Goal: Task Accomplishment & Management: Use online tool/utility

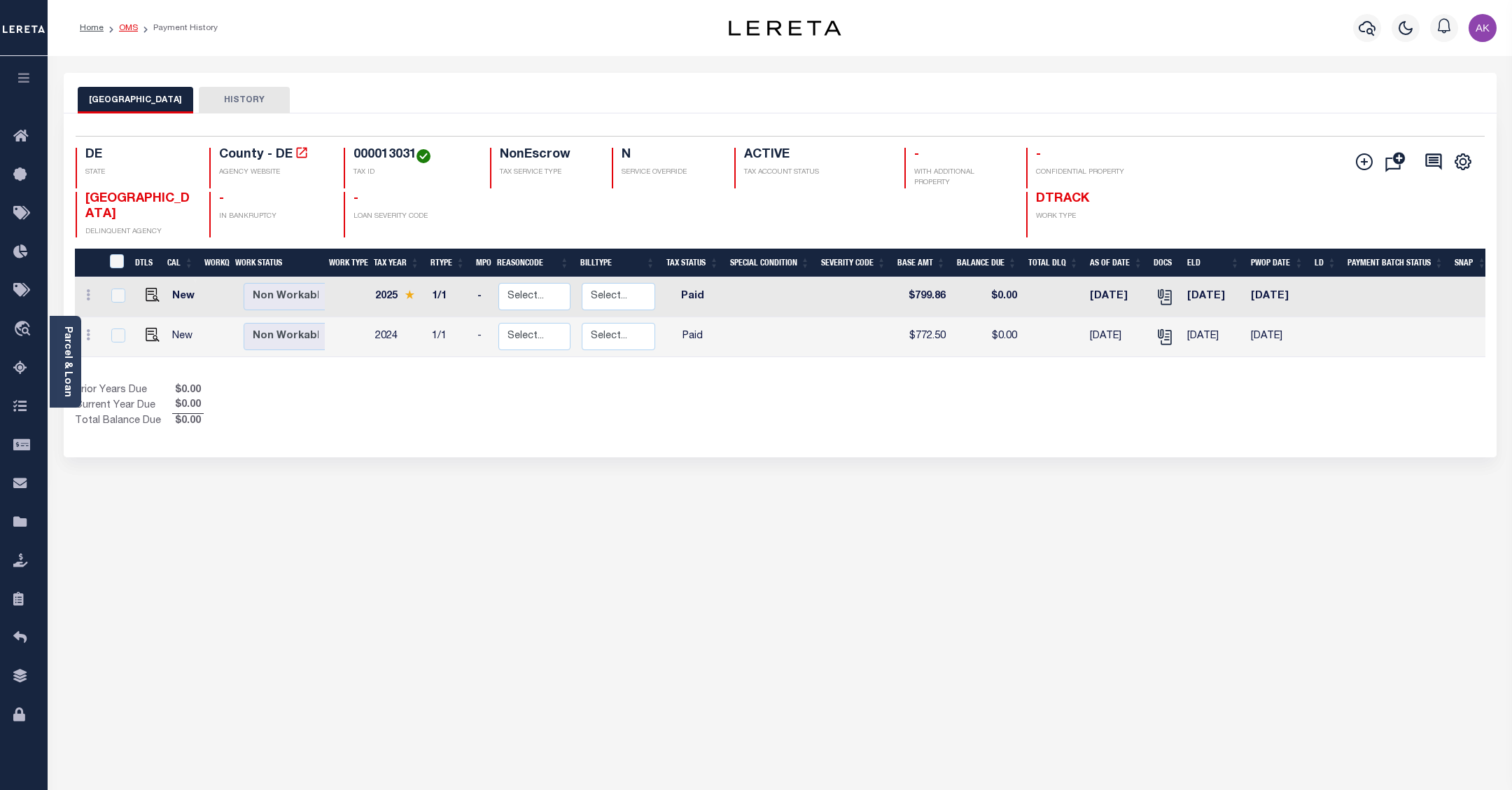
click at [130, 26] on link "OMS" at bounding box center [128, 27] width 19 height 8
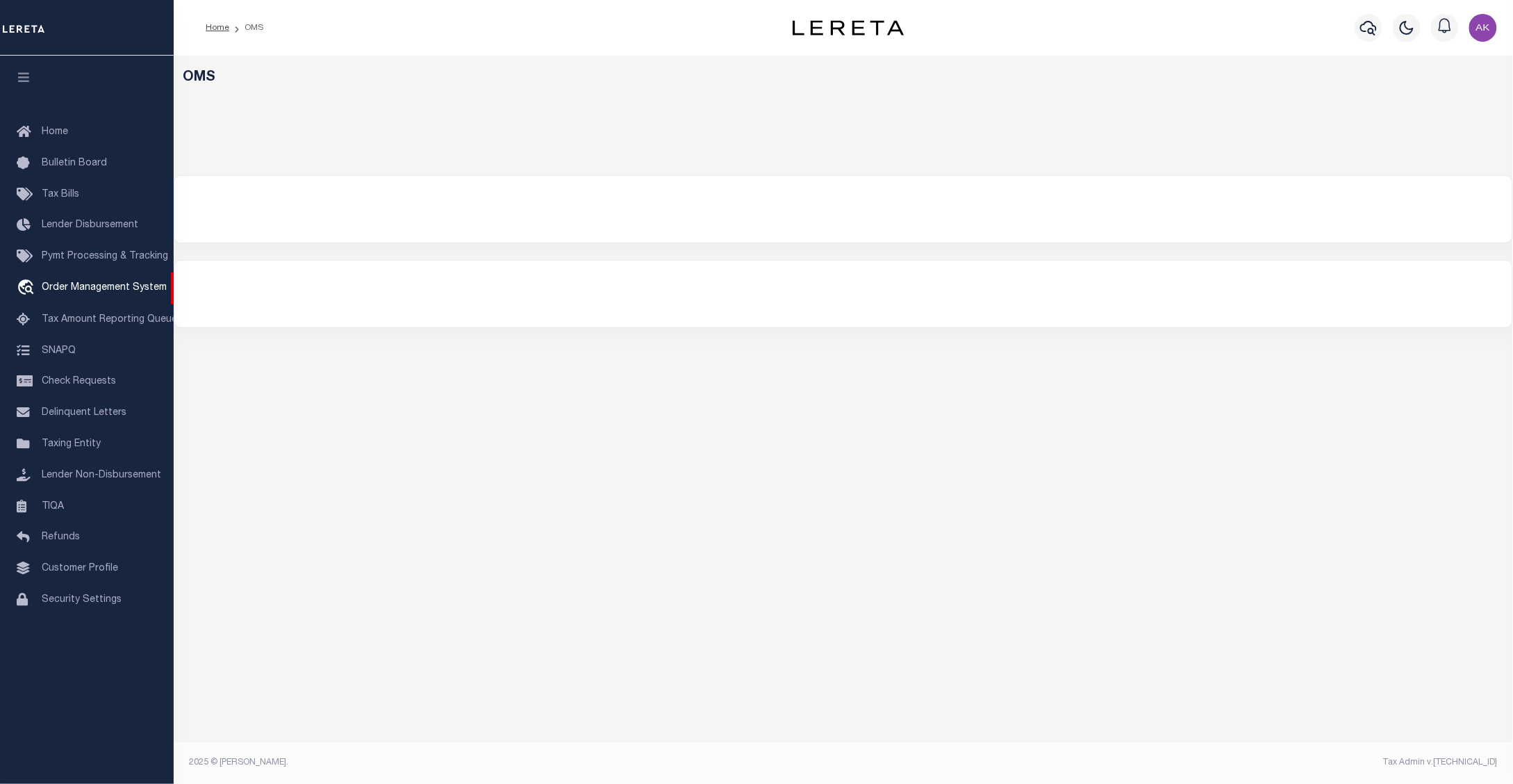
select select "200"
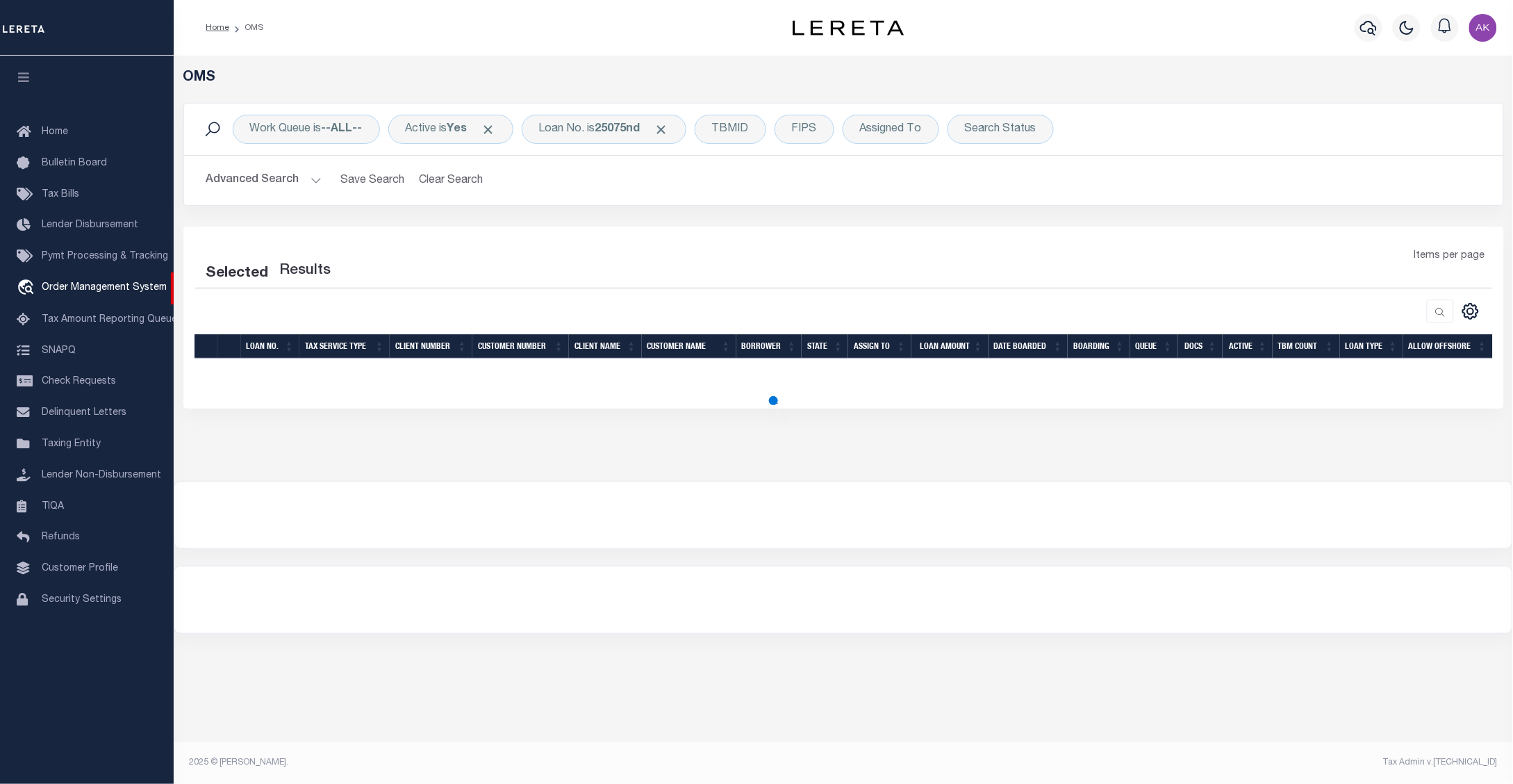
select select "200"
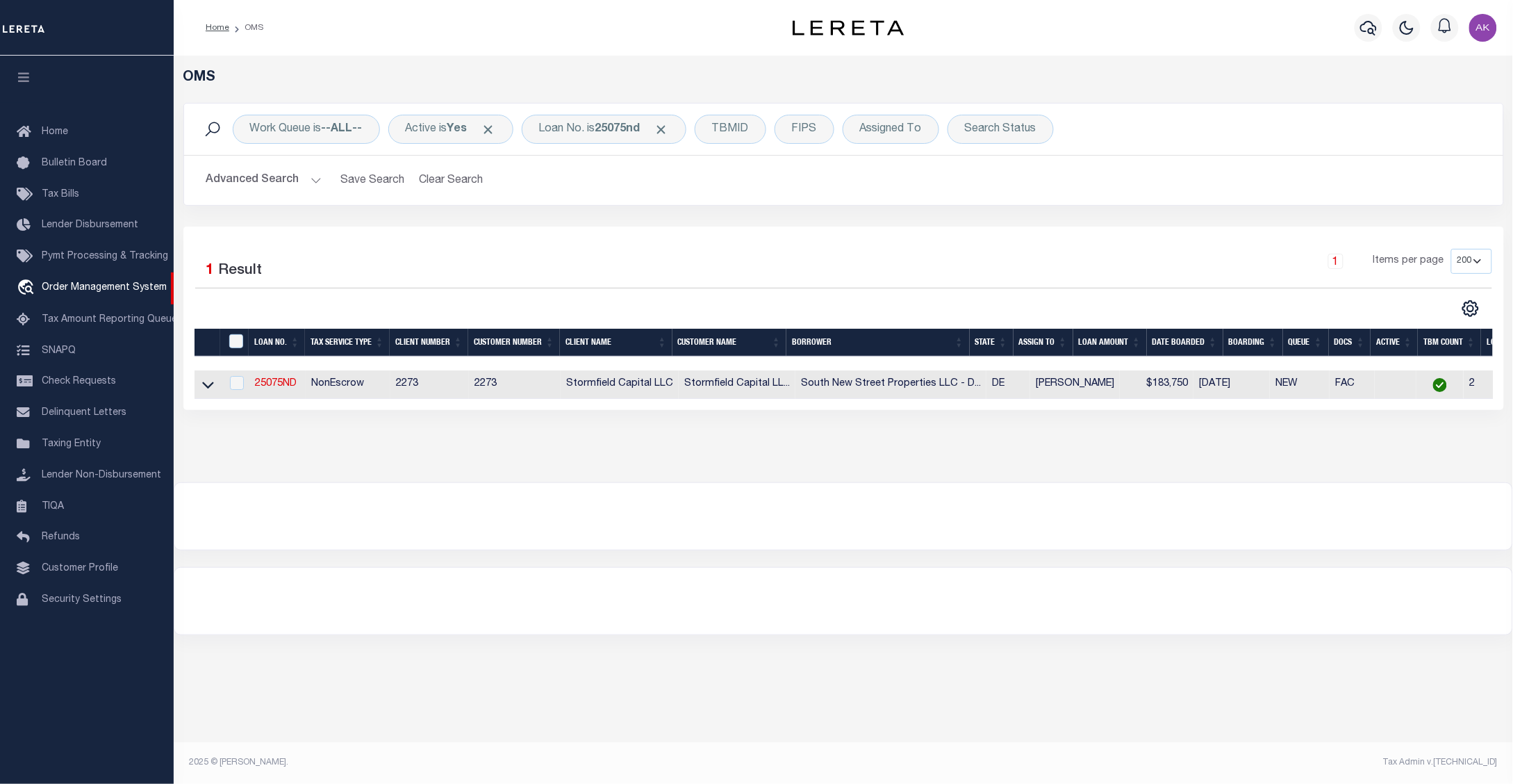
click at [1339, 704] on div "OMS Work Queue is --ALL-- Active is Yes Loan No. is 25075nd TBMID FIPS Assigned…" at bounding box center [843, 408] width 1339 height 705
click at [669, 124] on span "Click to Remove" at bounding box center [662, 129] width 14 height 14
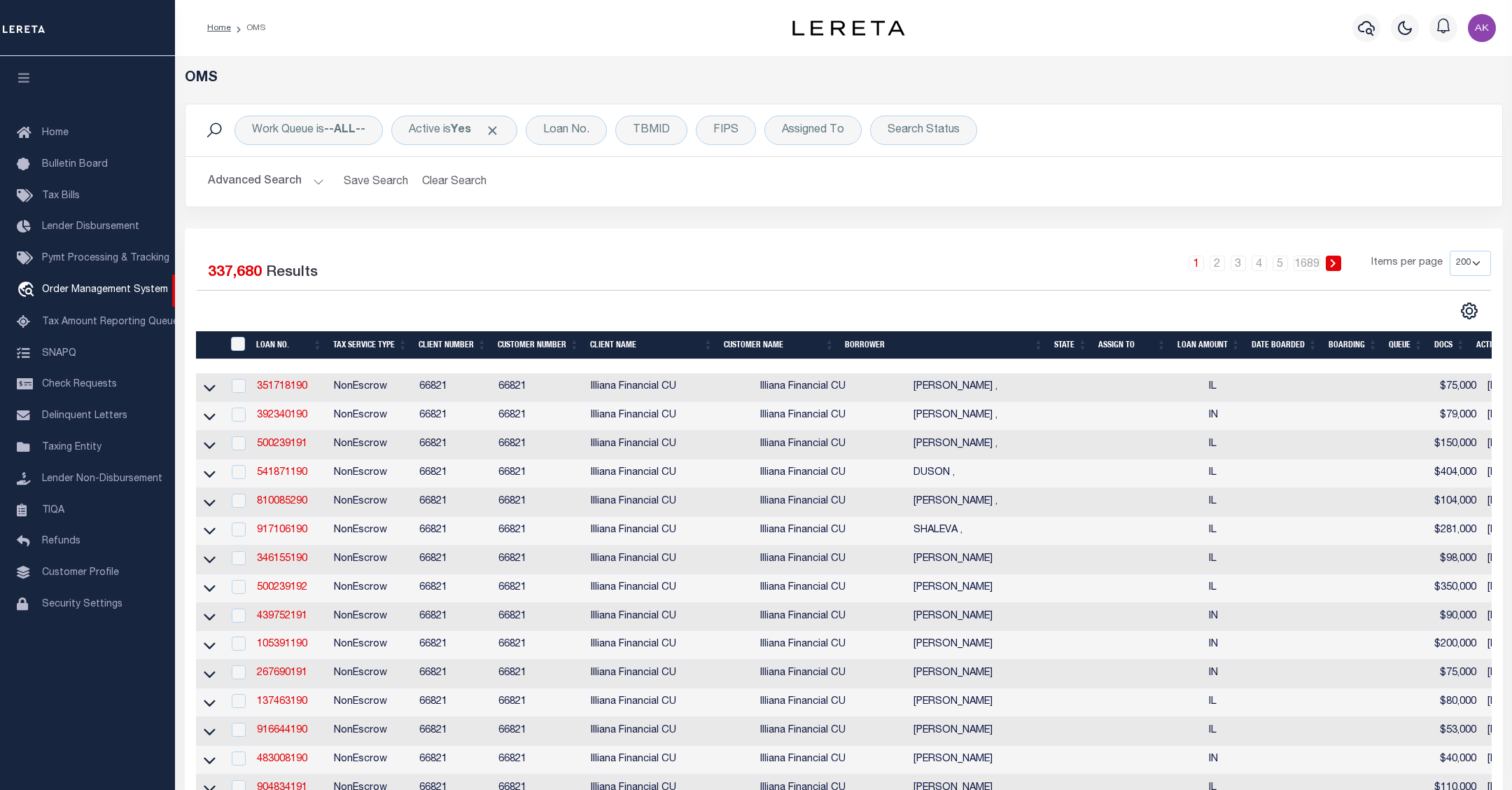
click at [1330, 133] on div "Work Queue is --ALL-- Active is Yes Loan No. TBMID FIPS Assigned To Search Stat…" at bounding box center [843, 130] width 1294 height 29
click at [1230, 305] on div "CSV Export Selected Print Show Filter Show Search Columns 0: 1: 2: LOAN NO. 3: …" at bounding box center [1167, 311] width 648 height 18
click at [575, 128] on div "Loan No." at bounding box center [566, 130] width 81 height 29
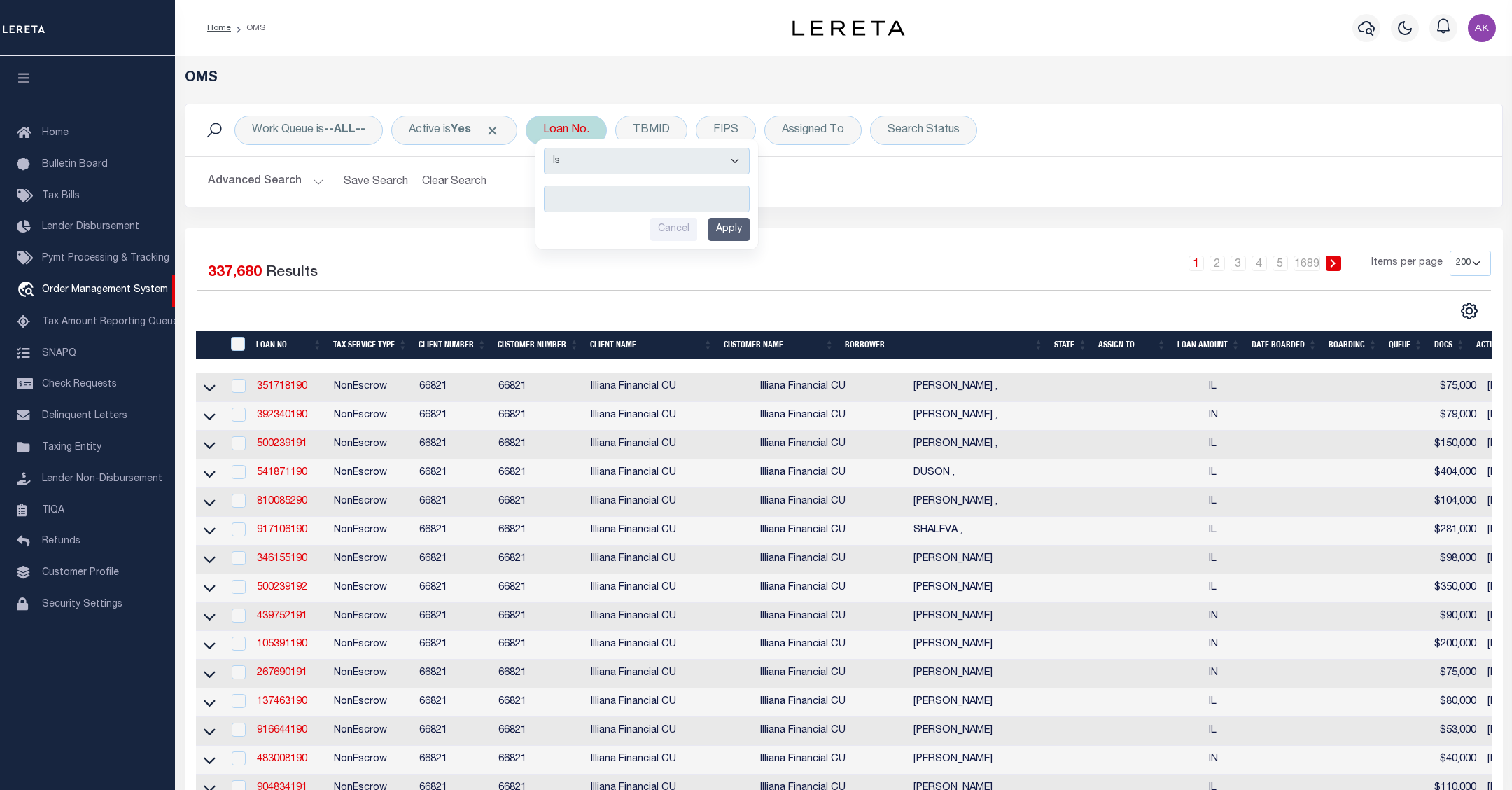
click at [578, 203] on input "text" at bounding box center [647, 199] width 206 height 26
type input "10030019"
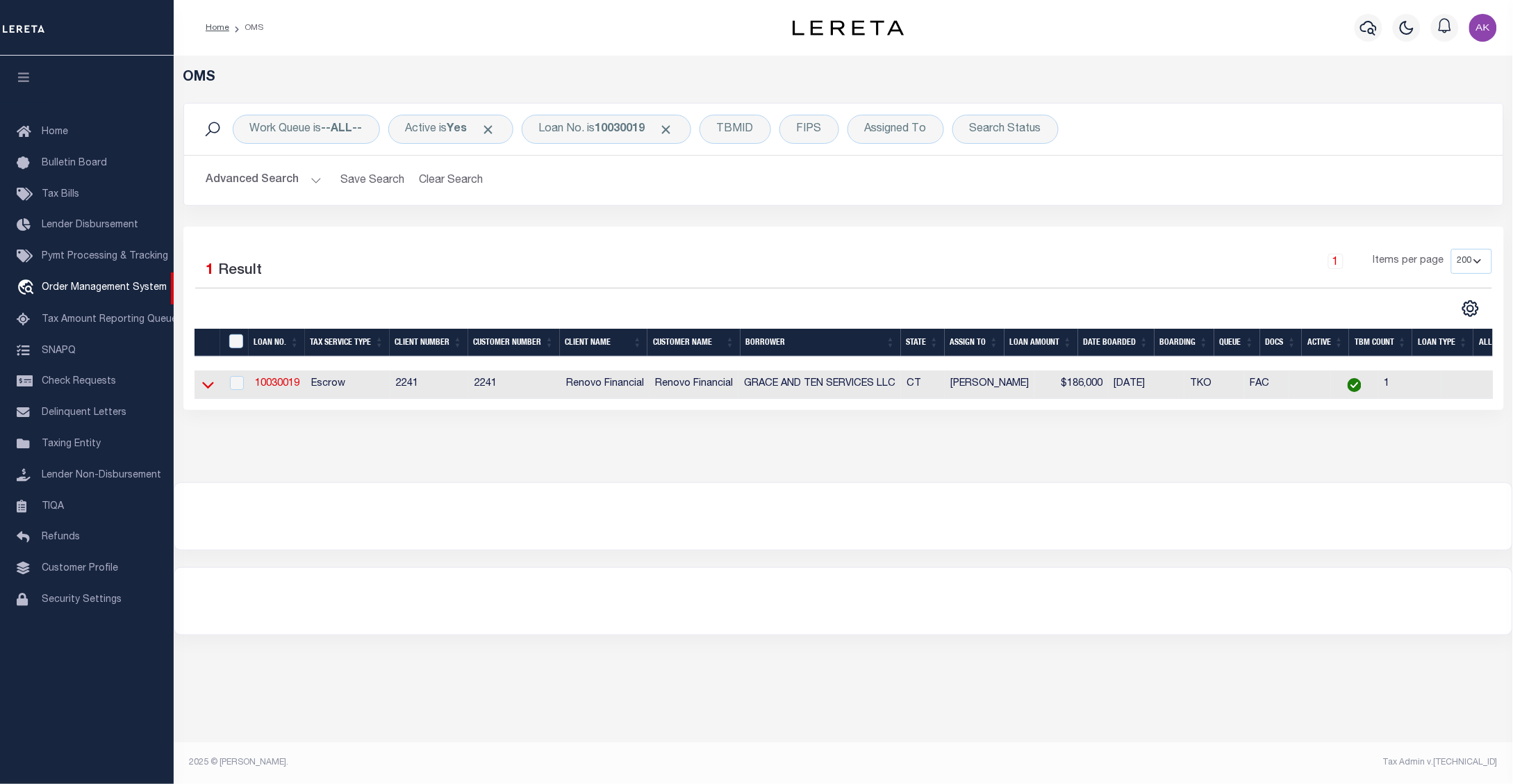
click at [209, 386] on icon at bounding box center [208, 384] width 12 height 14
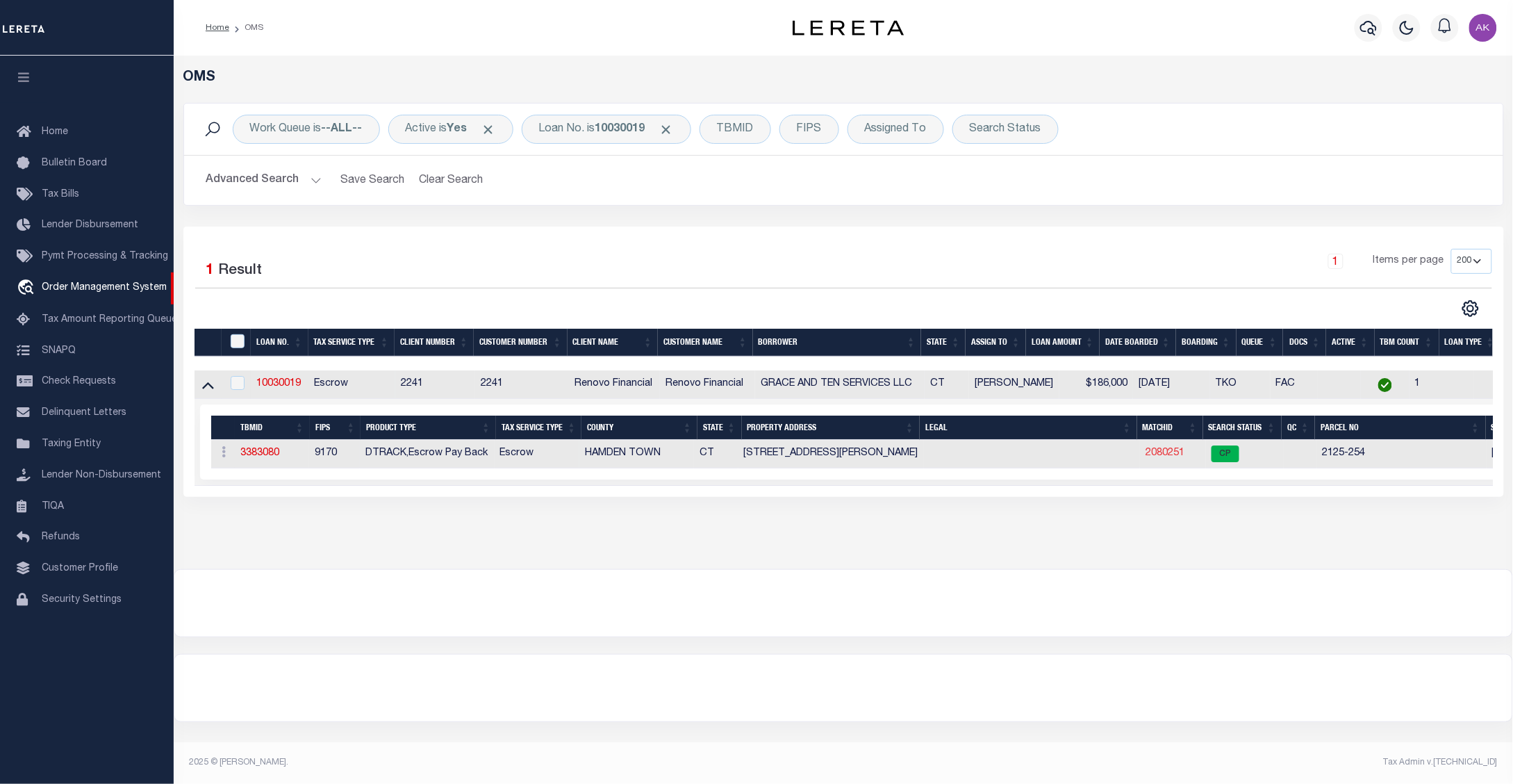
click at [1165, 458] on link "2080251" at bounding box center [1165, 453] width 39 height 10
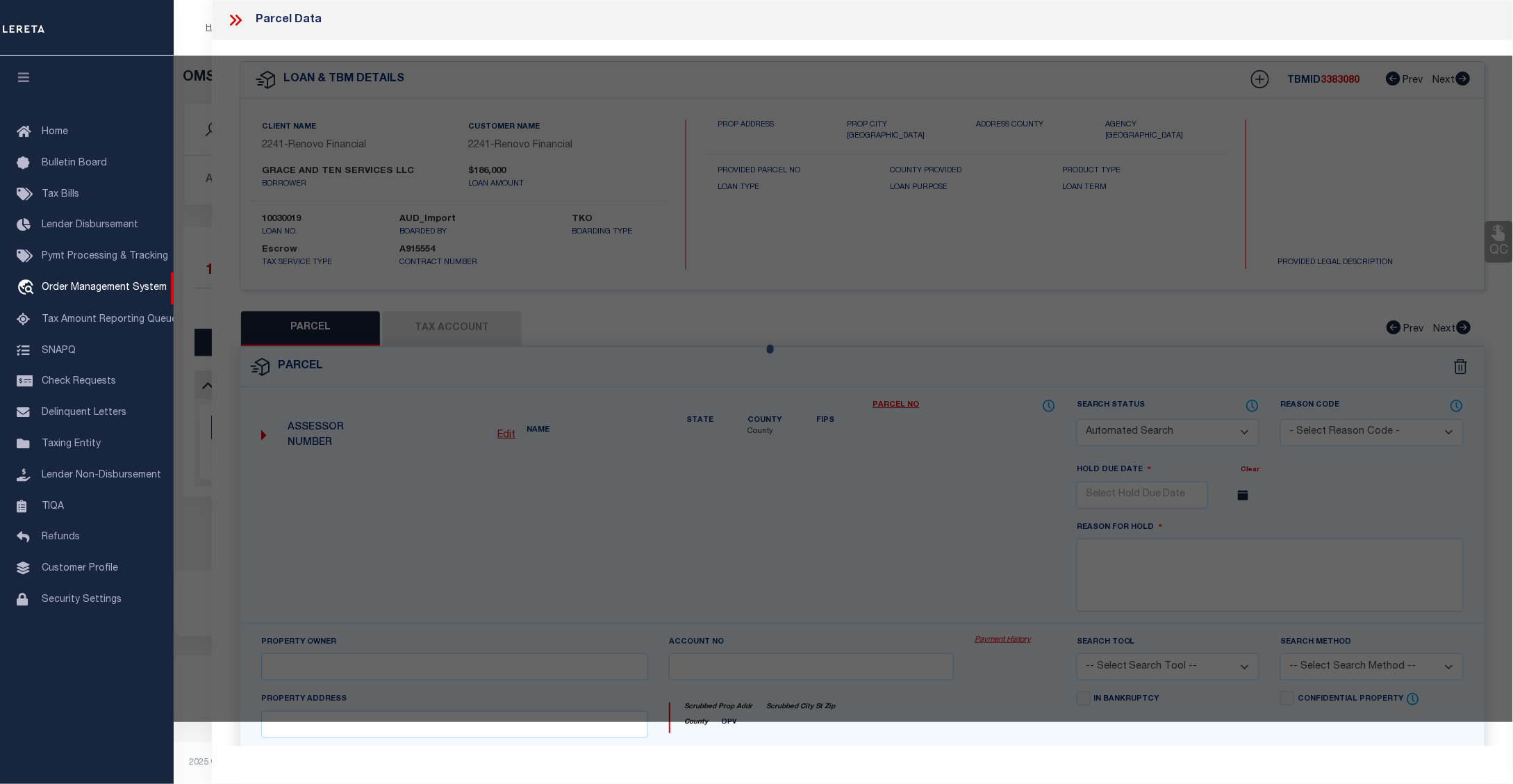
checkbox input "false"
select select "CP"
type input "GRACE AND TEN TEN SERVICES LLC"
select select "AGW"
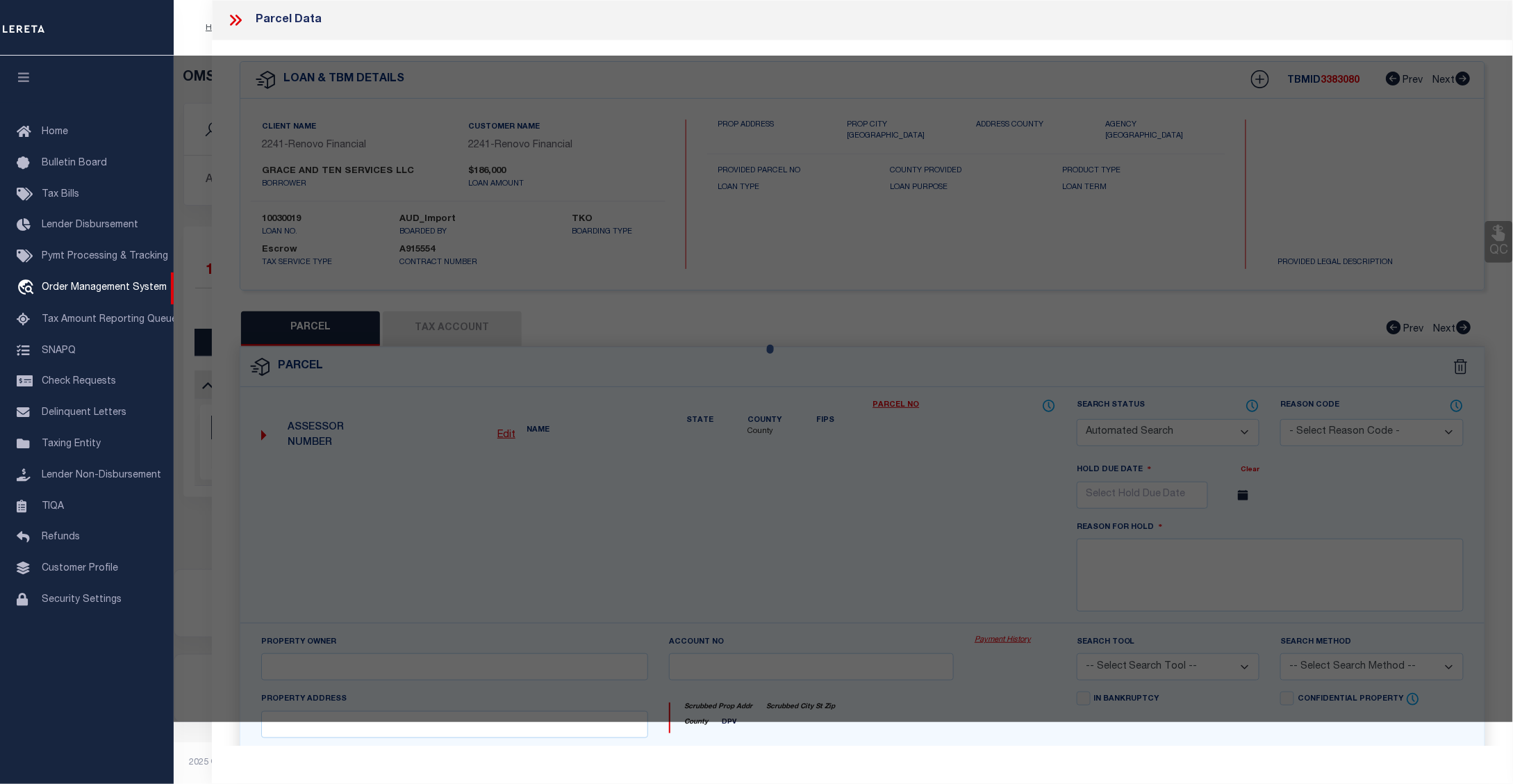
select select
type input "11 DIX ST"
checkbox input "false"
type input "HAMDEN CT 6514"
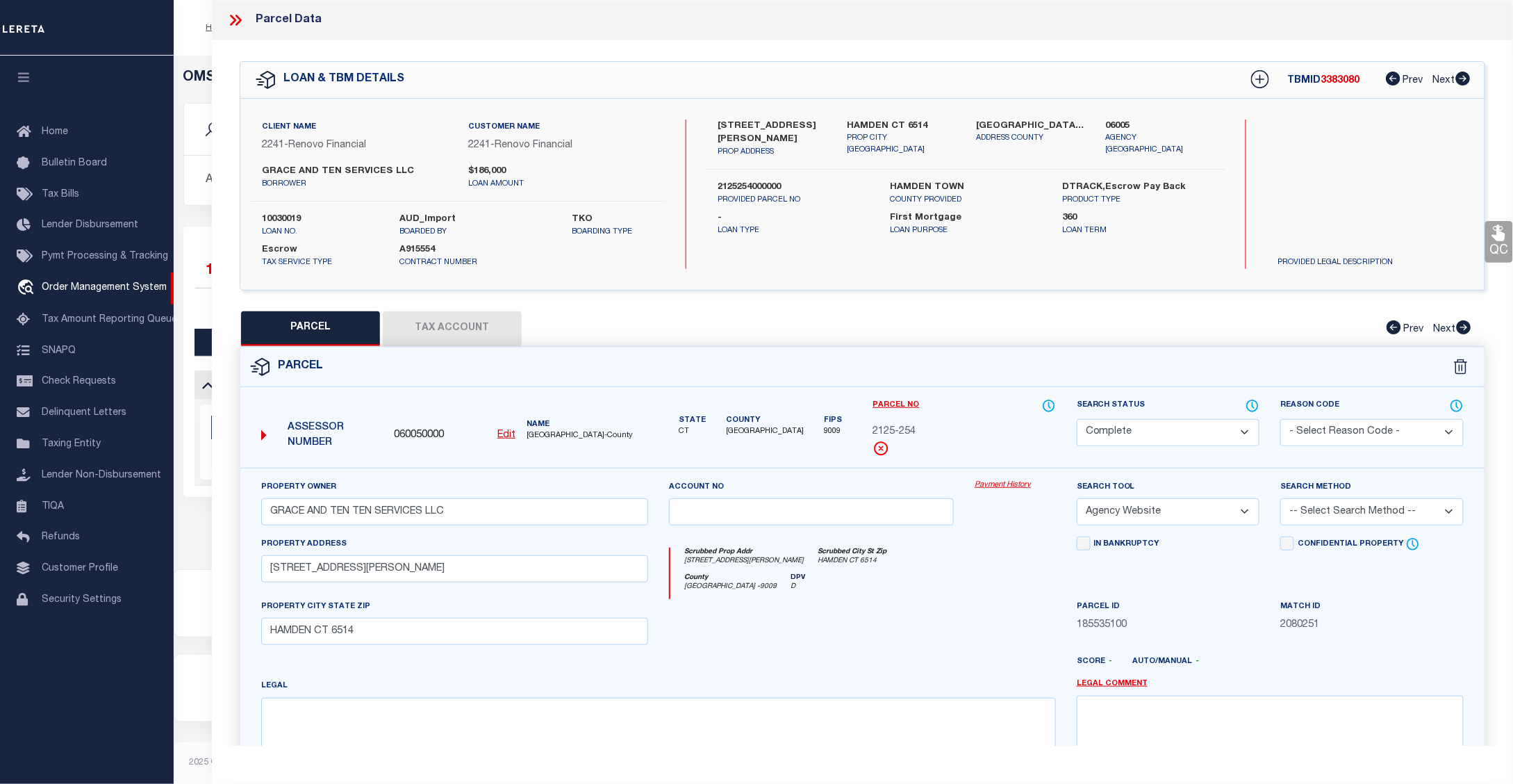
click at [1008, 485] on link "Payment History" at bounding box center [1016, 485] width 81 height 12
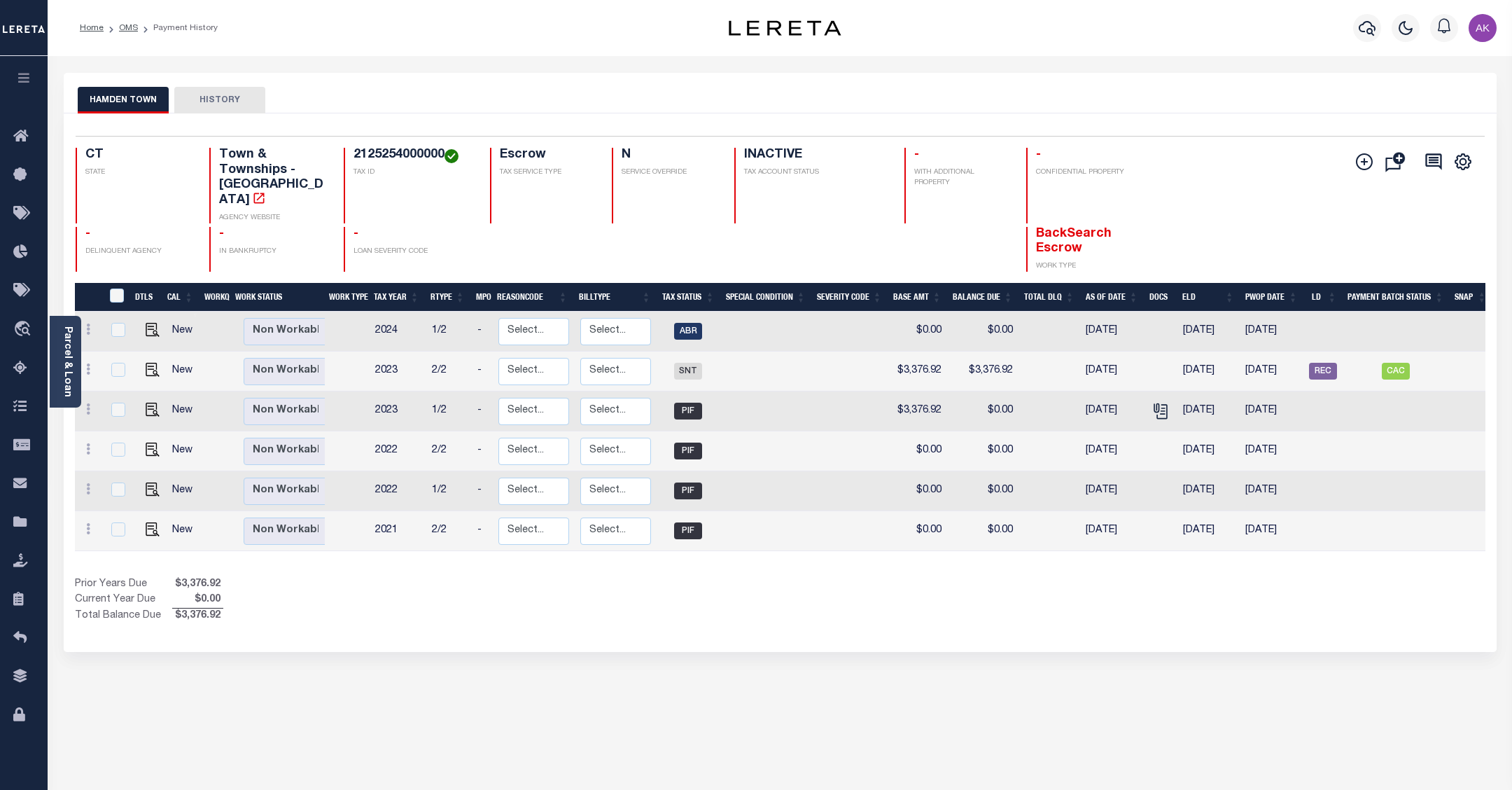
click at [151, 126] on div "Selected 6 Results 1 Items per page 25 50 100 CT STATE TAX ID N" at bounding box center [780, 382] width 1433 height 539
click at [146, 323] on img "" at bounding box center [152, 329] width 14 height 14
checkbox input "true"
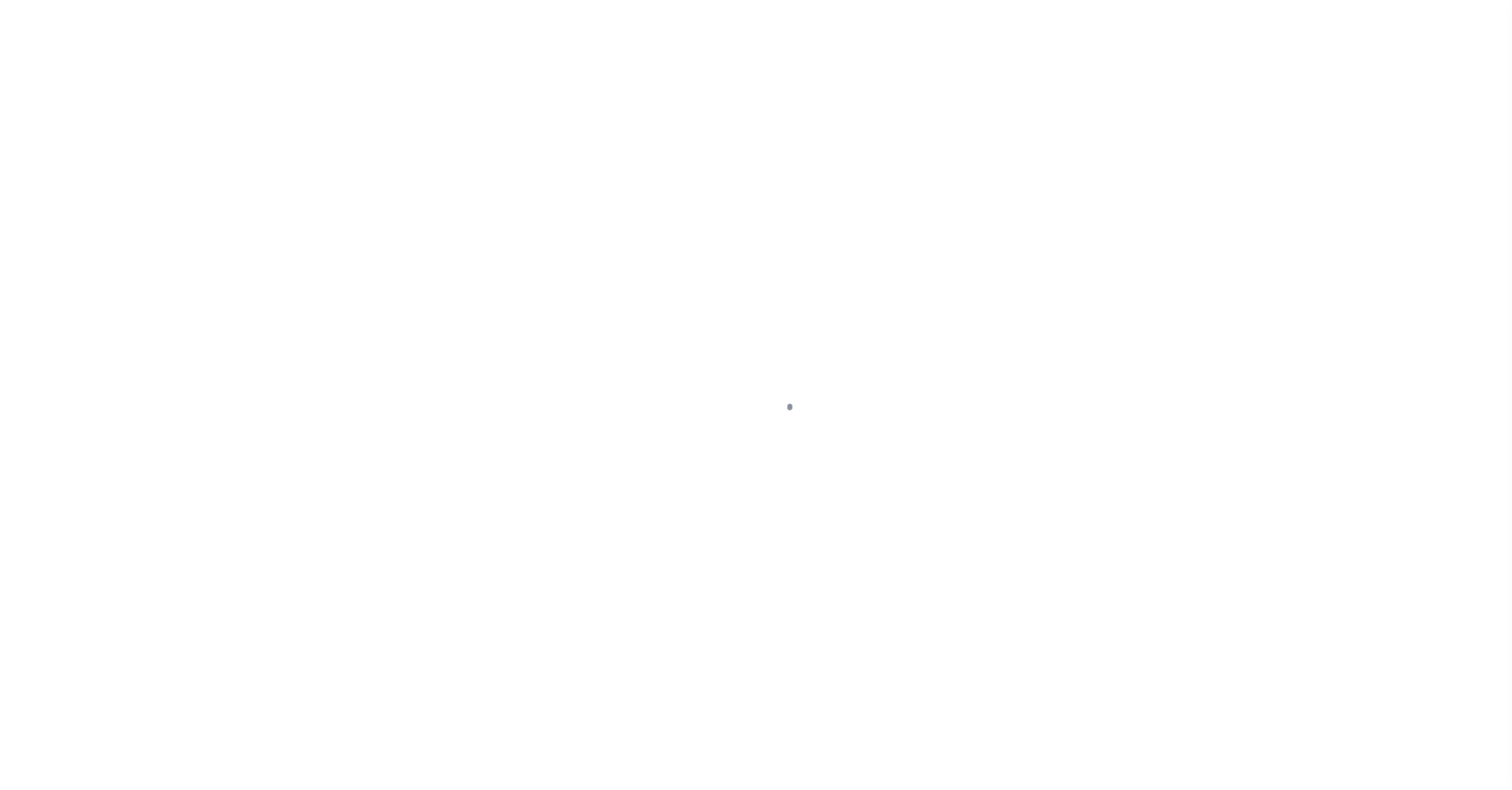
select select "ABR"
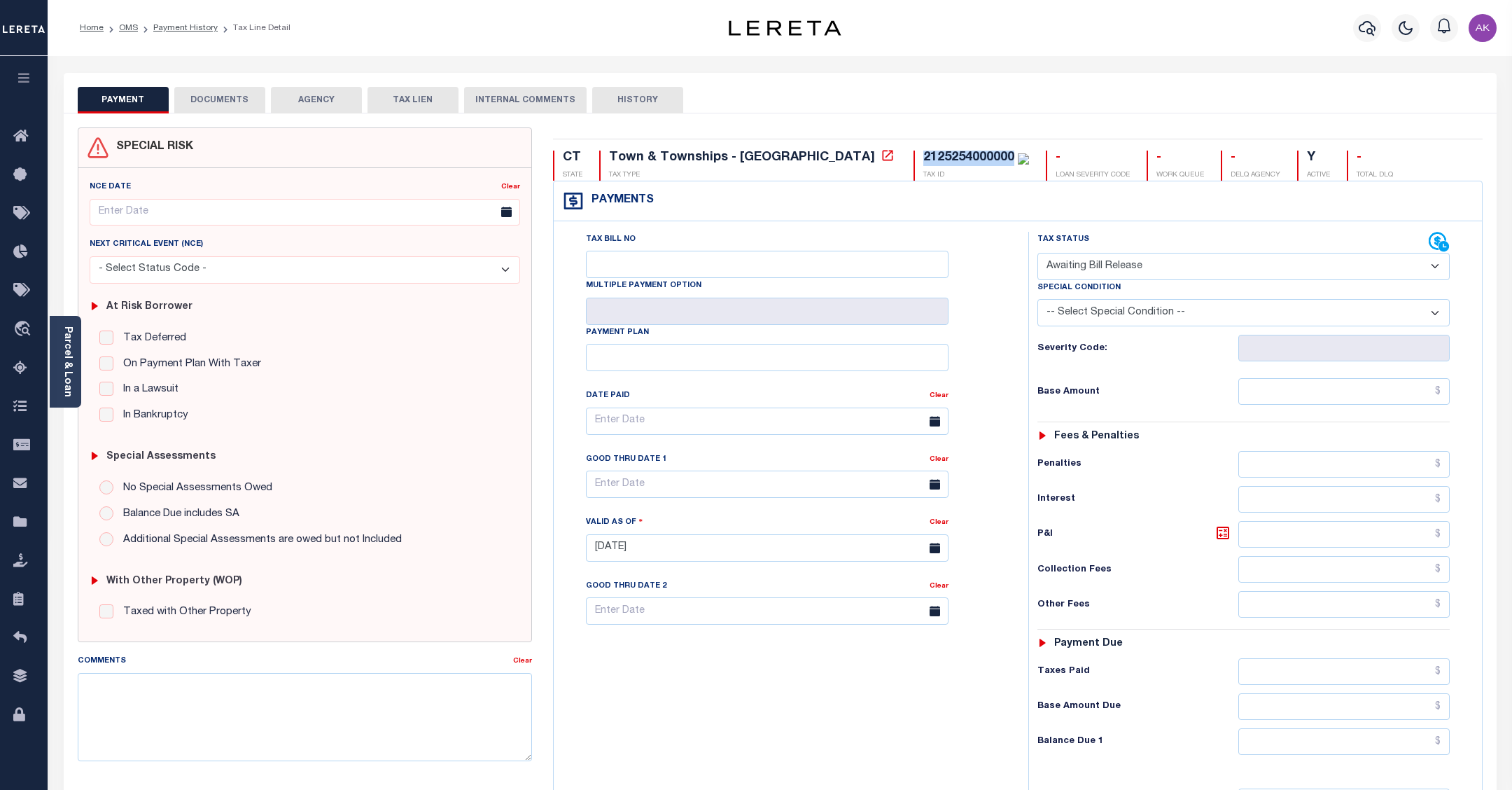
drag, startPoint x: 889, startPoint y: 159, endPoint x: 802, endPoint y: 159, distance: 87.0
click at [923, 159] on div "2125254000000" at bounding box center [968, 158] width 91 height 13
copy div "2125254000000"
click at [881, 158] on icon at bounding box center [887, 155] width 14 height 14
click at [189, 26] on link "Payment History" at bounding box center [185, 27] width 65 height 8
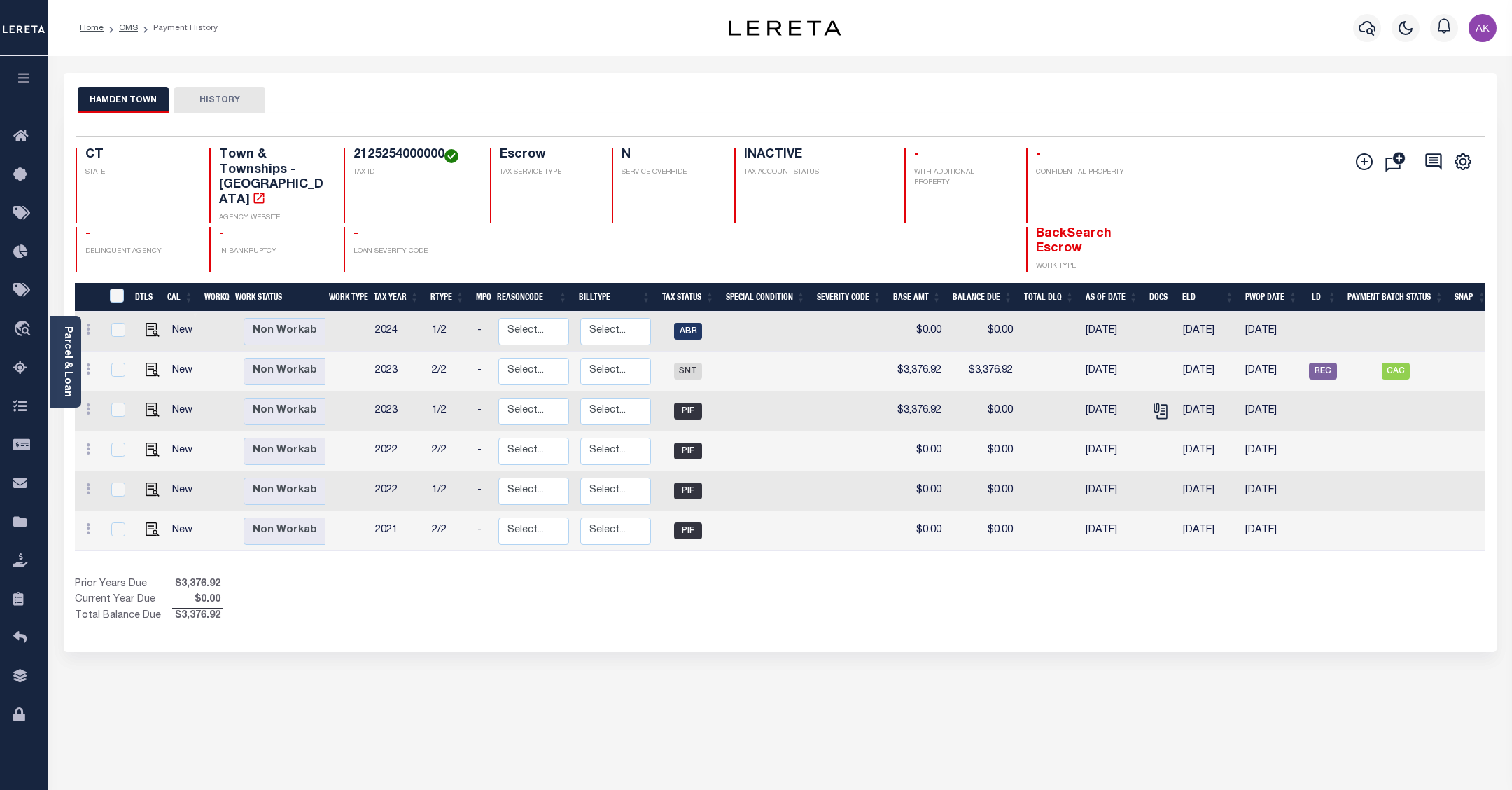
click at [1330, 579] on div "Show Tax Lines before Bill Release Date Prior Years Due $3,376.92 Current Year …" at bounding box center [780, 600] width 1410 height 46
click at [128, 26] on link "OMS" at bounding box center [128, 27] width 19 height 8
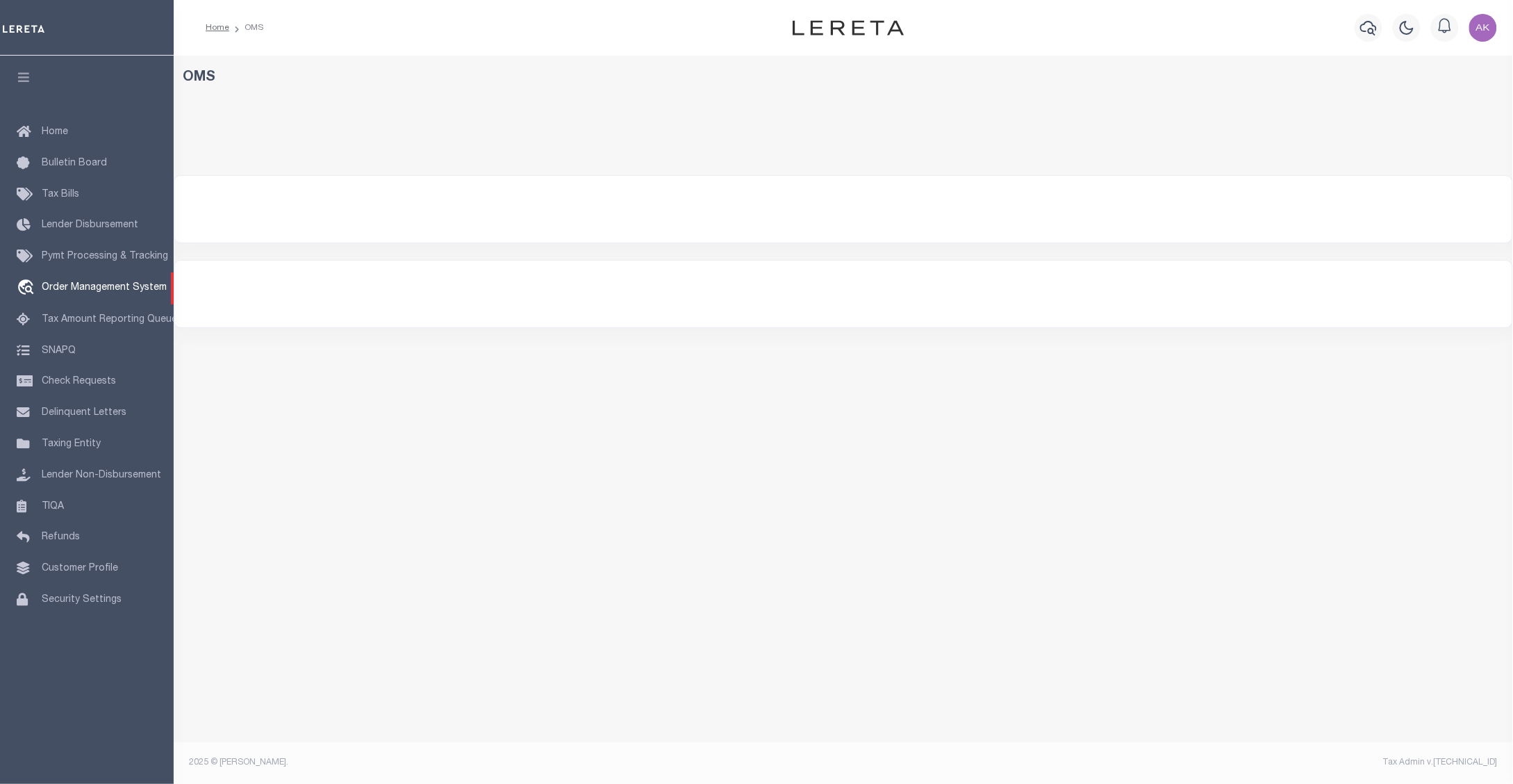
select select "200"
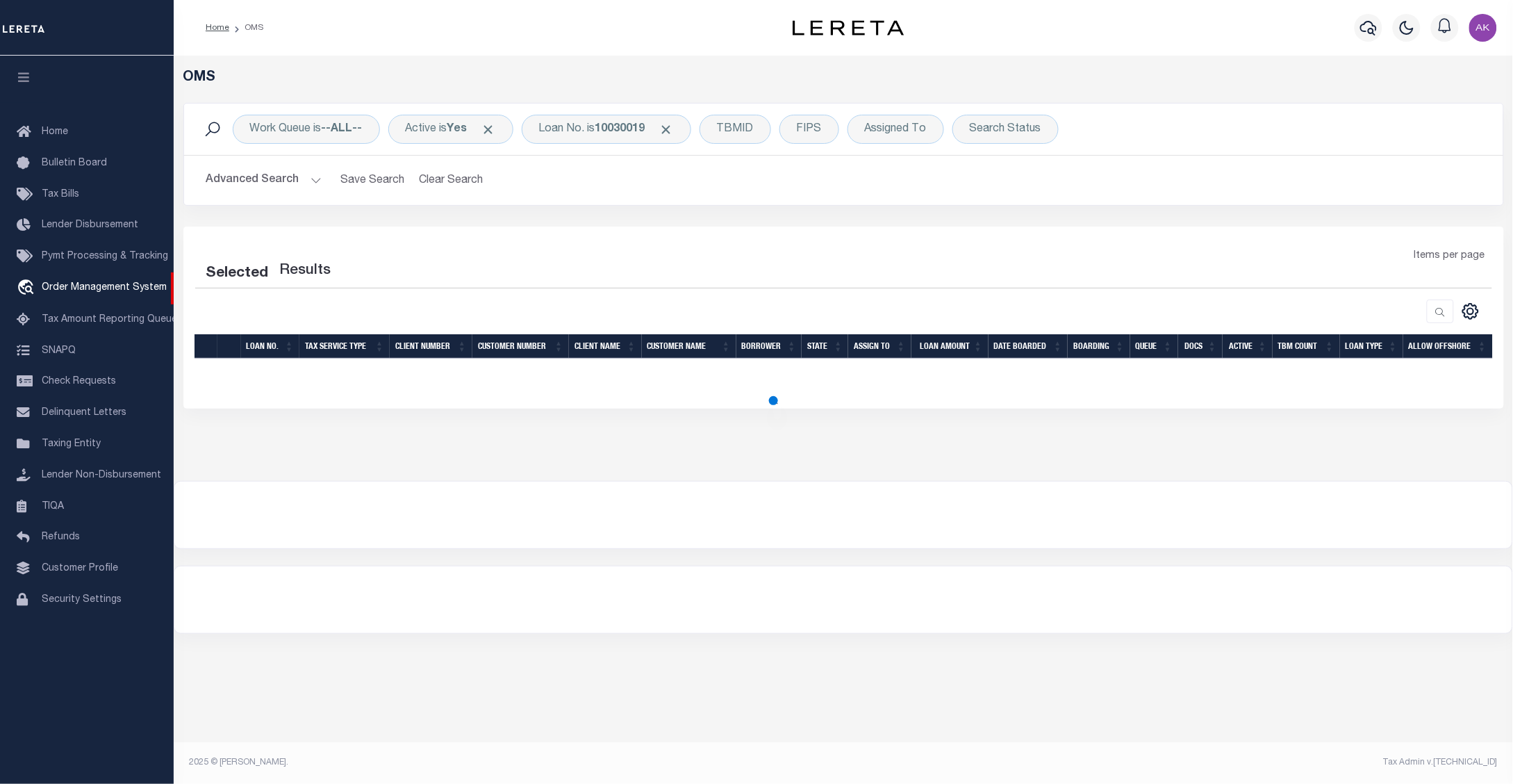
select select "200"
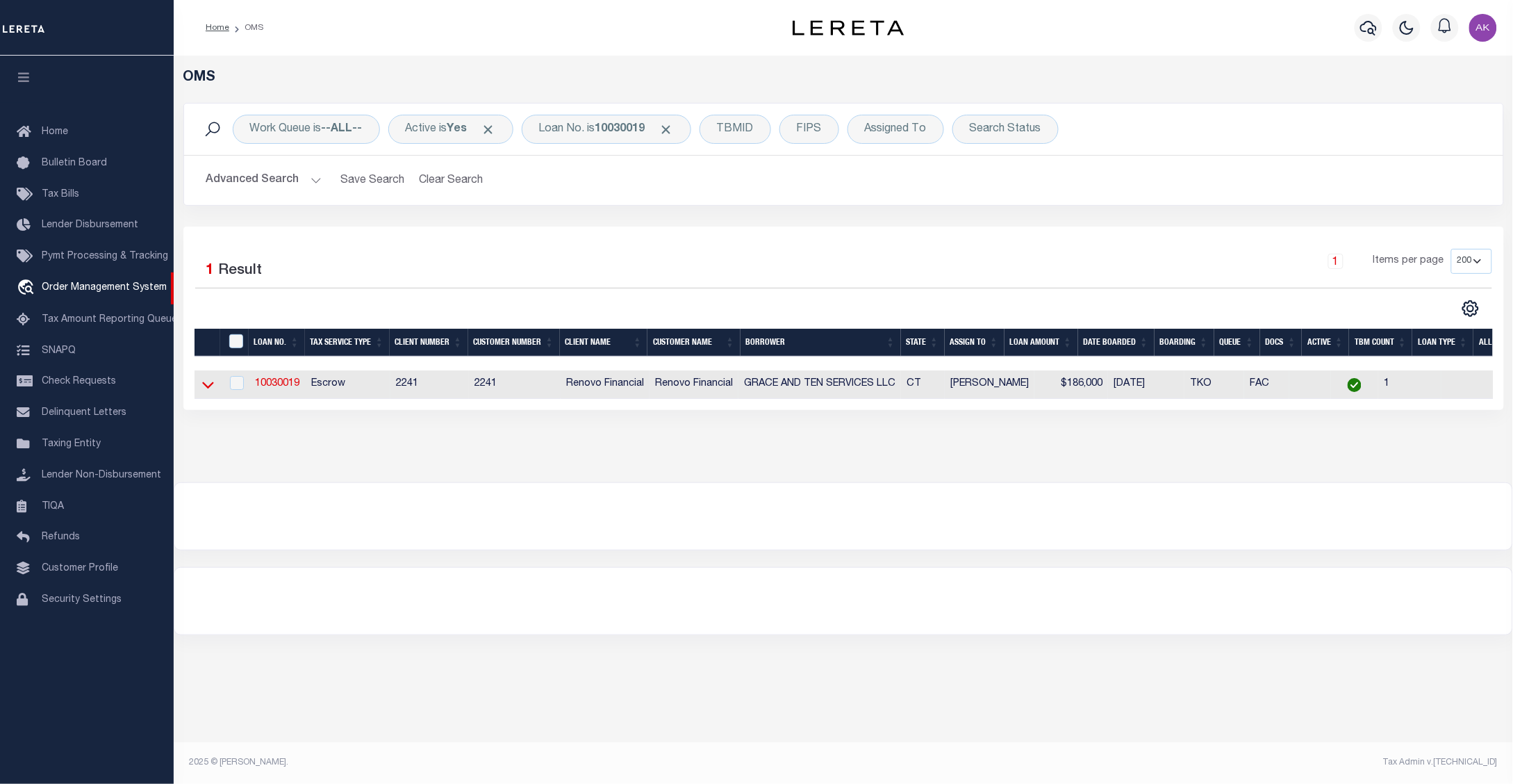
click at [209, 389] on icon at bounding box center [208, 386] width 12 height 7
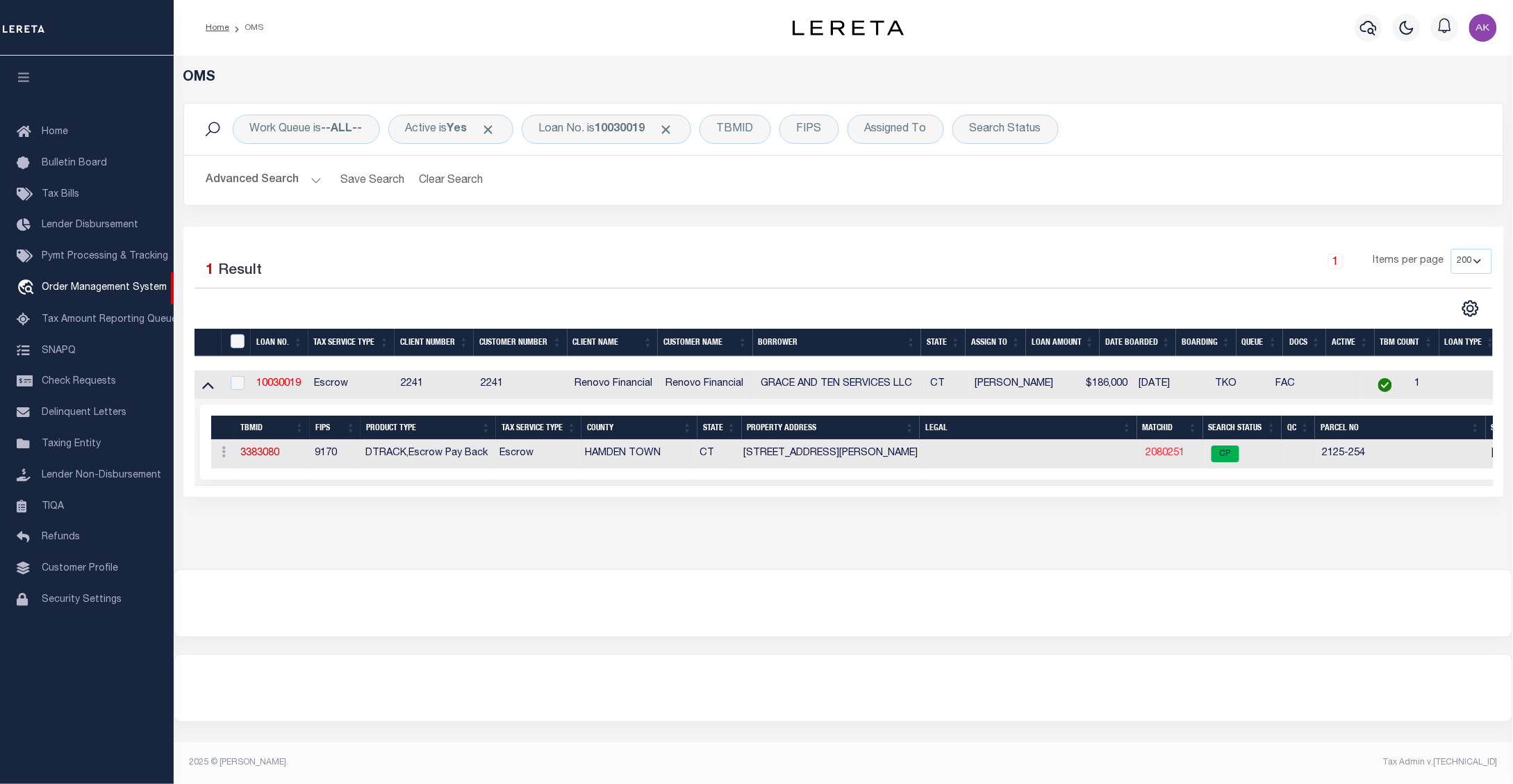
click at [1162, 455] on link "2080251" at bounding box center [1165, 453] width 39 height 10
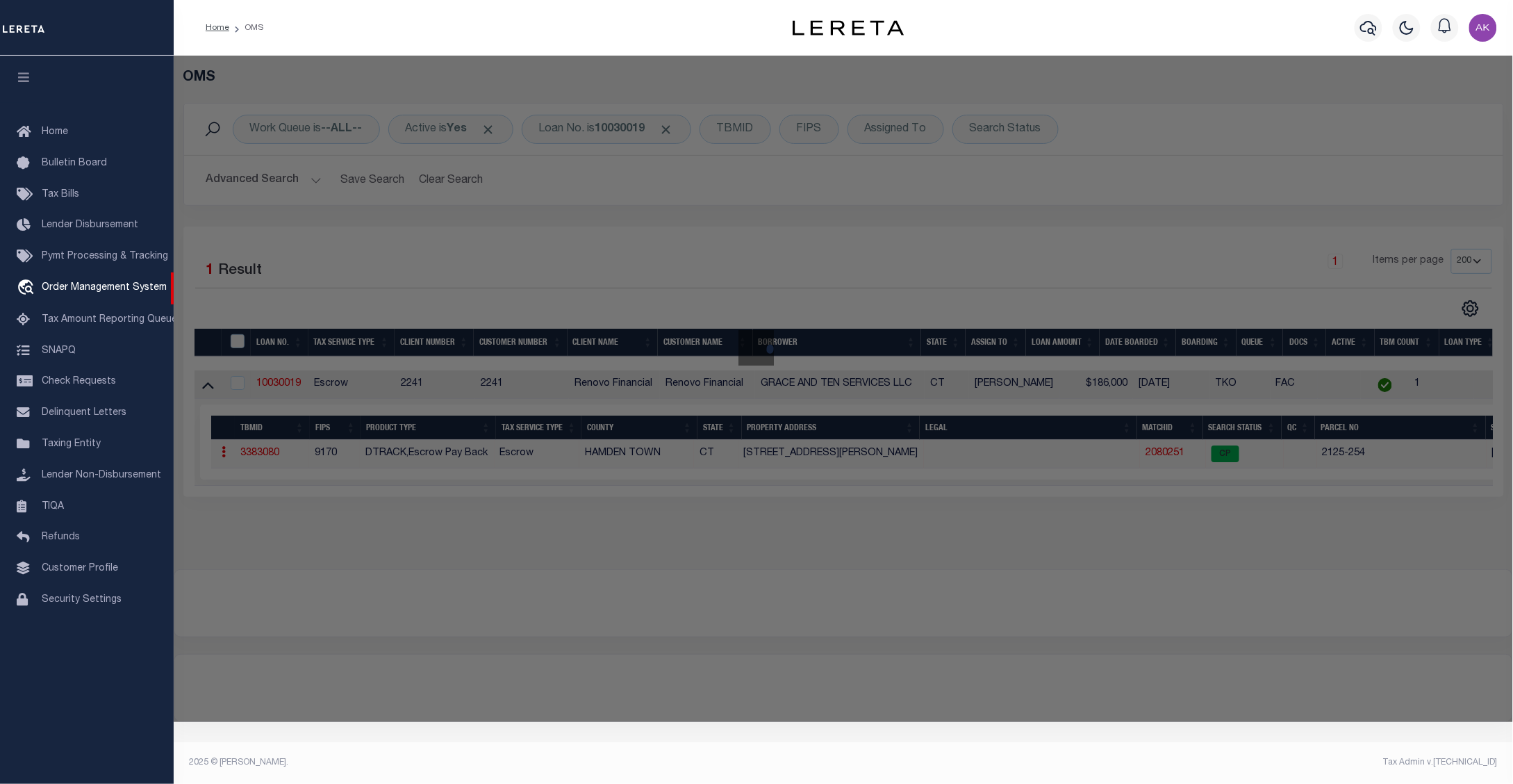
checkbox input "false"
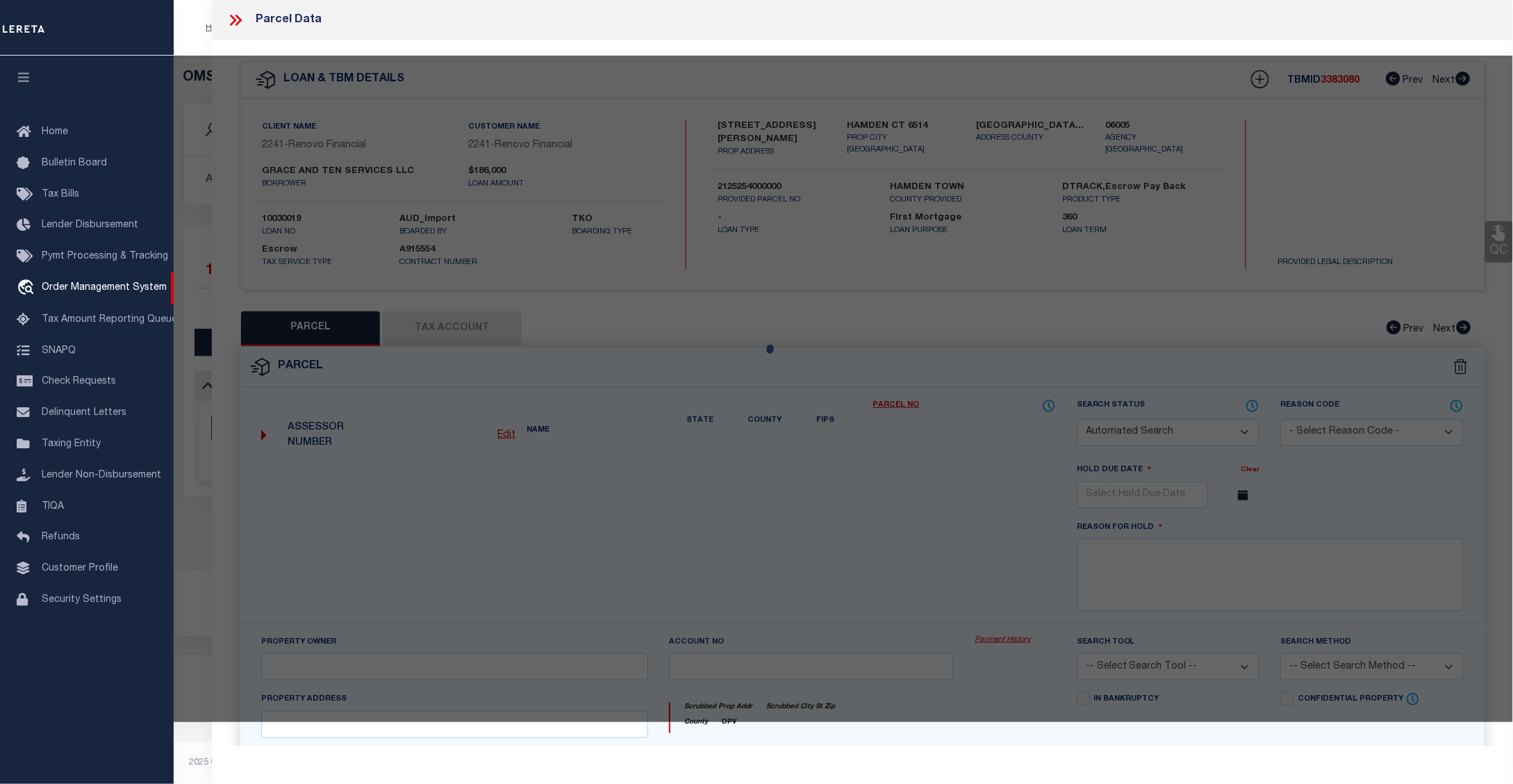
select select "CP"
type input "GRACE AND TEN TEN SERVICES LLC"
select select "AGW"
select select
type input "[STREET_ADDRESS][PERSON_NAME]"
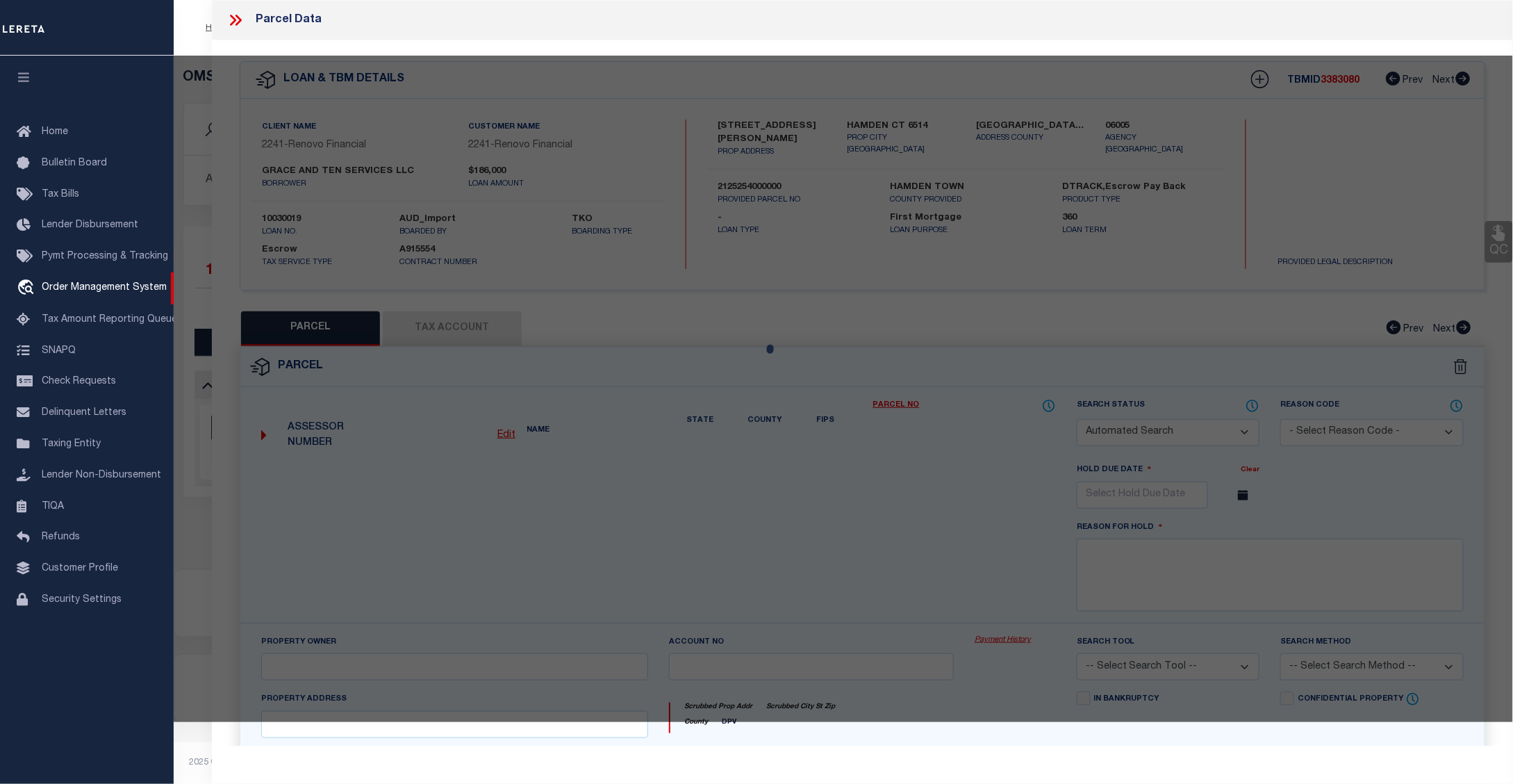
checkbox input "false"
type input "HAMDEN CT 6514"
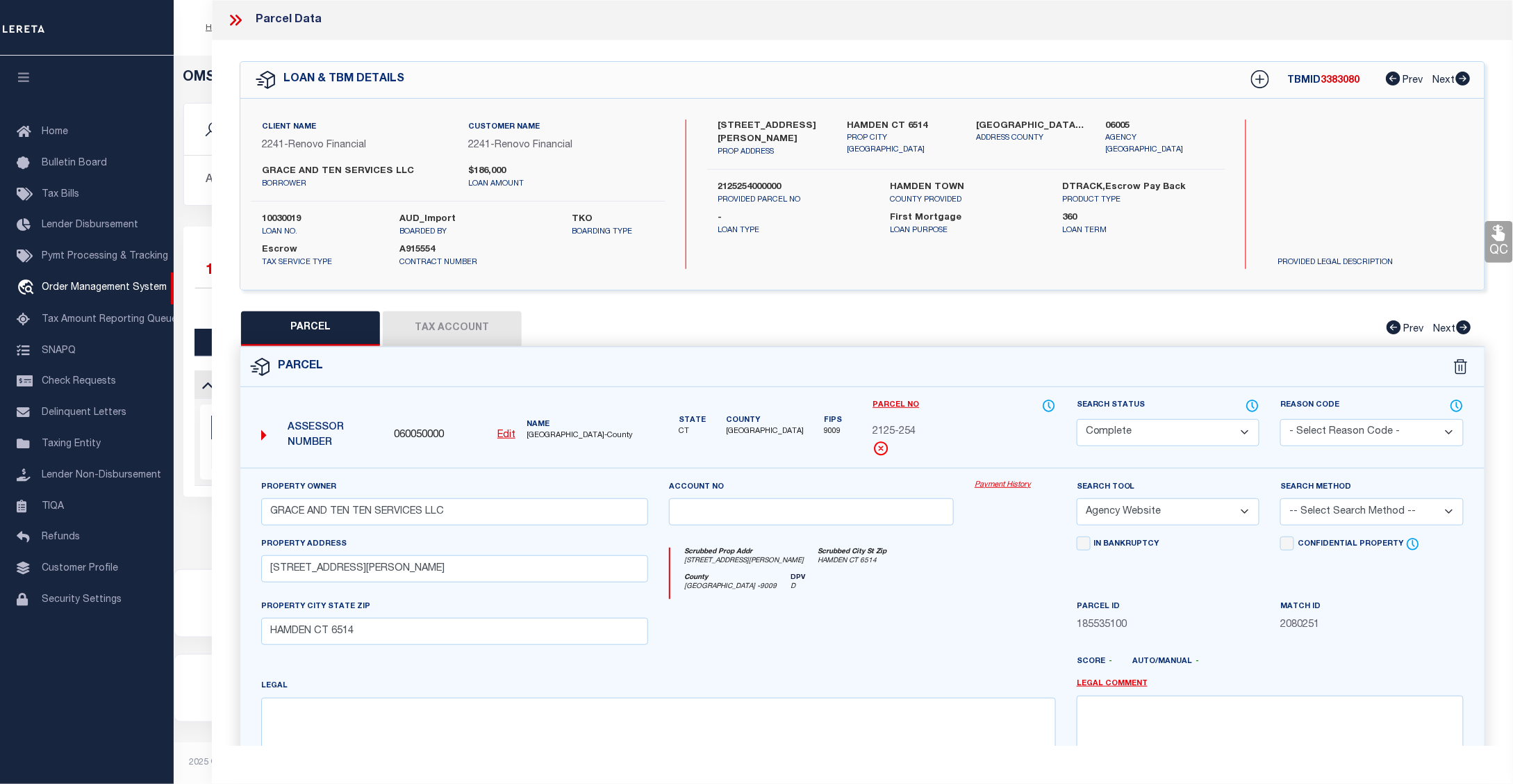
click at [439, 327] on button "Tax Account" at bounding box center [452, 328] width 139 height 34
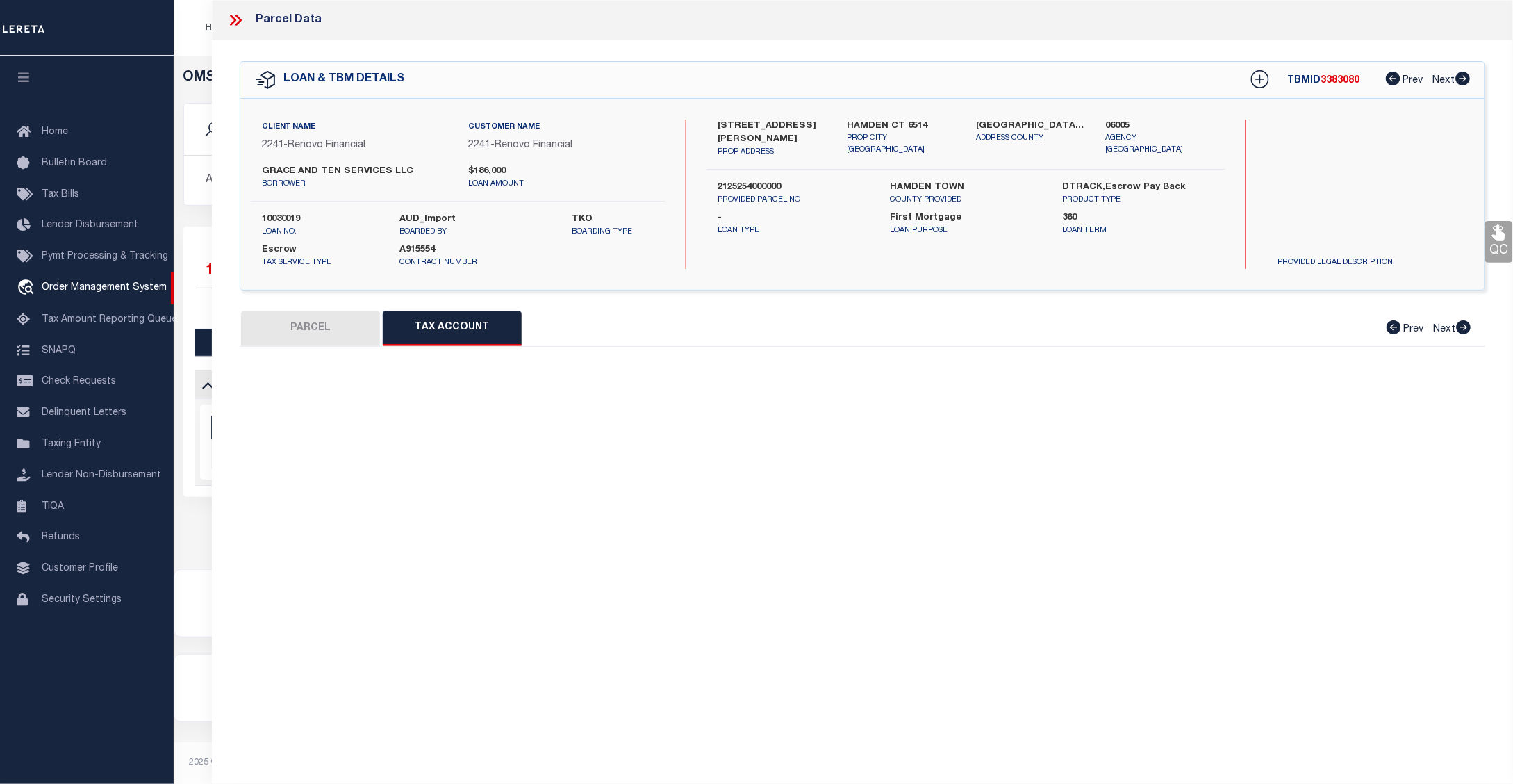
select select "100"
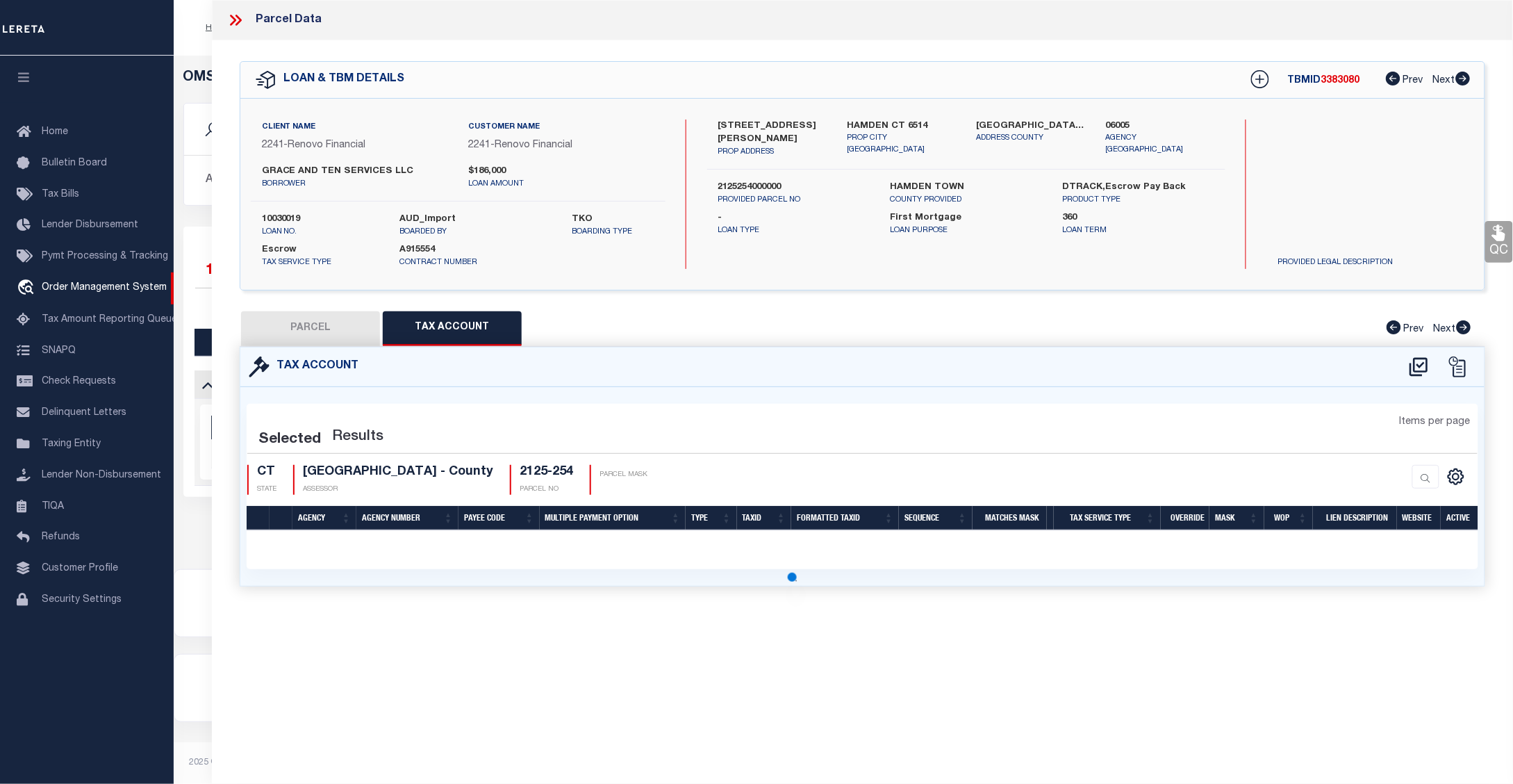
select select "100"
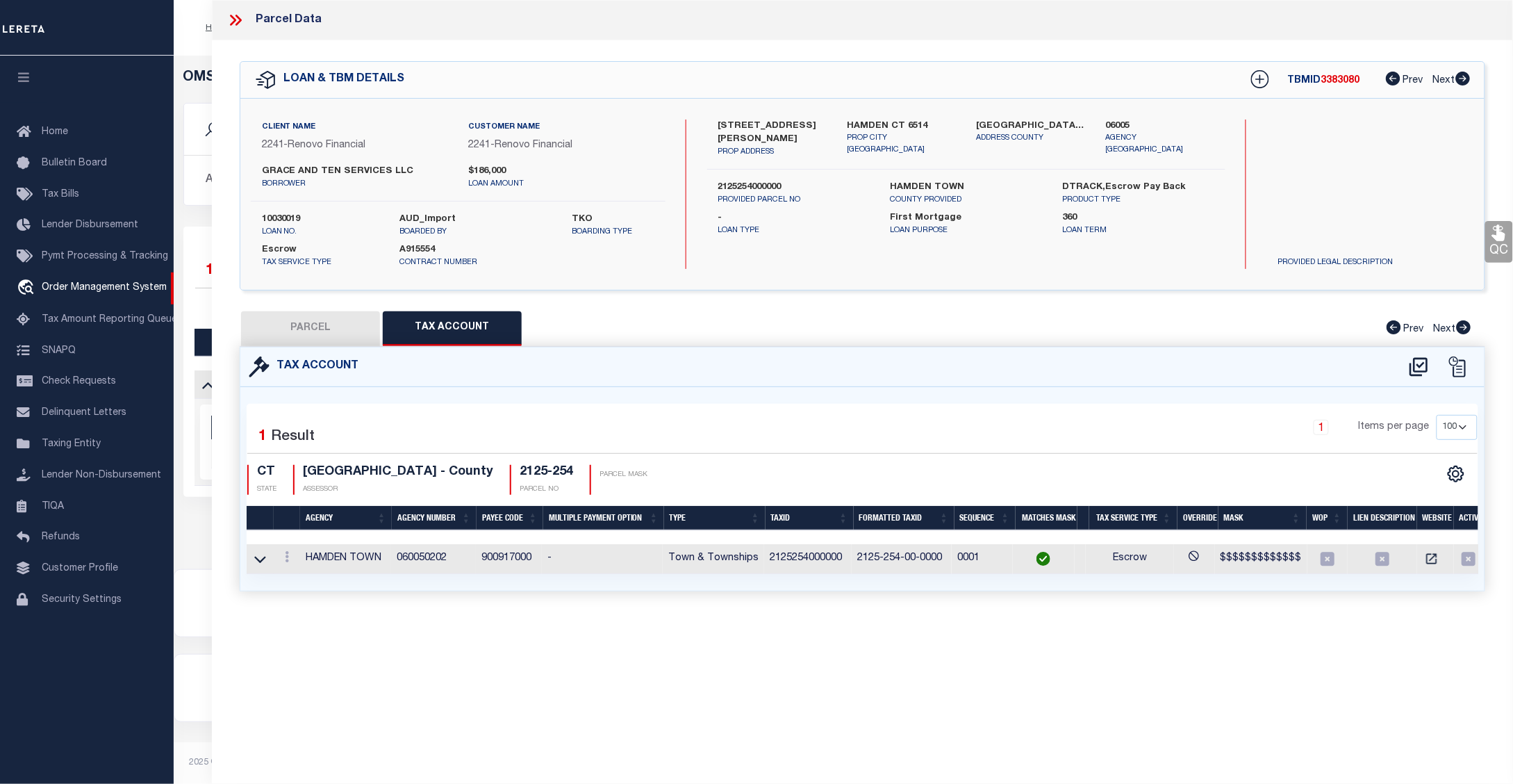
click at [321, 325] on button "PARCEL" at bounding box center [311, 328] width 139 height 34
select select "AS"
select select
checkbox input "false"
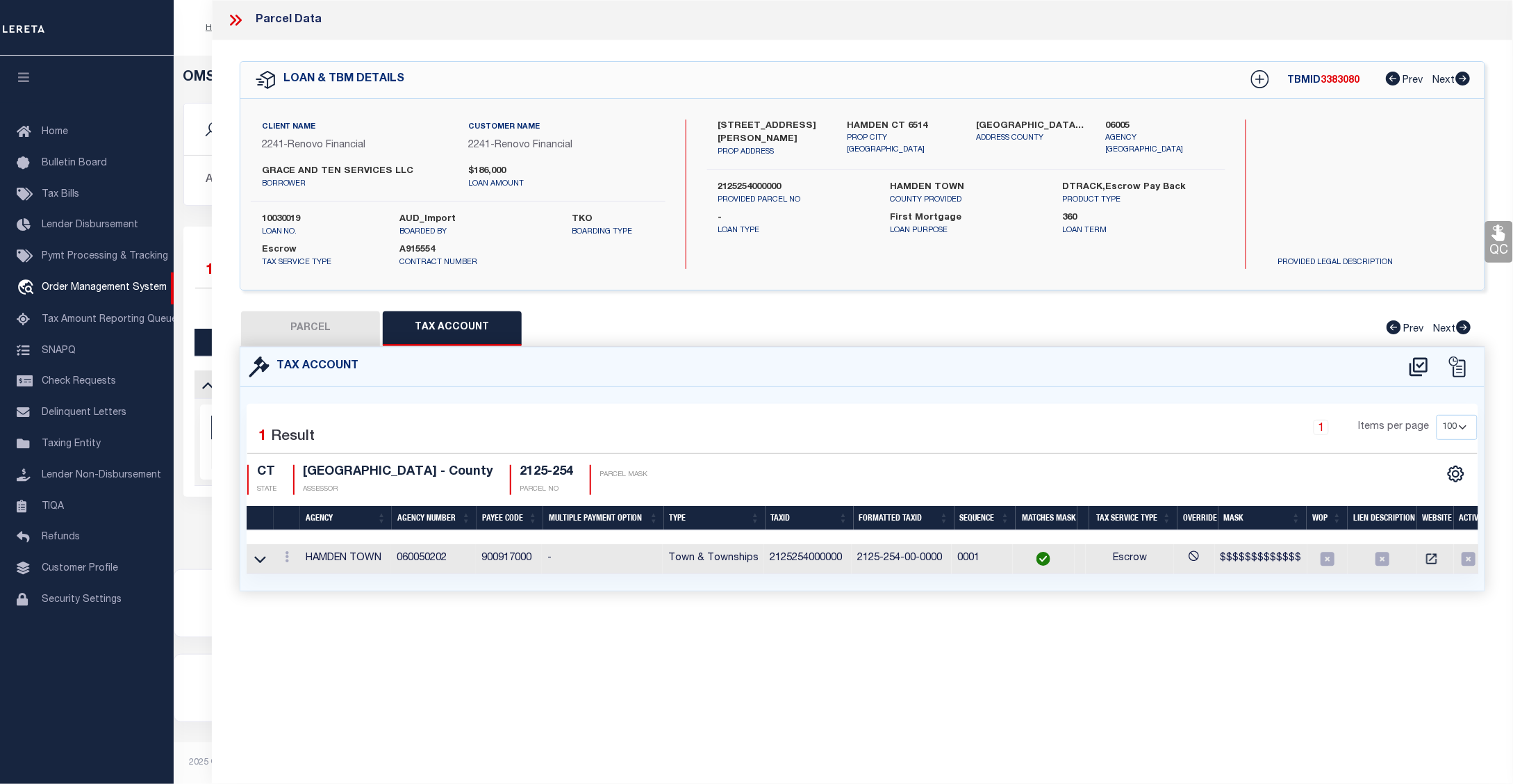
select select "CP"
type input "GRACE AND TEN TEN SERVICES LLC"
select select "AGW"
select select
type input "[STREET_ADDRESS][PERSON_NAME]"
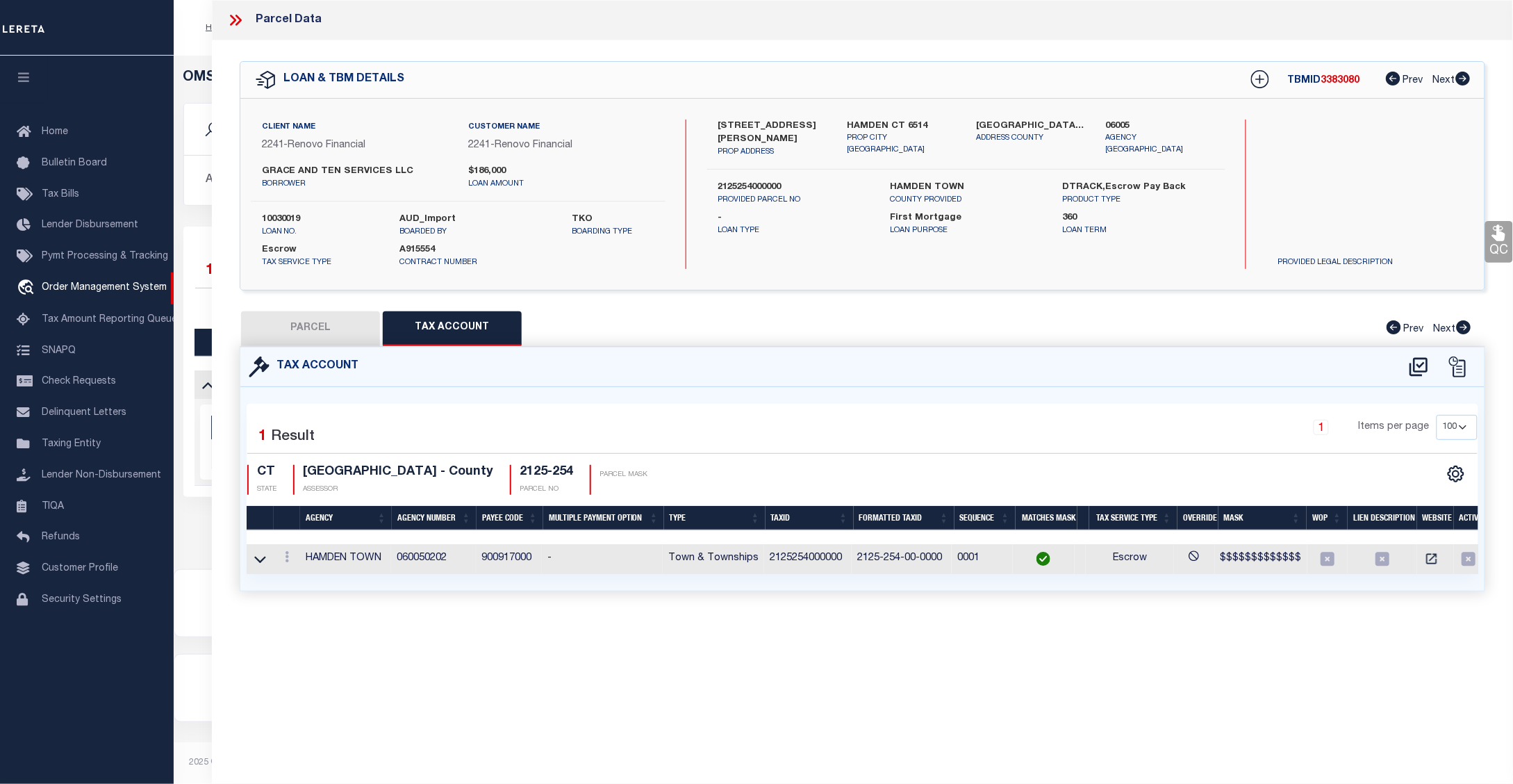
checkbox input "false"
type input "HAMDEN CT 6514"
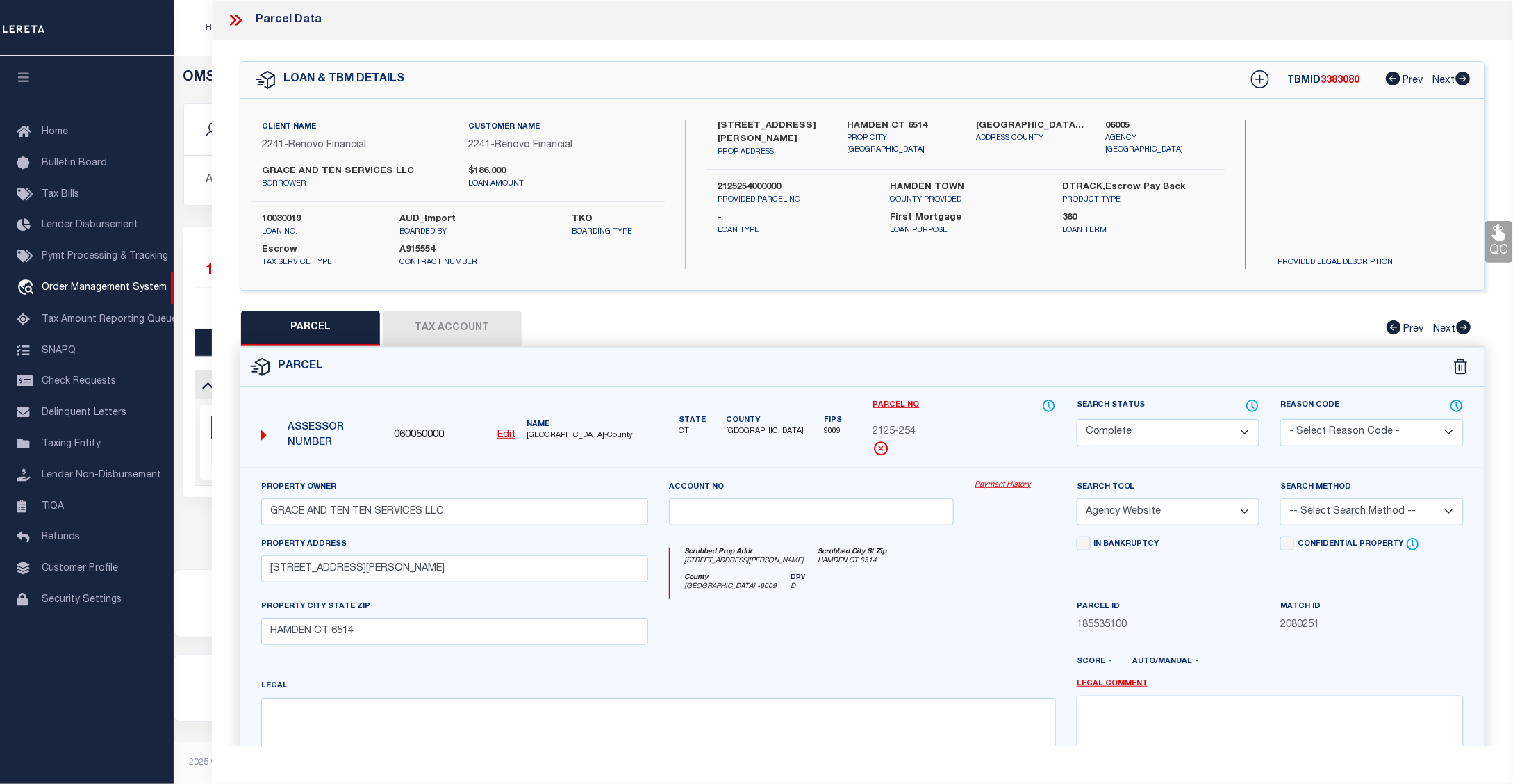
click at [988, 485] on link "Payment History" at bounding box center [1016, 485] width 81 height 12
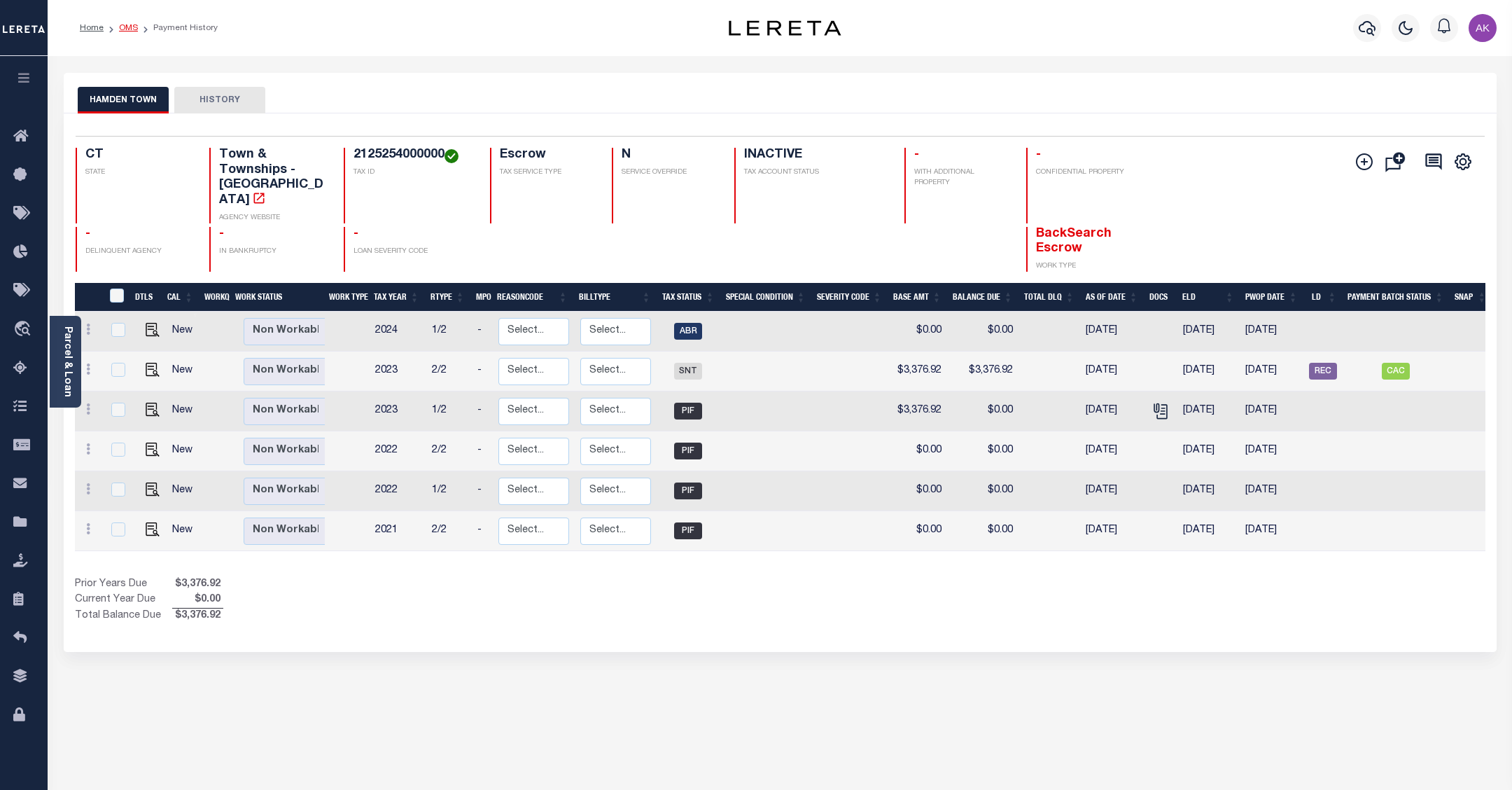
drag, startPoint x: 127, startPoint y: 26, endPoint x: 120, endPoint y: 38, distance: 13.9
click at [127, 26] on link "OMS" at bounding box center [128, 27] width 19 height 8
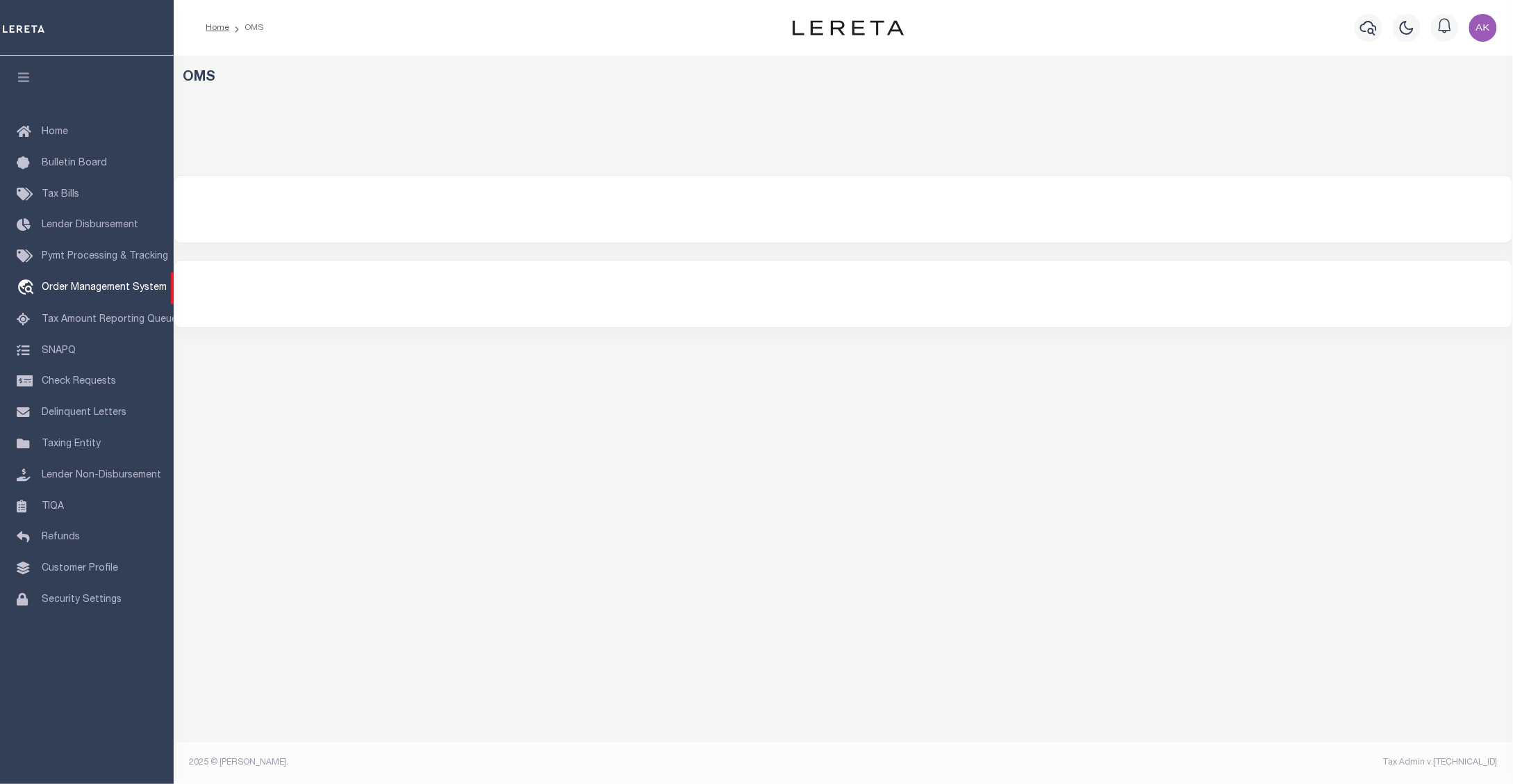
select select "200"
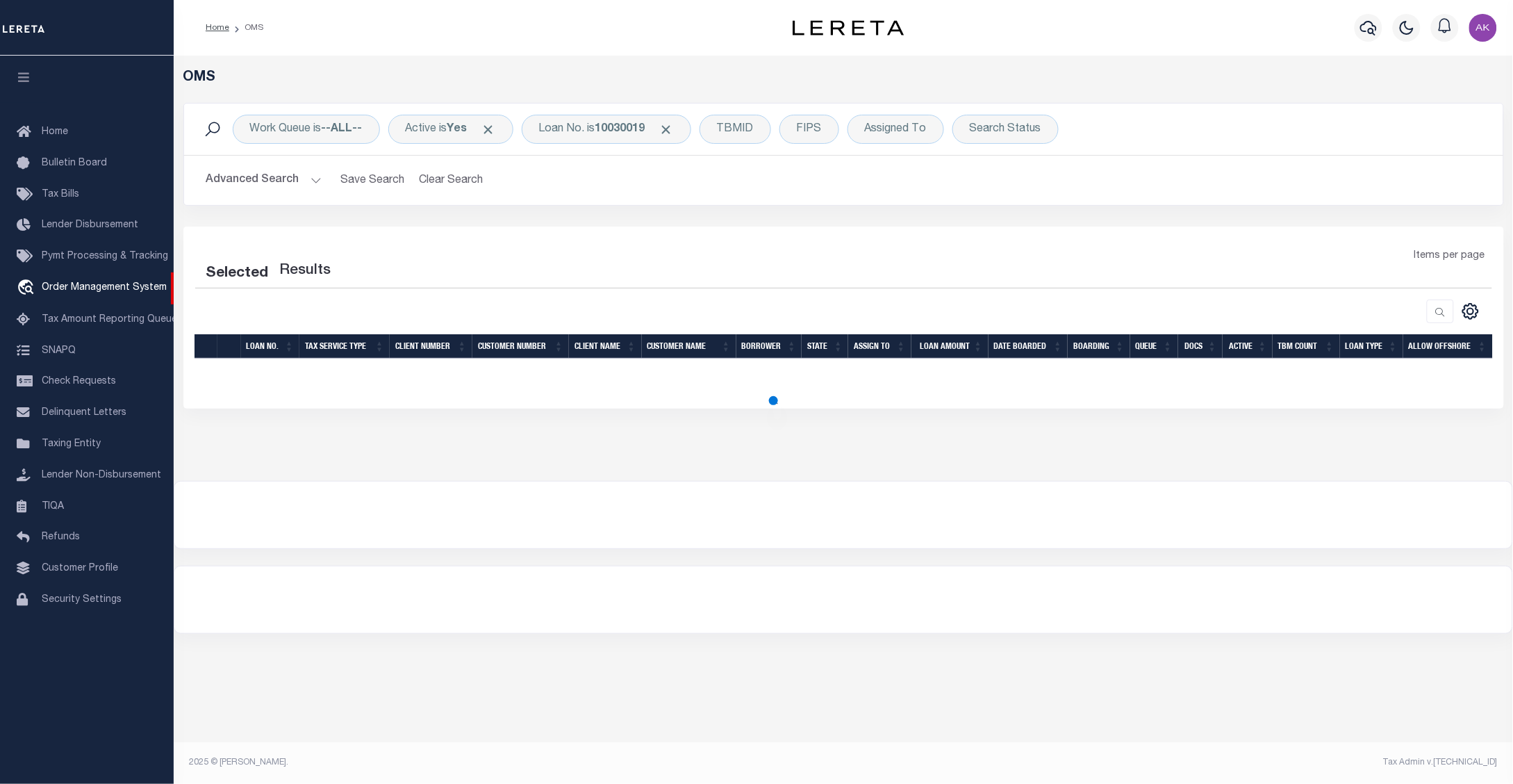
select select "200"
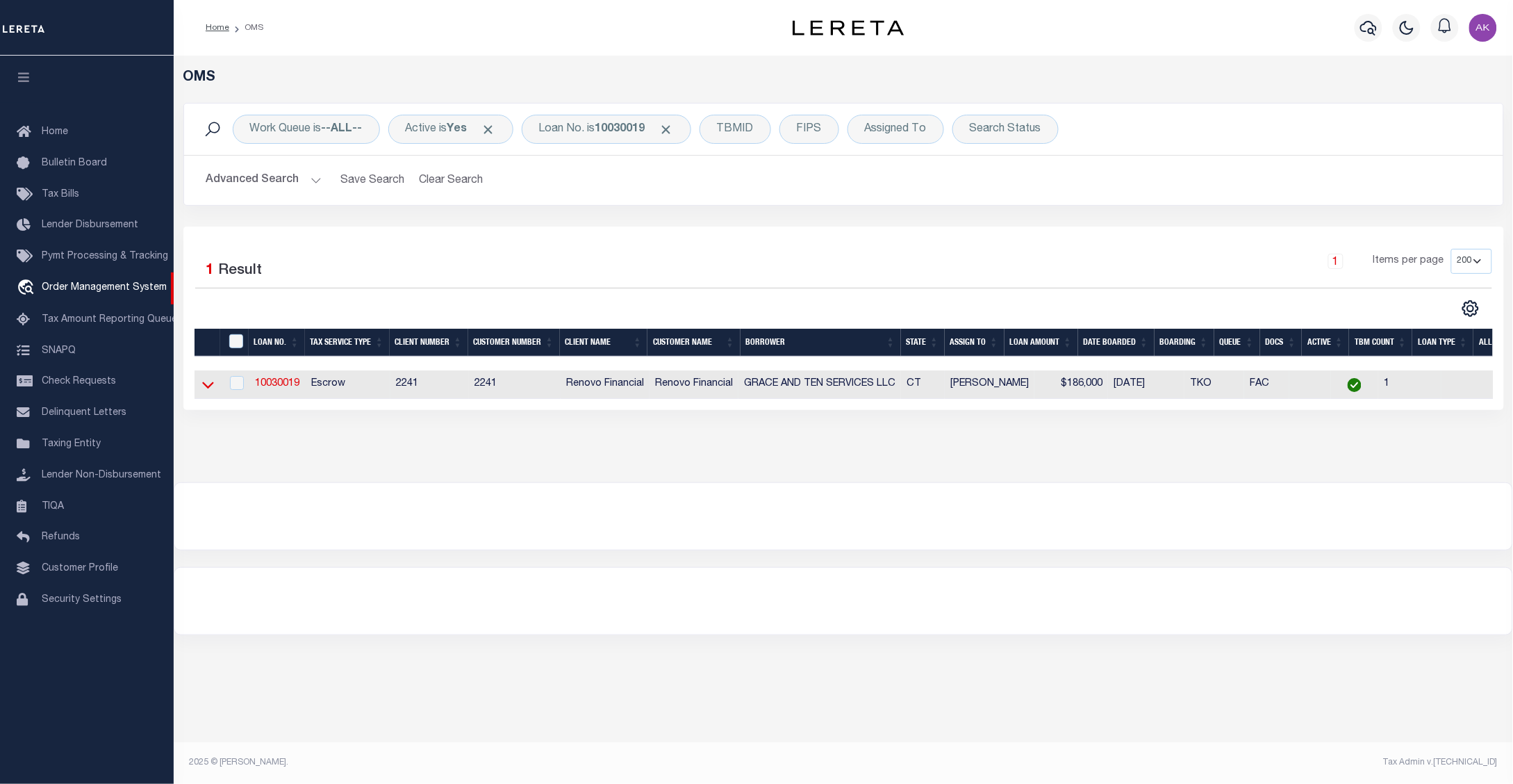
click at [207, 389] on icon at bounding box center [208, 386] width 12 height 7
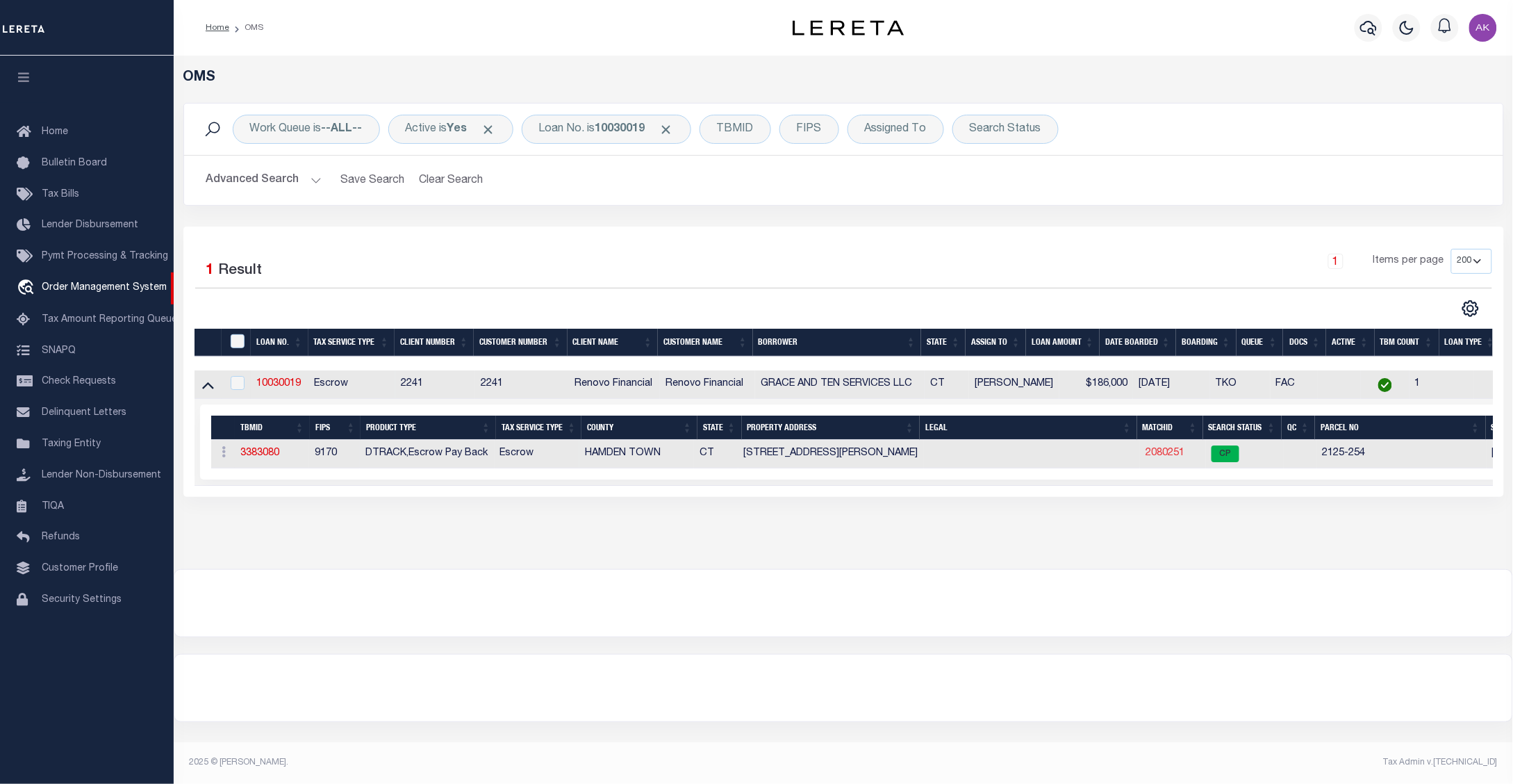
click at [1164, 458] on link "2080251" at bounding box center [1165, 453] width 39 height 10
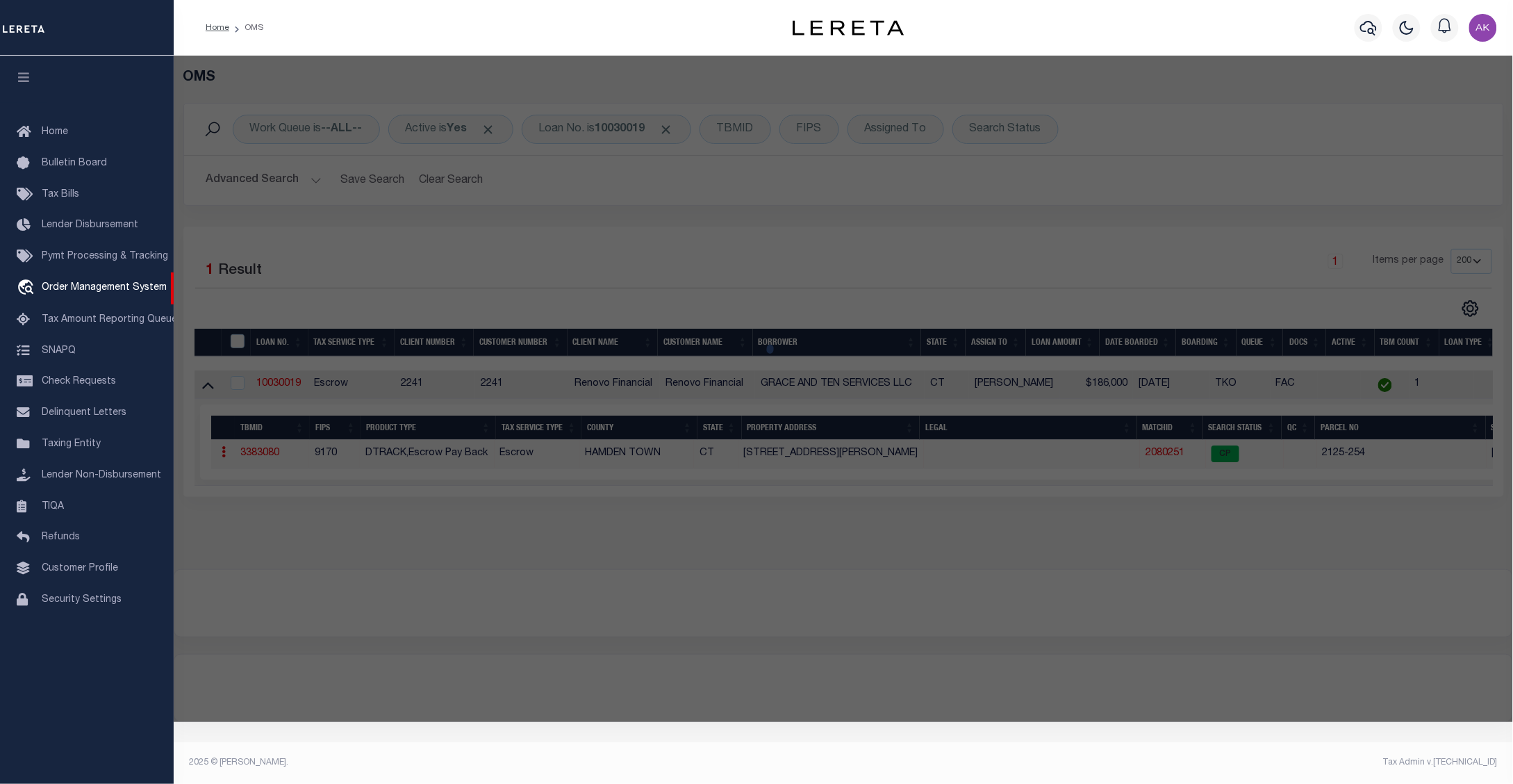
checkbox input "false"
select select "CP"
type input "GRACE AND TEN TEN SERVICES LLC"
select select "AGW"
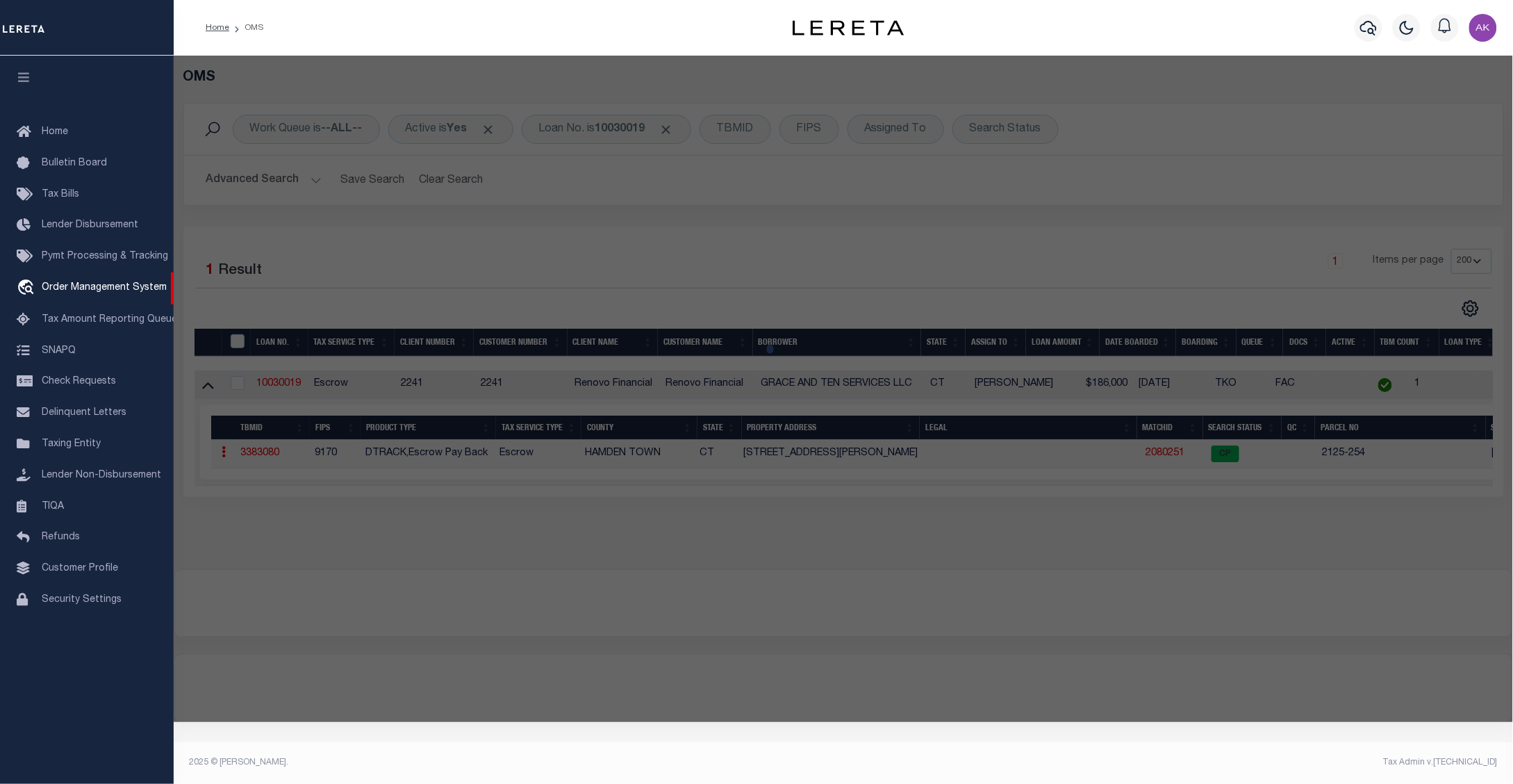
select select
type input "11 DIX ST"
checkbox input "false"
type input "HAMDEN CT 6514"
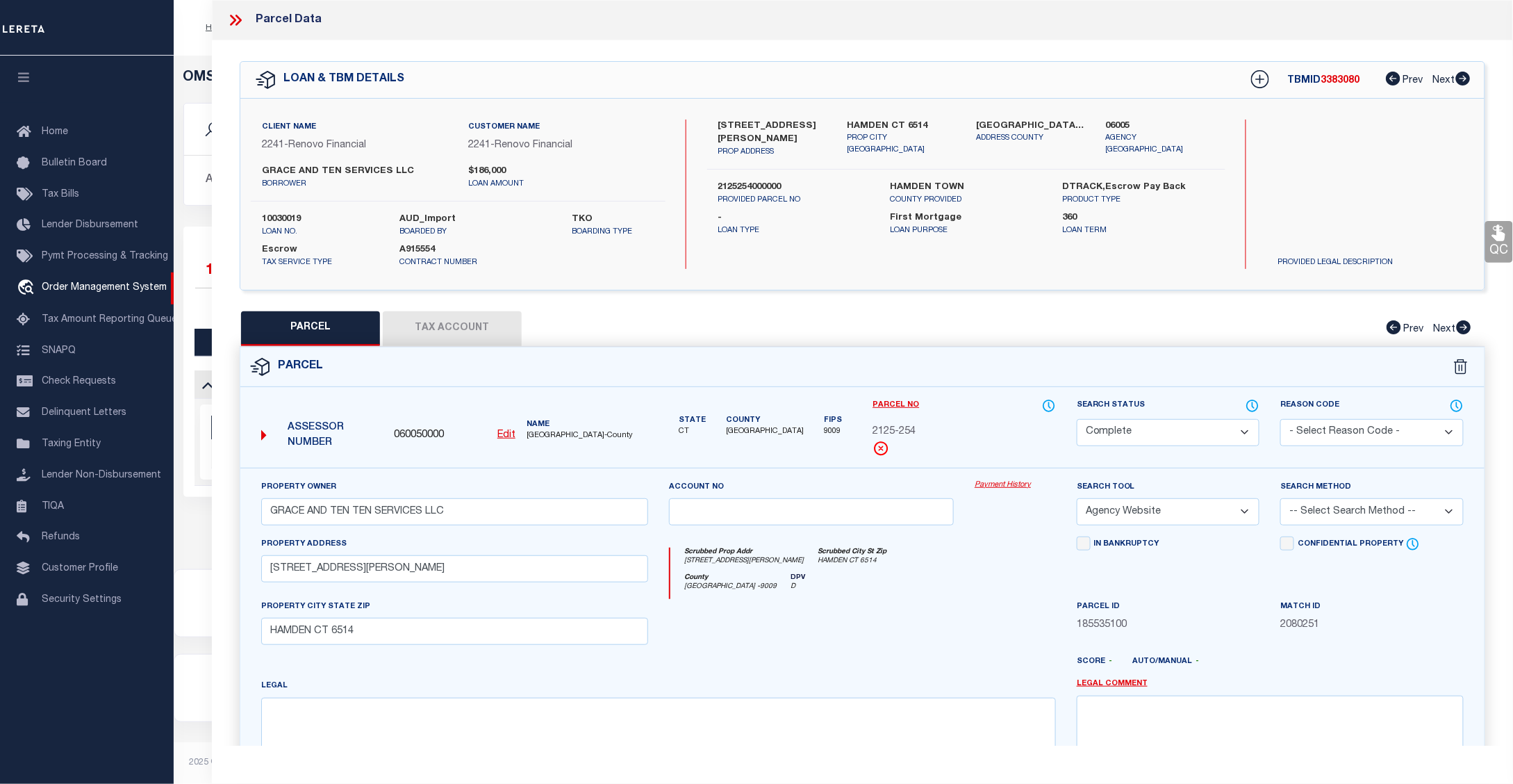
click at [1011, 485] on link "Payment History" at bounding box center [1016, 485] width 81 height 12
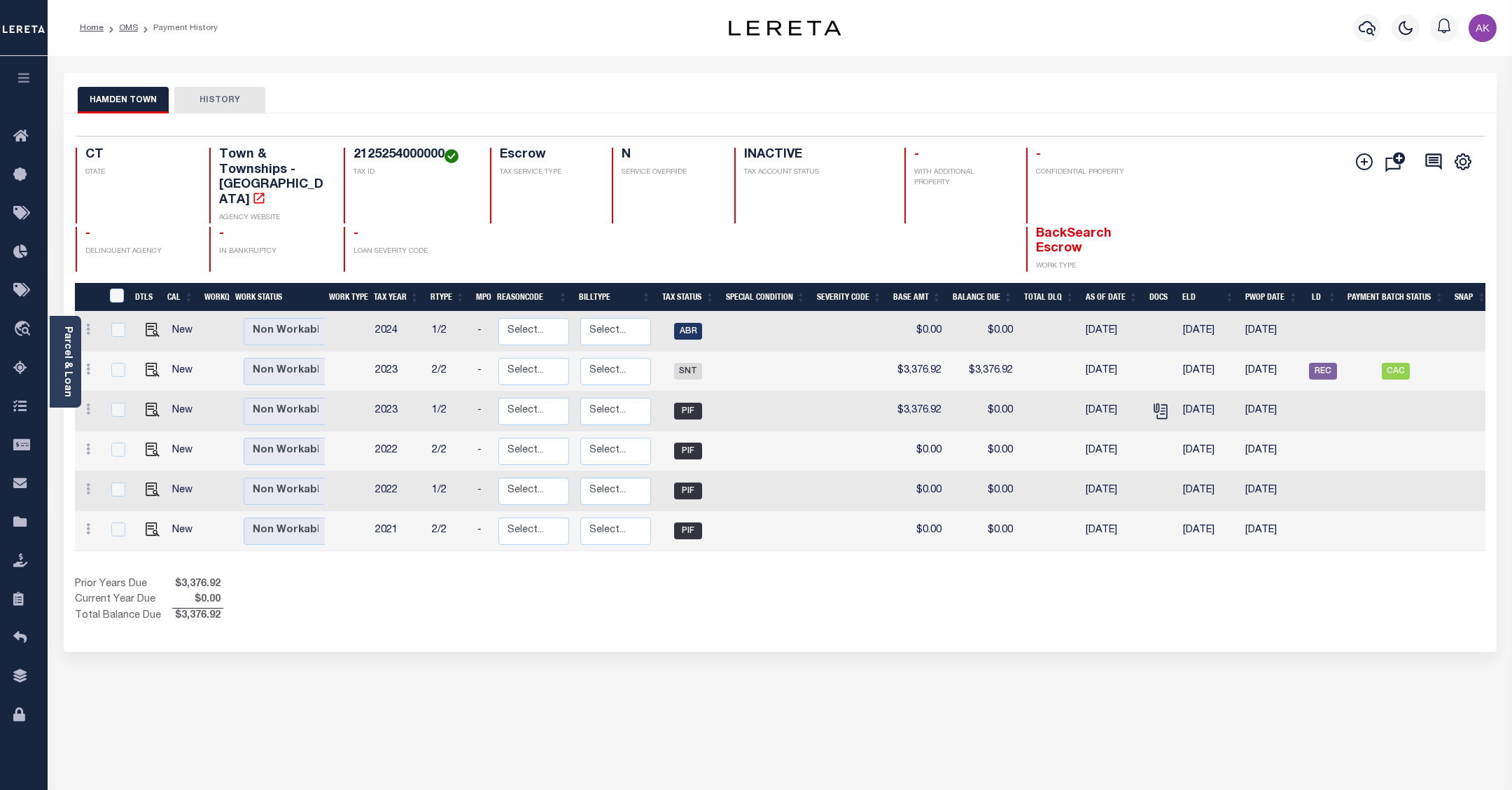
click at [1236, 140] on div "Selected 6 Results 1 Items per page 25 50 100 CT STATE Town & Townships - CT AG…" at bounding box center [780, 203] width 1431 height 136
click at [1162, 404] on icon "" at bounding box center [1159, 409] width 11 height 11
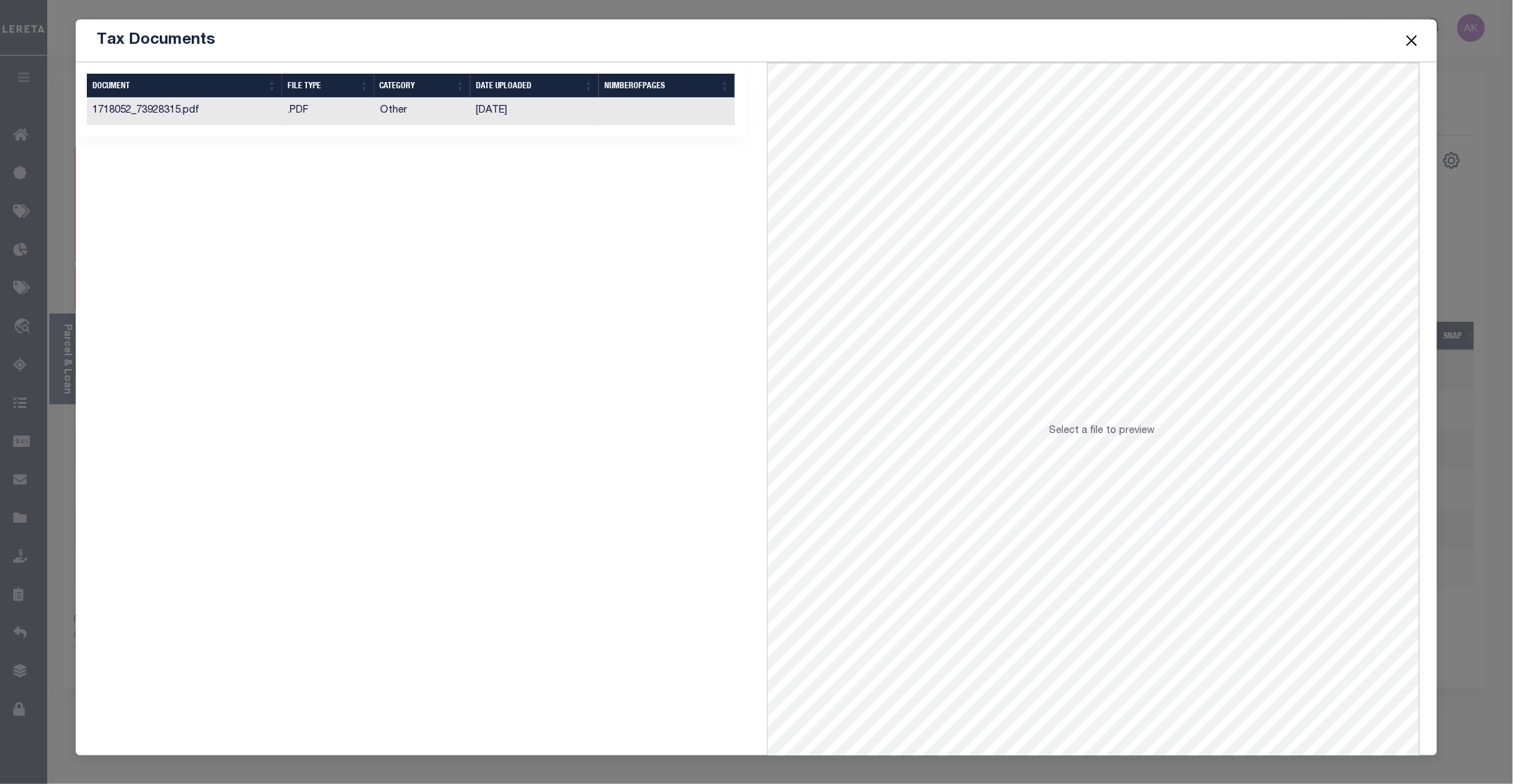
click at [302, 109] on td ".PDF" at bounding box center [328, 111] width 92 height 27
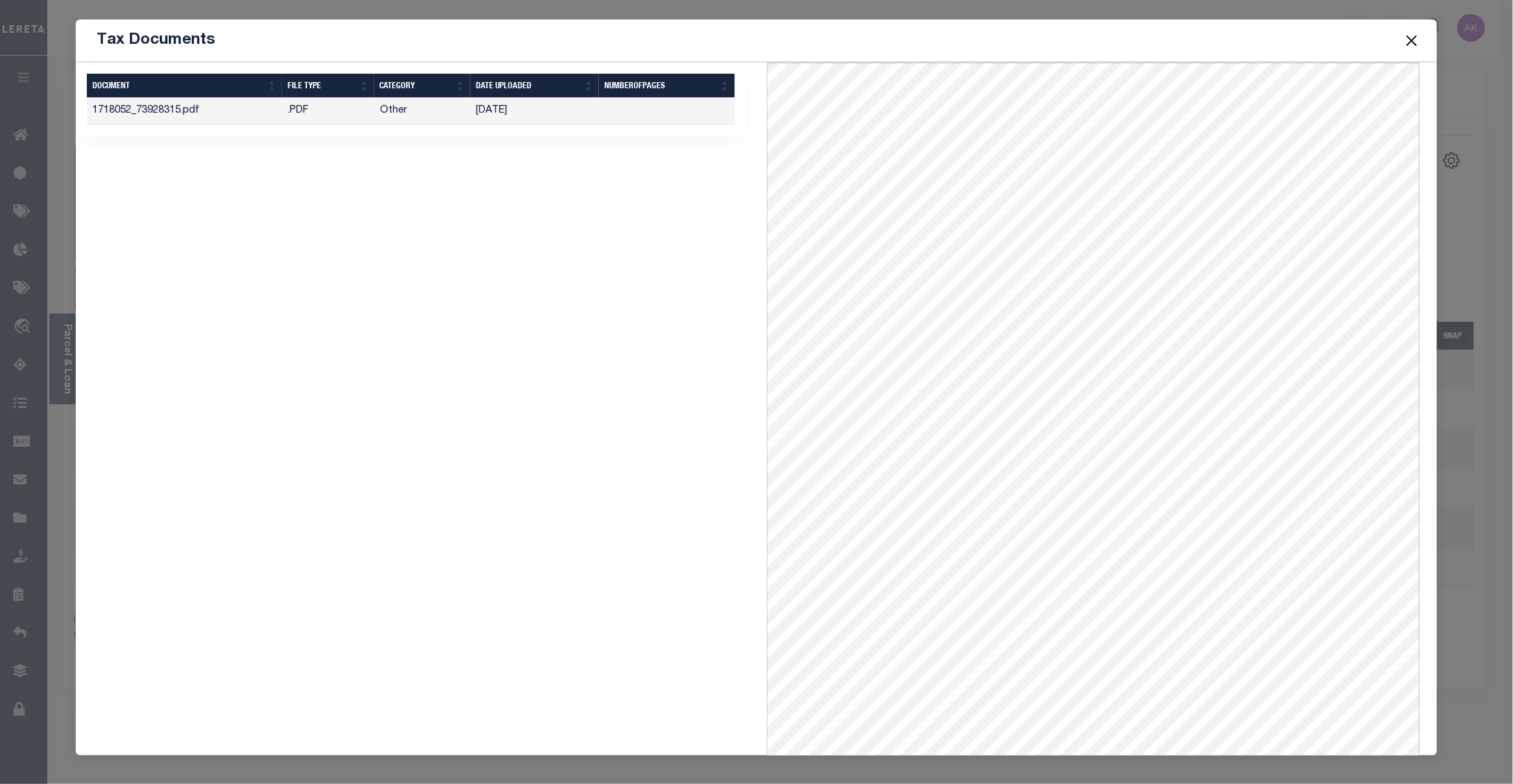
click at [1413, 42] on button "Close" at bounding box center [1412, 41] width 18 height 18
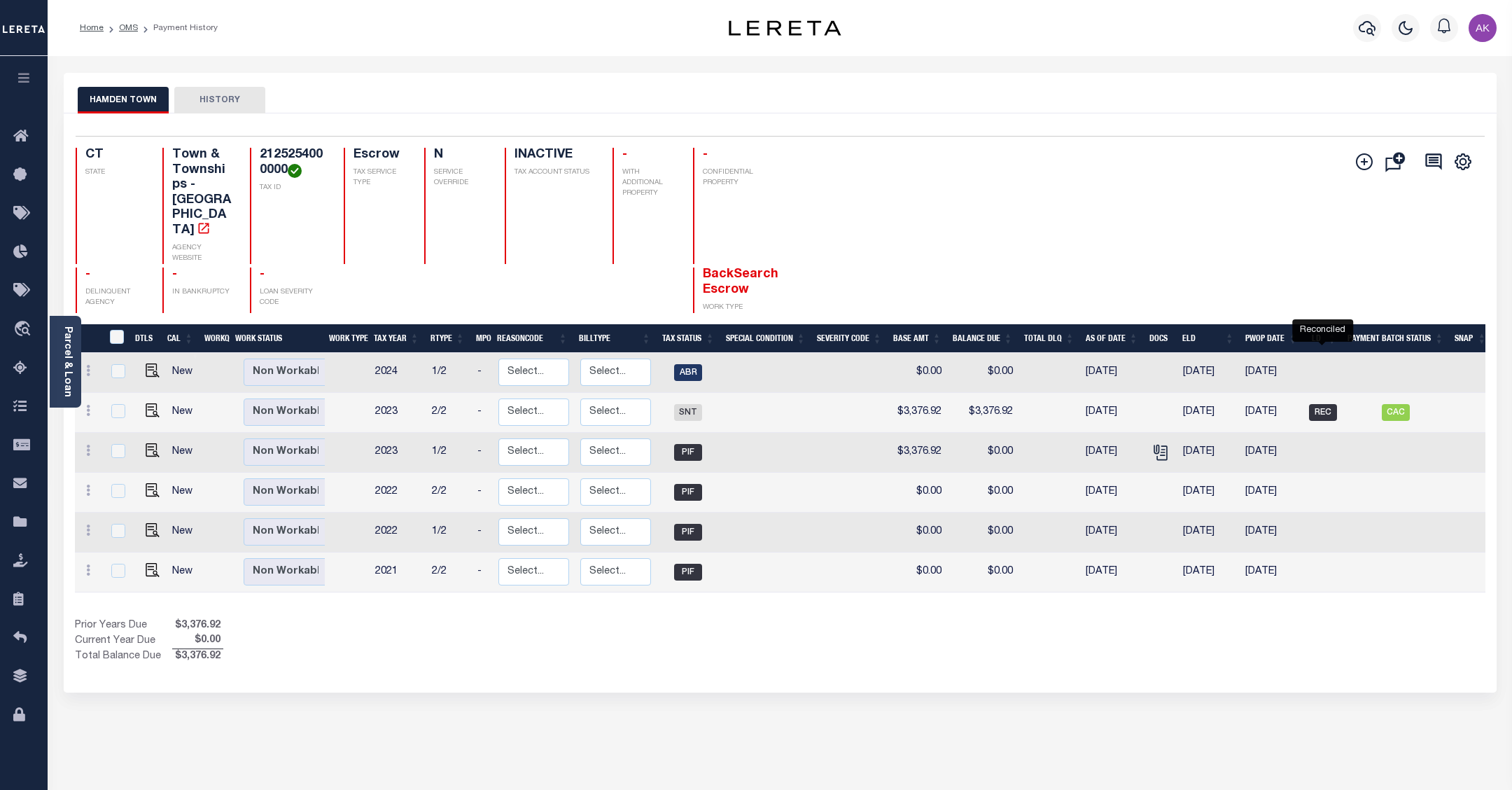
click at [1324, 404] on span "REC" at bounding box center [1323, 412] width 28 height 16
checkbox input "true"
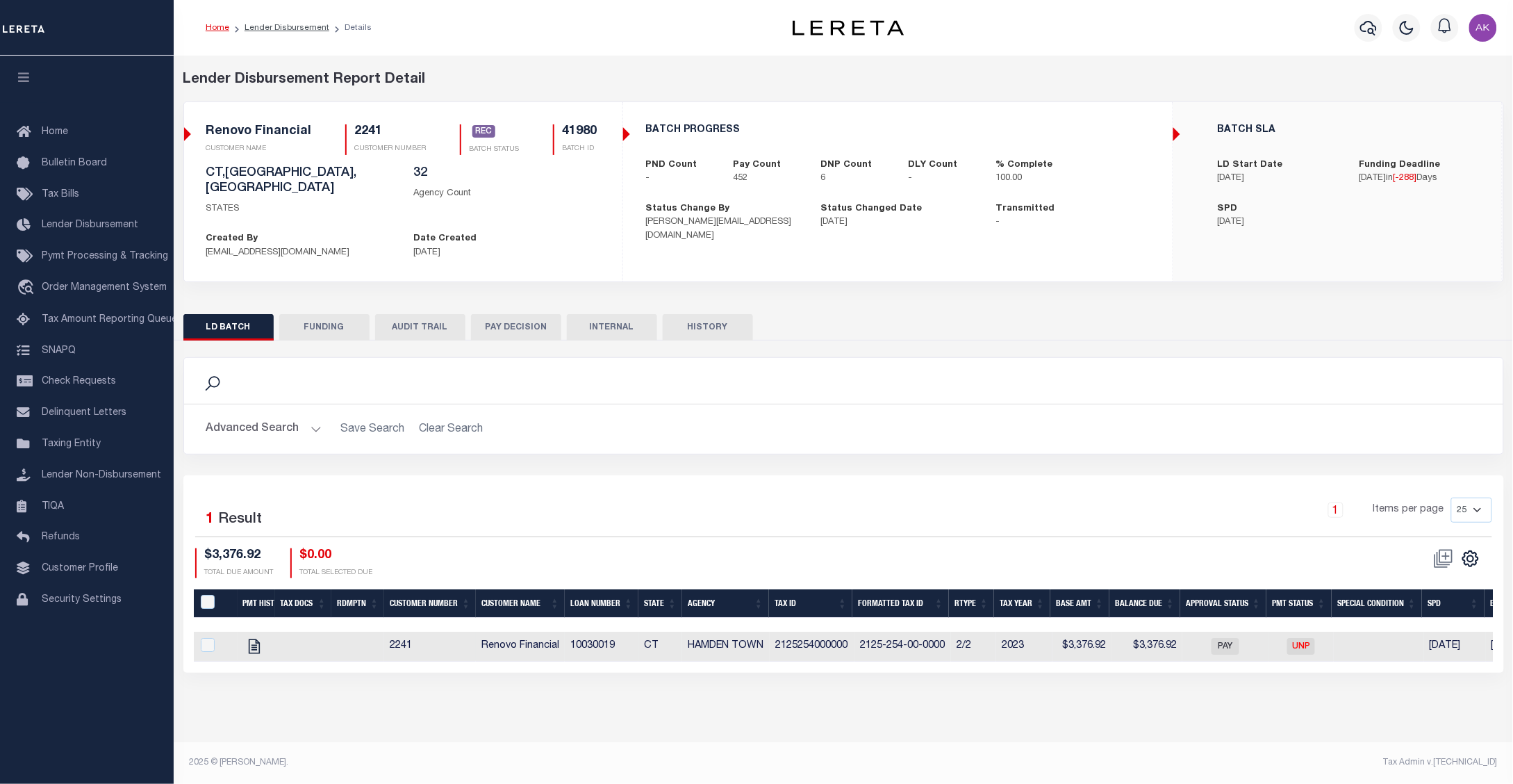
scroll to position [0, 25]
click at [1305, 638] on span "UNP" at bounding box center [1305, 646] width 28 height 16
checkbox input "true"
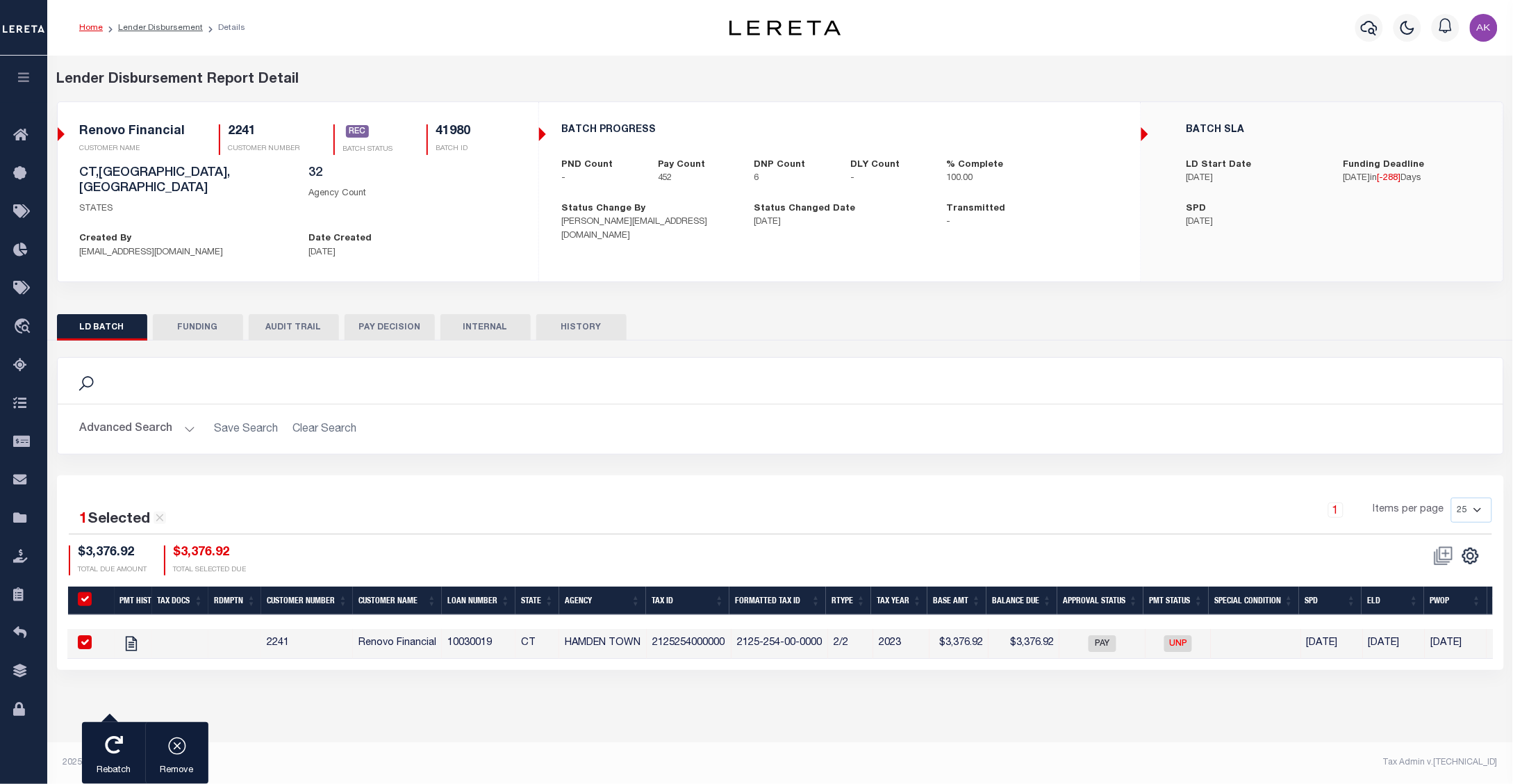
click at [1008, 723] on div "Lender Disbursement Reports Summary Clients / Customers Customers asc Customers…" at bounding box center [780, 408] width 1466 height 705
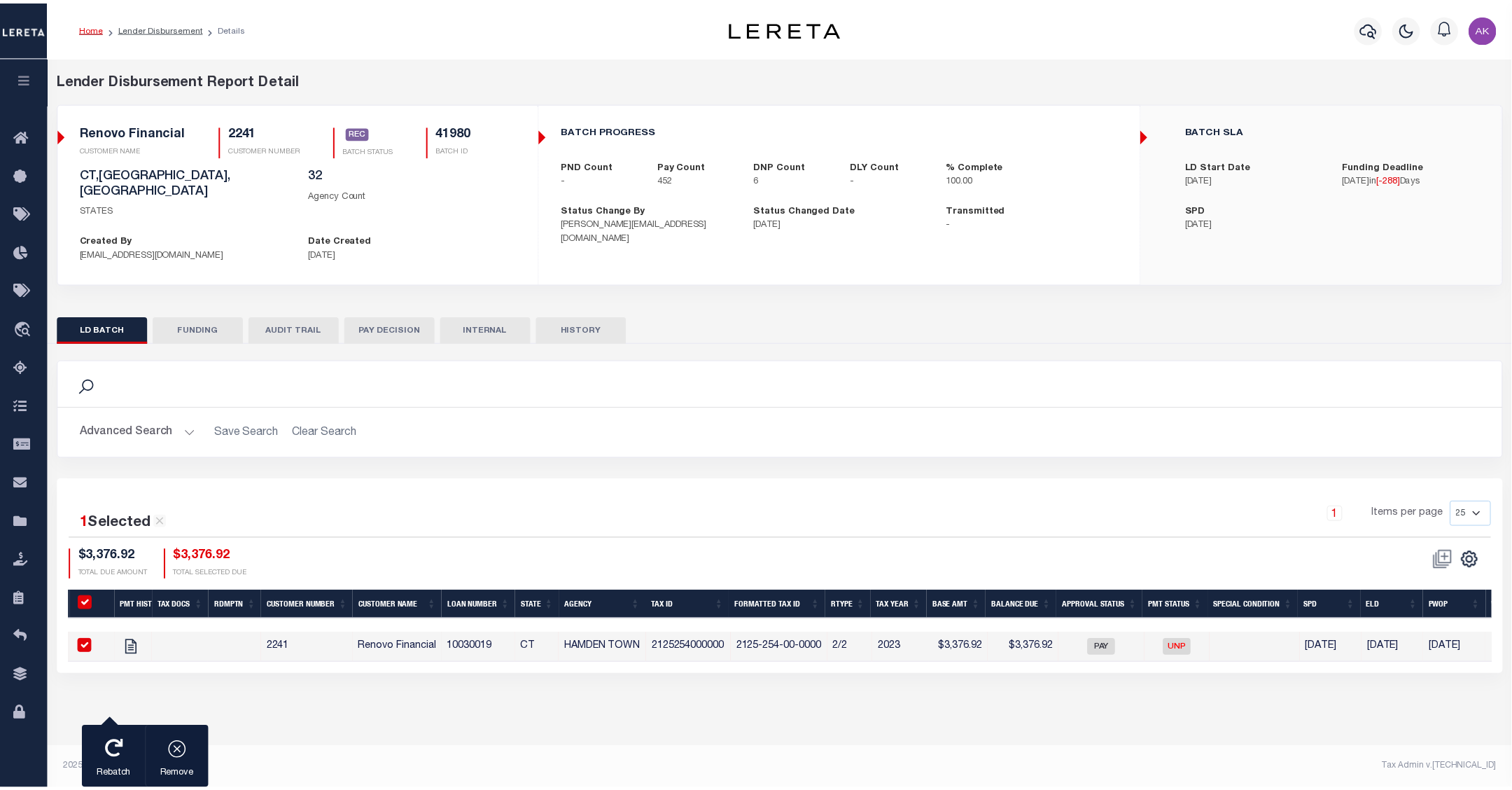
scroll to position [0, 0]
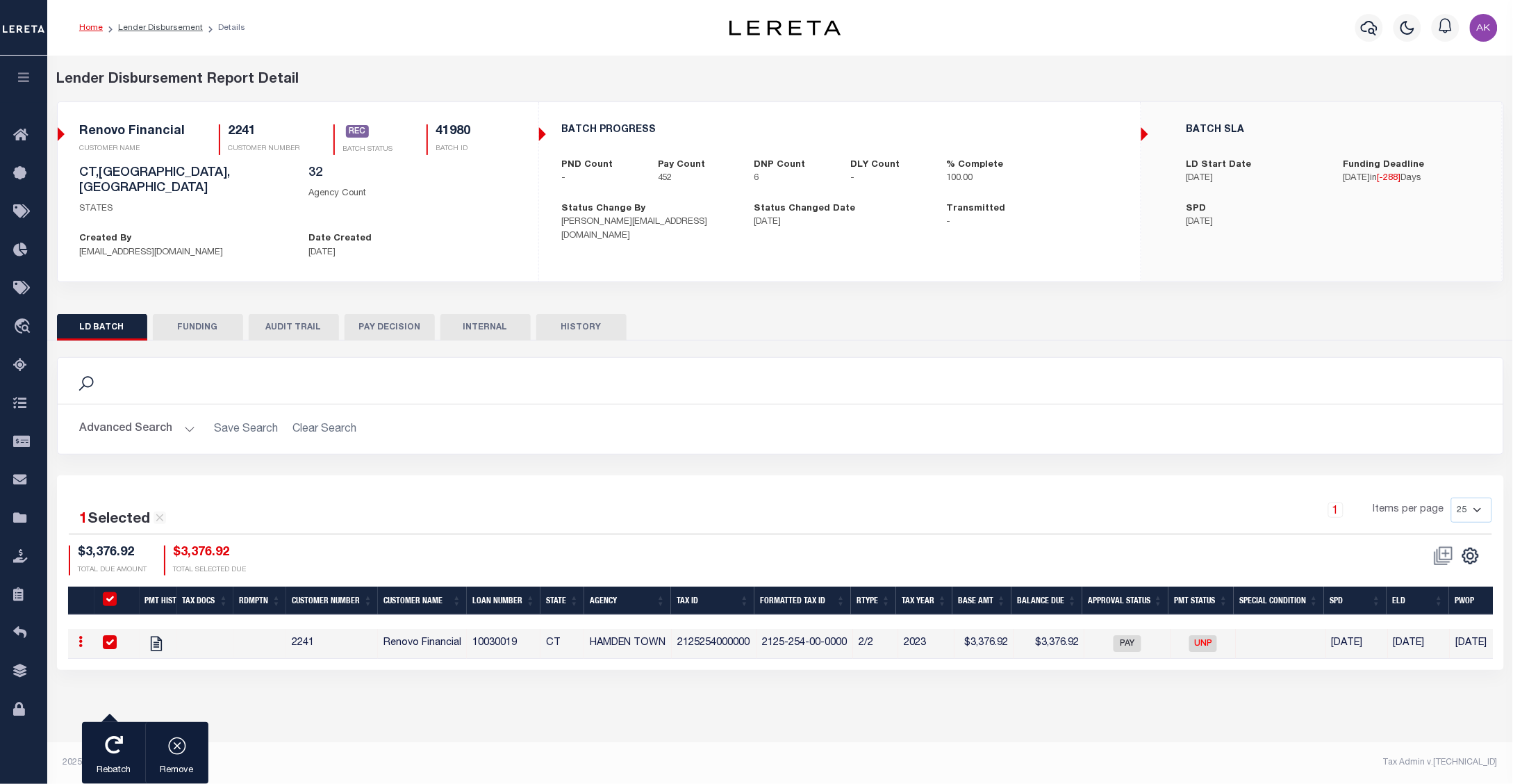
drag, startPoint x: 709, startPoint y: 724, endPoint x: 704, endPoint y: 717, distance: 8.6
click at [709, 724] on div "Lender Disbursement Reports Summary Clients / Customers Customers asc Customers…" at bounding box center [780, 408] width 1466 height 705
click at [109, 635] on input "checkbox" at bounding box center [109, 641] width 14 height 14
checkbox input "false"
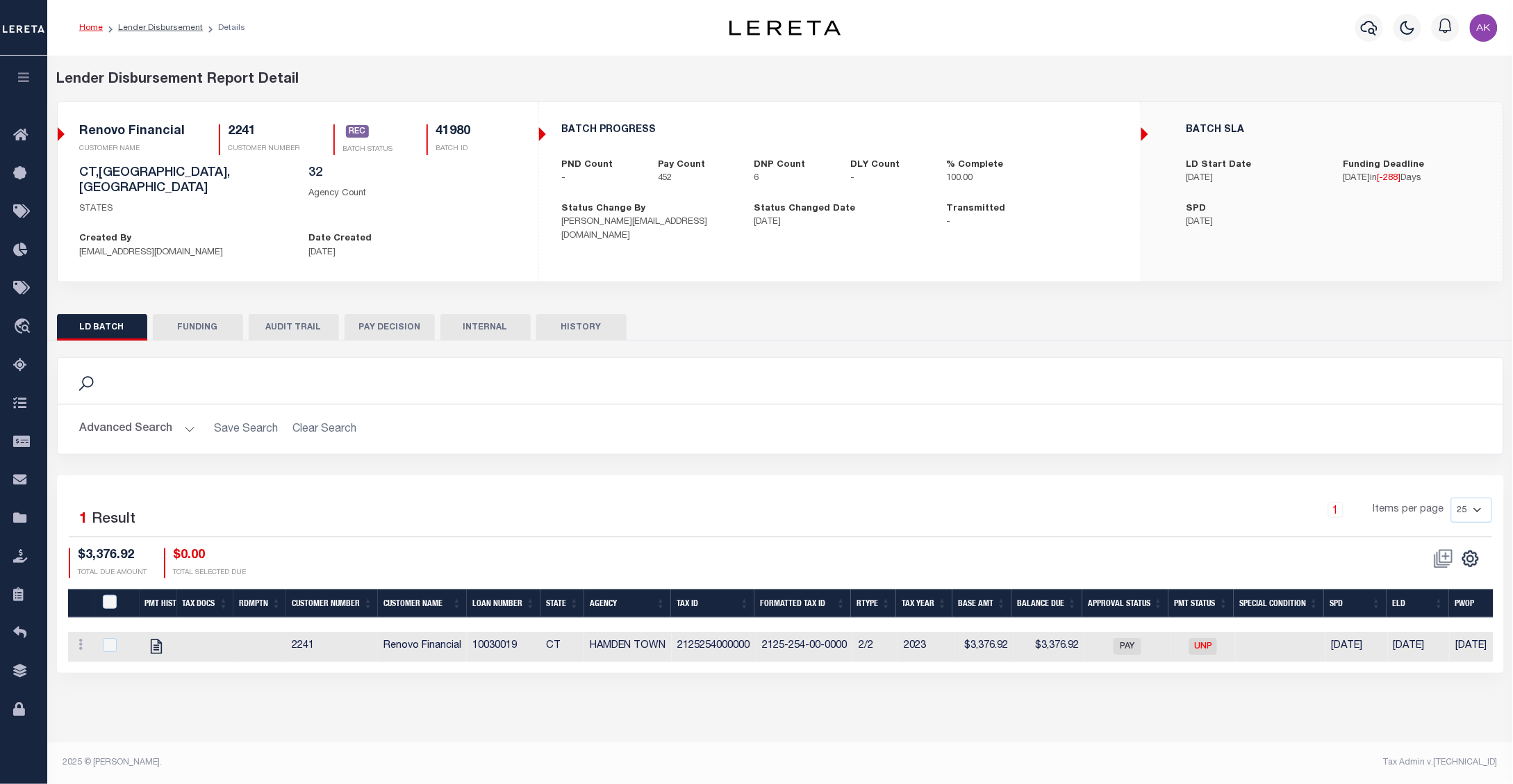
click at [196, 314] on button "FUNDING" at bounding box center [198, 326] width 90 height 26
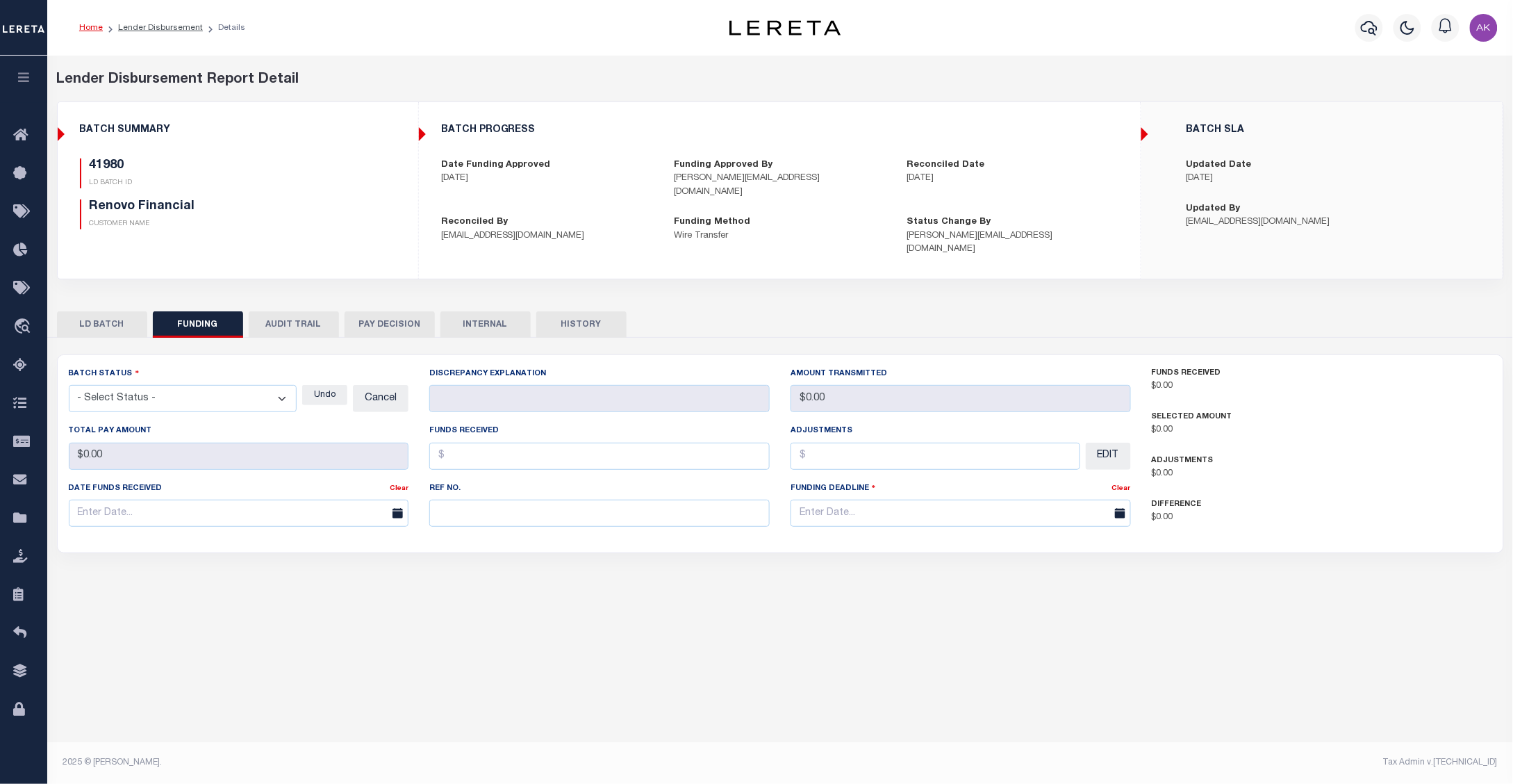
type input "$1,630,815.5"
type input "$0"
type input "12/17/2024"
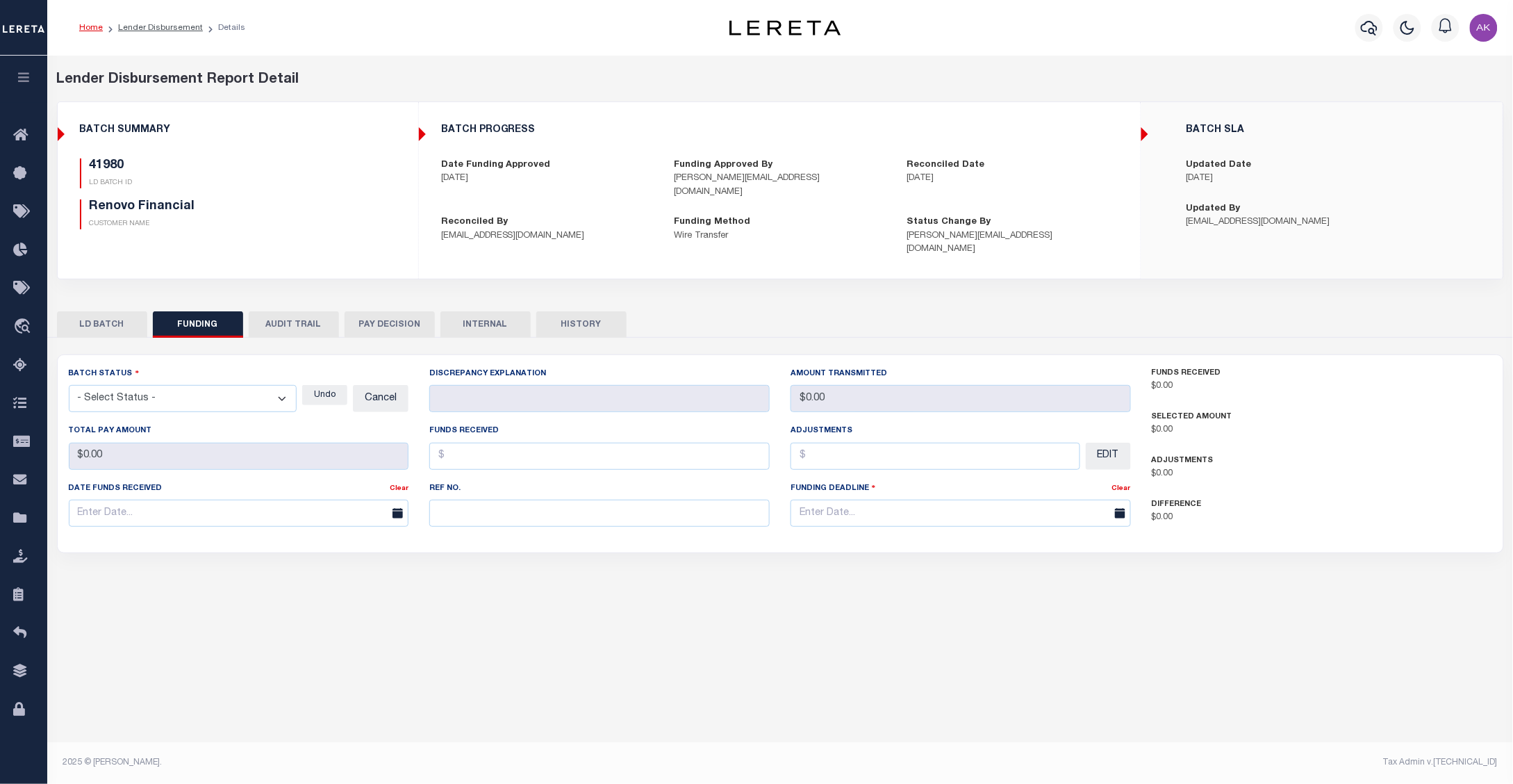
type input "20241217MMQFMP2700335412171626FT01"
type input "12/17/2024"
select select "100"
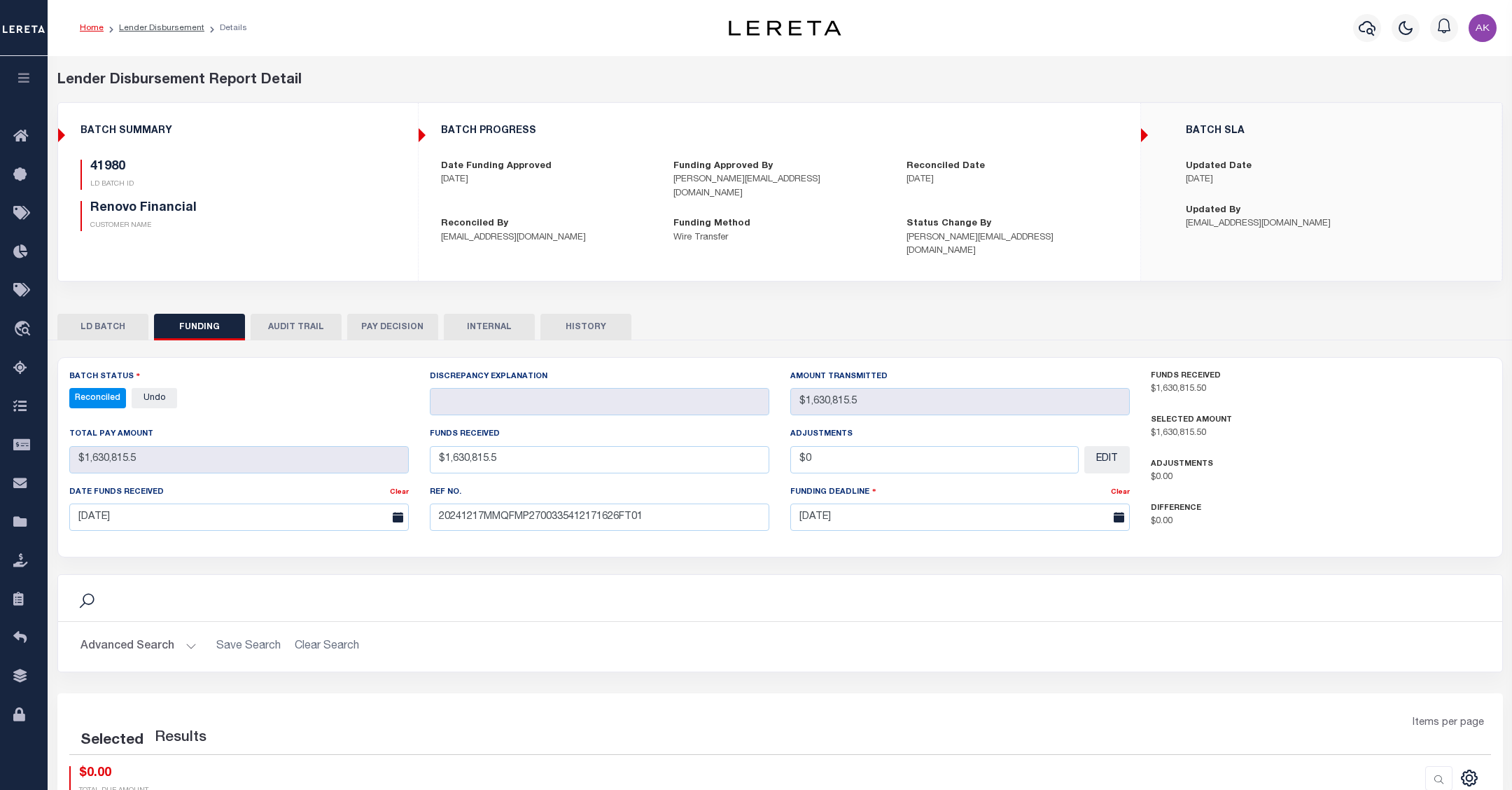
select select "100"
click at [289, 313] on button "AUDIT TRAIL" at bounding box center [296, 326] width 91 height 26
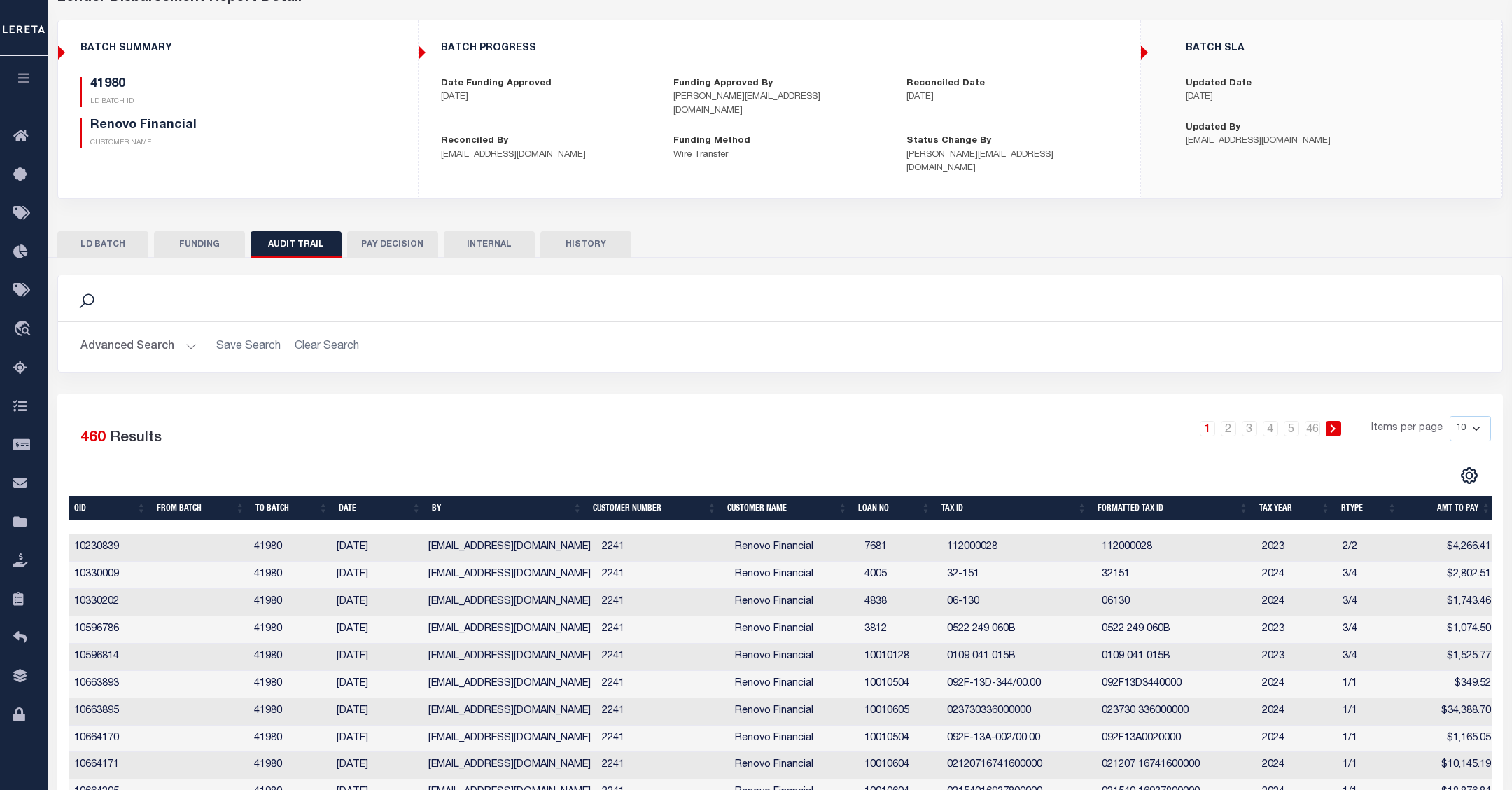
scroll to position [87, 0]
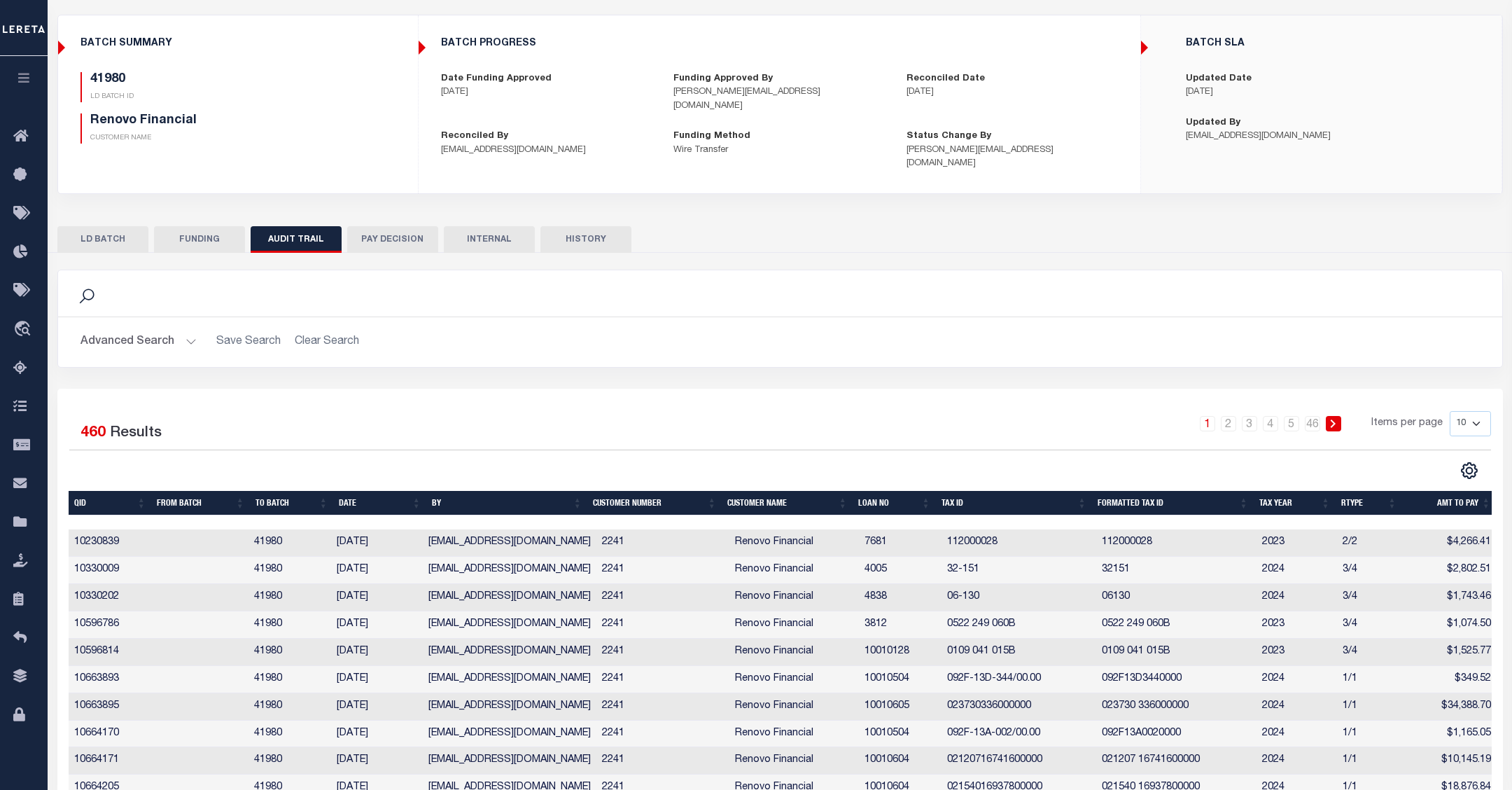
click at [400, 226] on button "PAY DECISION" at bounding box center [393, 239] width 91 height 26
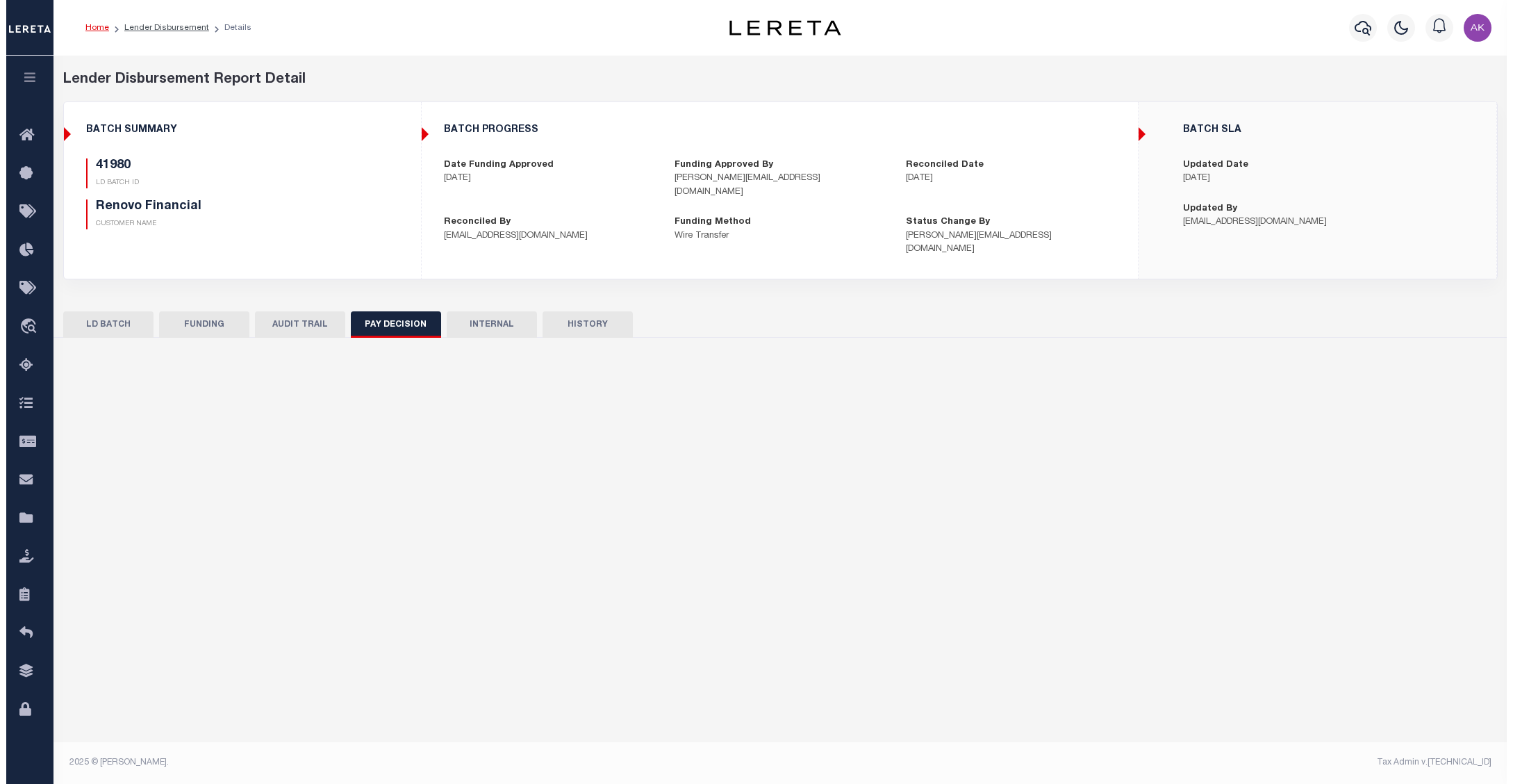
scroll to position [0, 0]
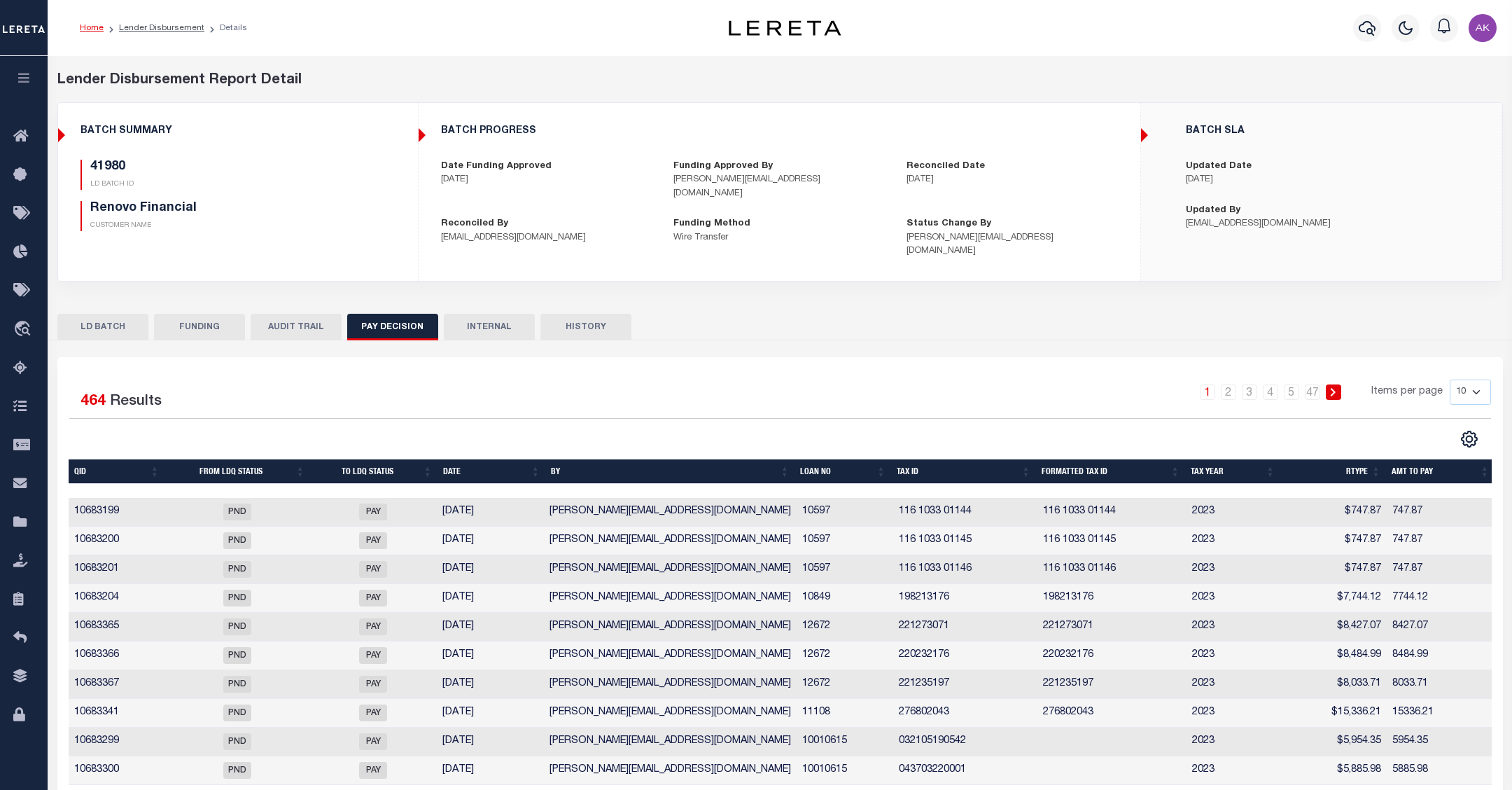
click at [488, 313] on button "INTERNAL" at bounding box center [489, 326] width 91 height 26
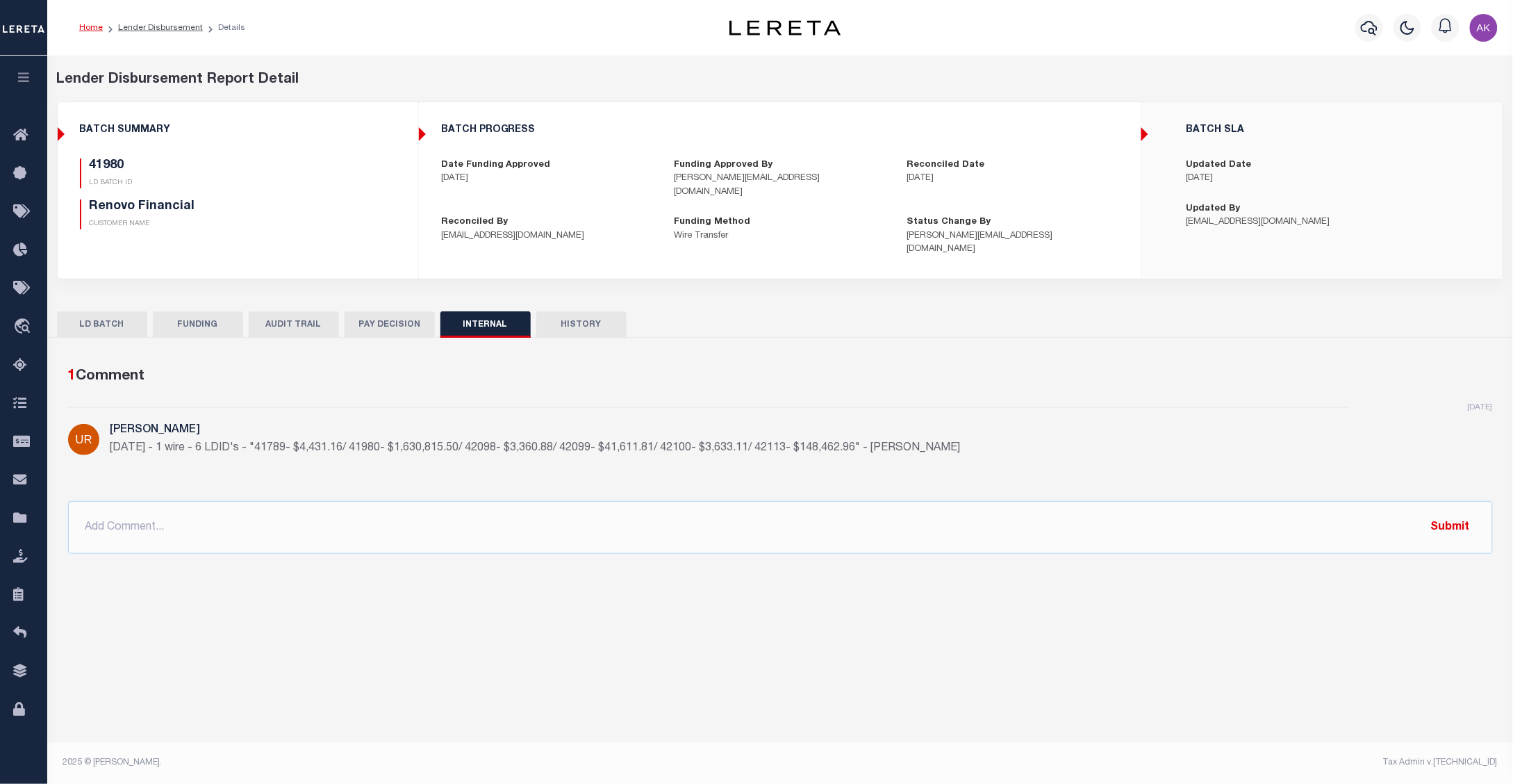
click at [585, 311] on button "HISTORY" at bounding box center [582, 324] width 90 height 26
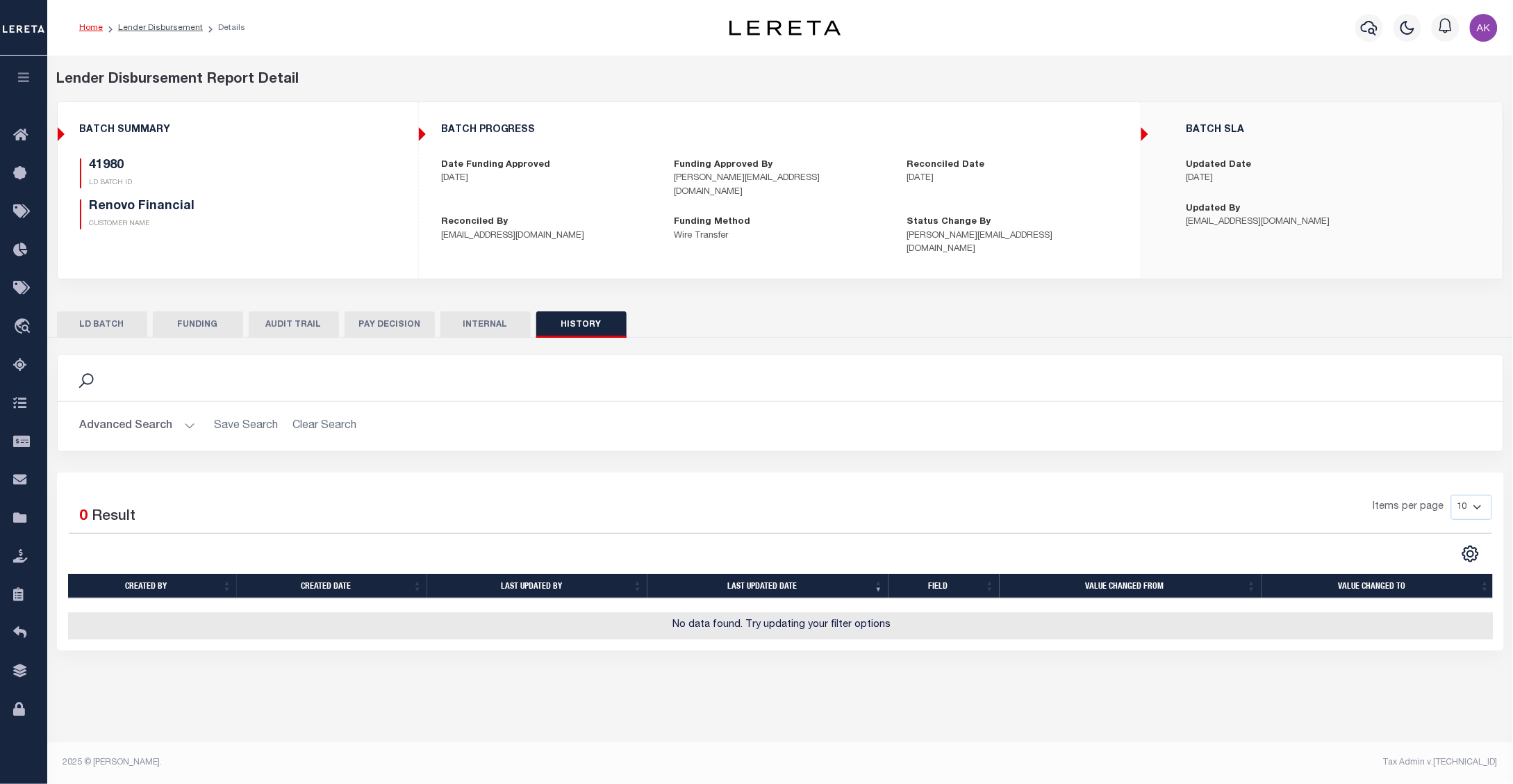
click at [112, 311] on button "LD BATCH" at bounding box center [102, 324] width 90 height 26
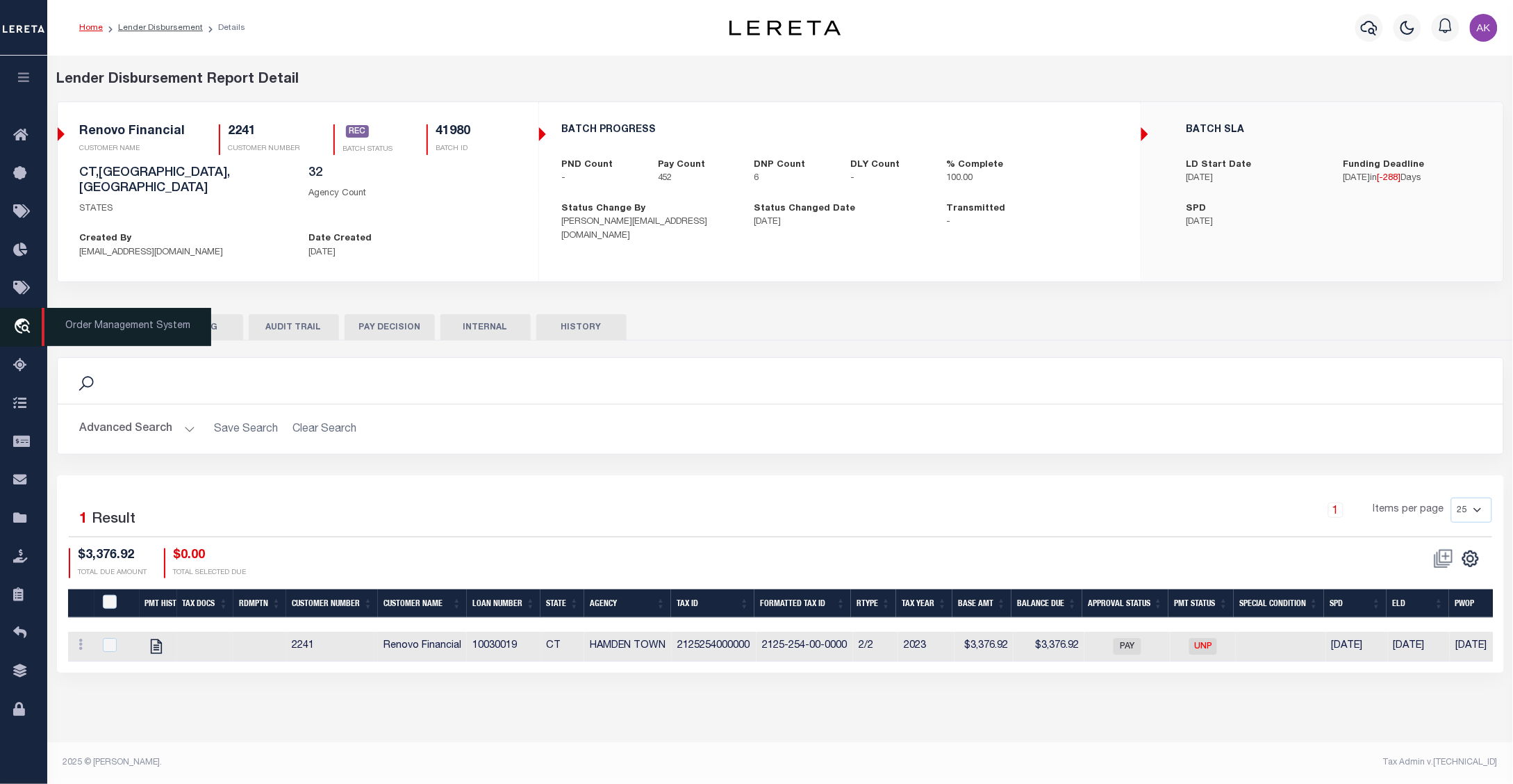
click at [20, 323] on icon "travel_explore" at bounding box center [24, 327] width 23 height 18
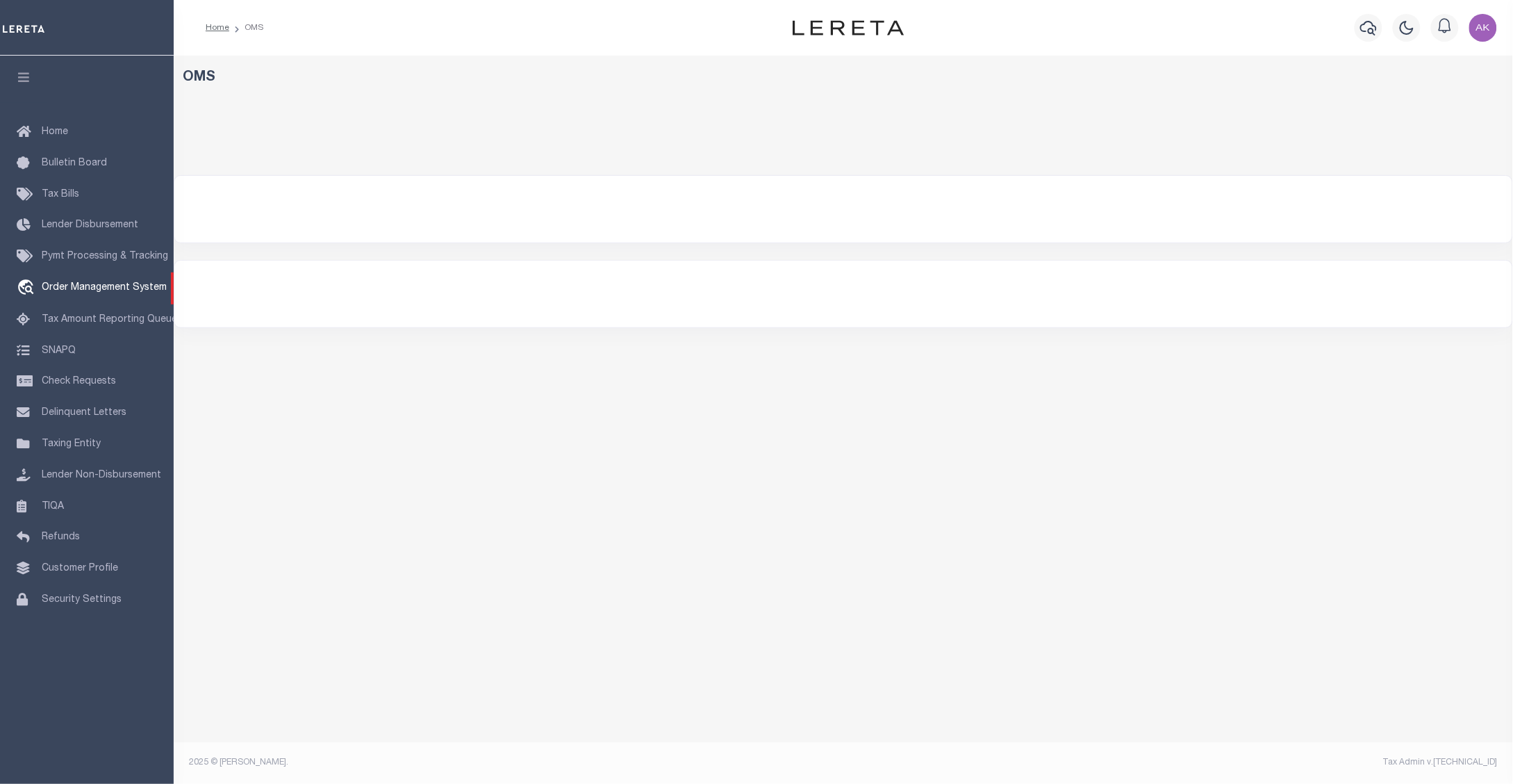
select select "200"
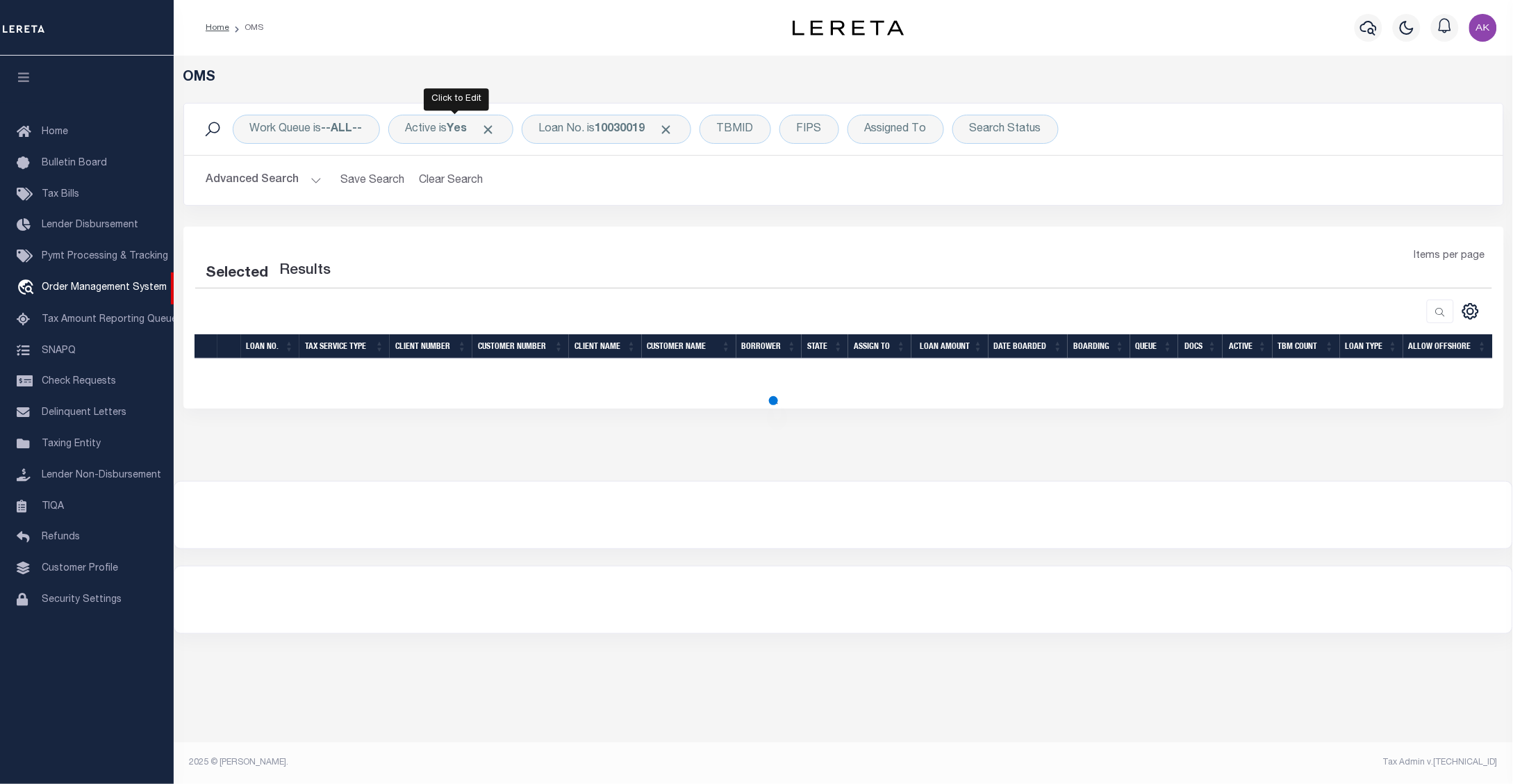
select select "200"
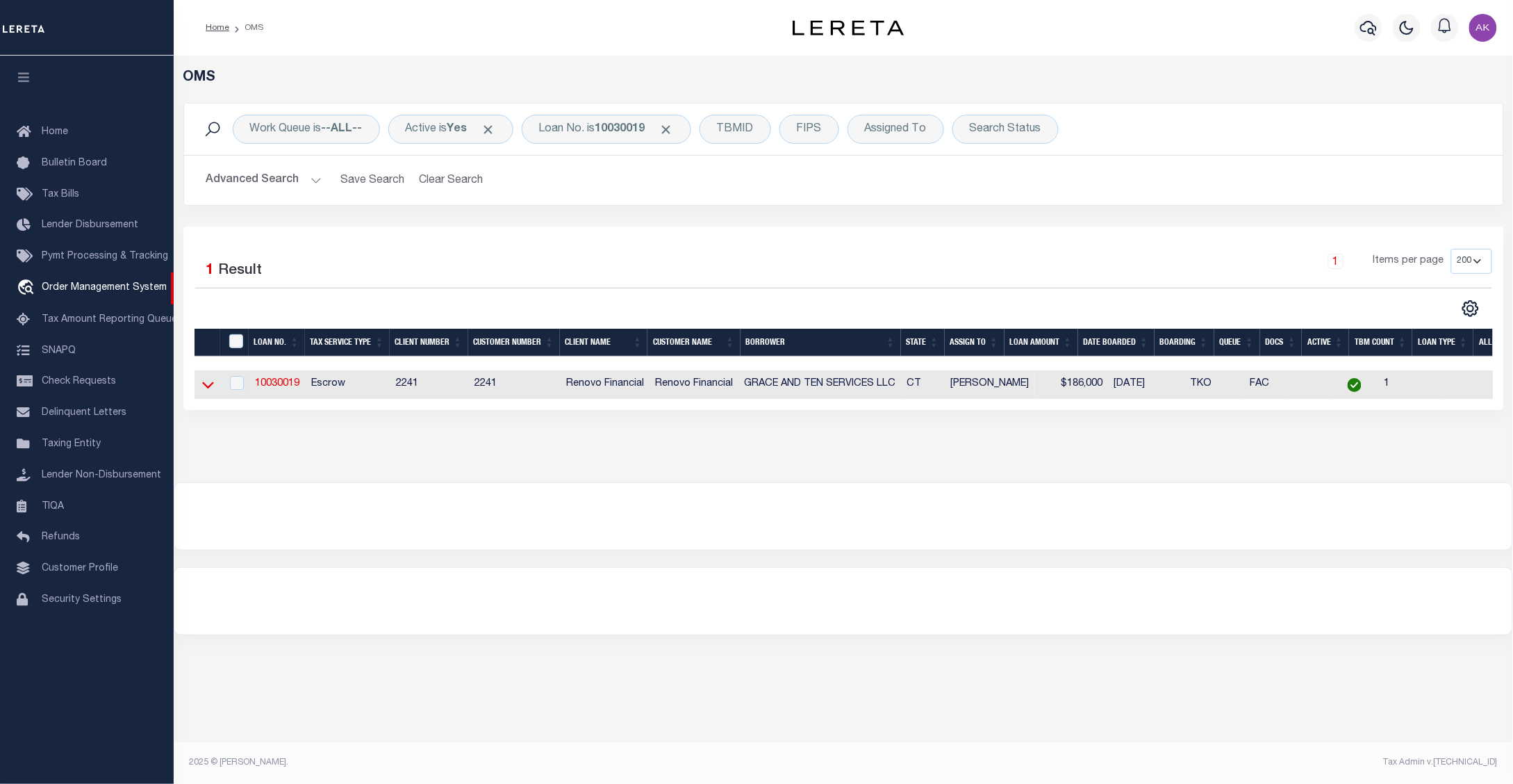
click at [205, 388] on icon at bounding box center [208, 386] width 12 height 7
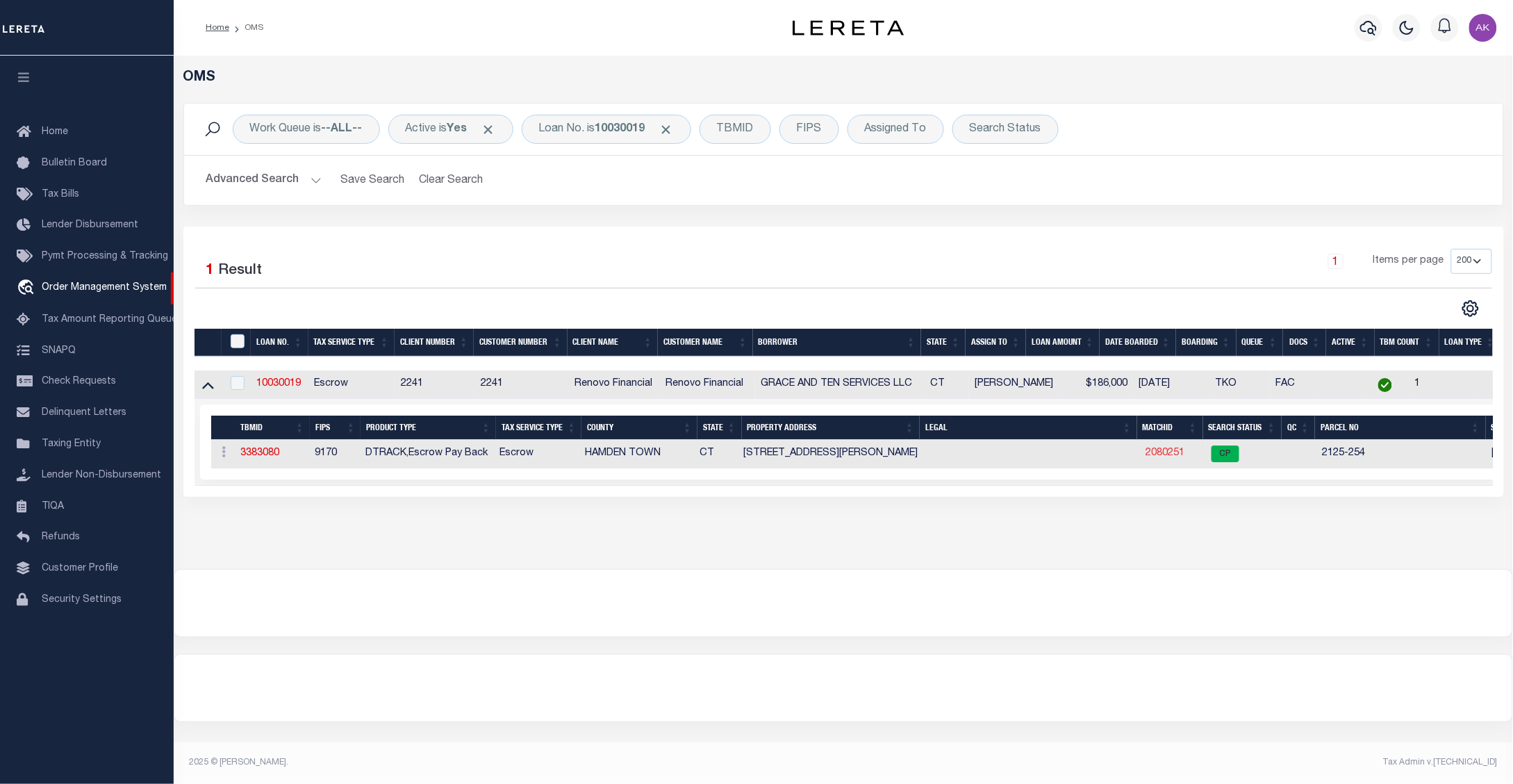
click at [1165, 458] on link "2080251" at bounding box center [1165, 453] width 39 height 10
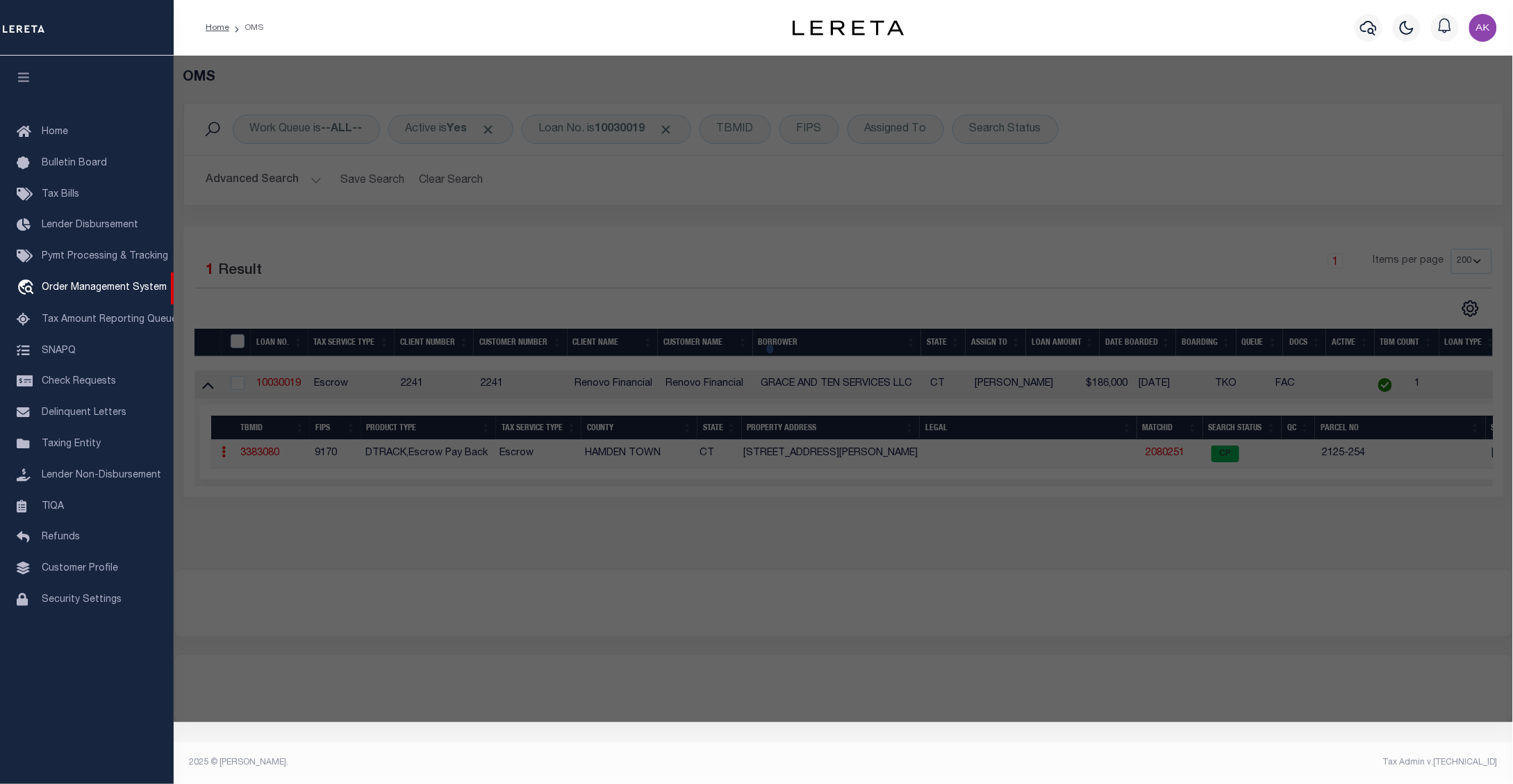
checkbox input "false"
select select "CP"
type input "GRACE AND TEN TEN SERVICES LLC"
select select "AGW"
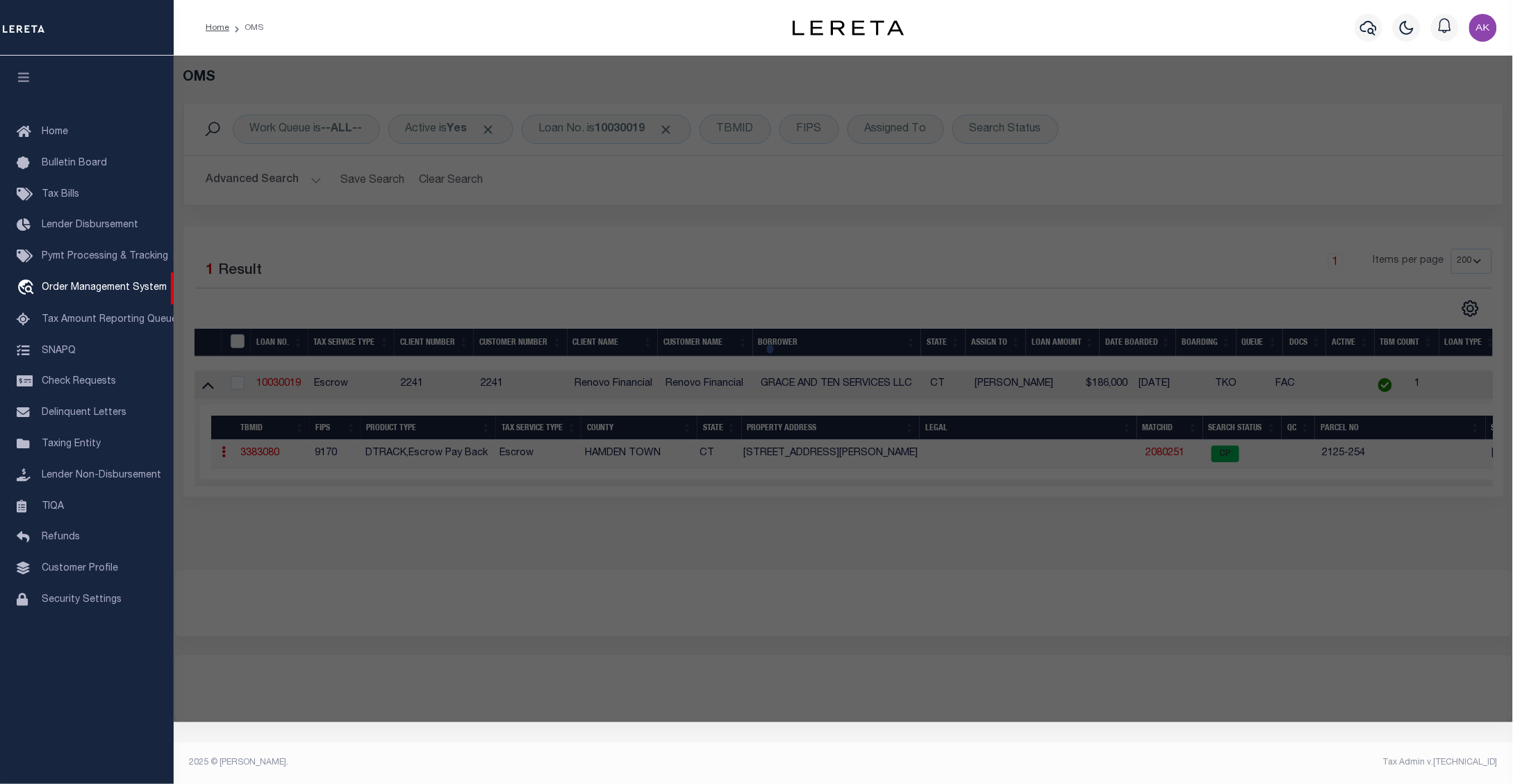
select select
type input "11 DIX ST"
checkbox input "false"
type input "HAMDEN CT 6514"
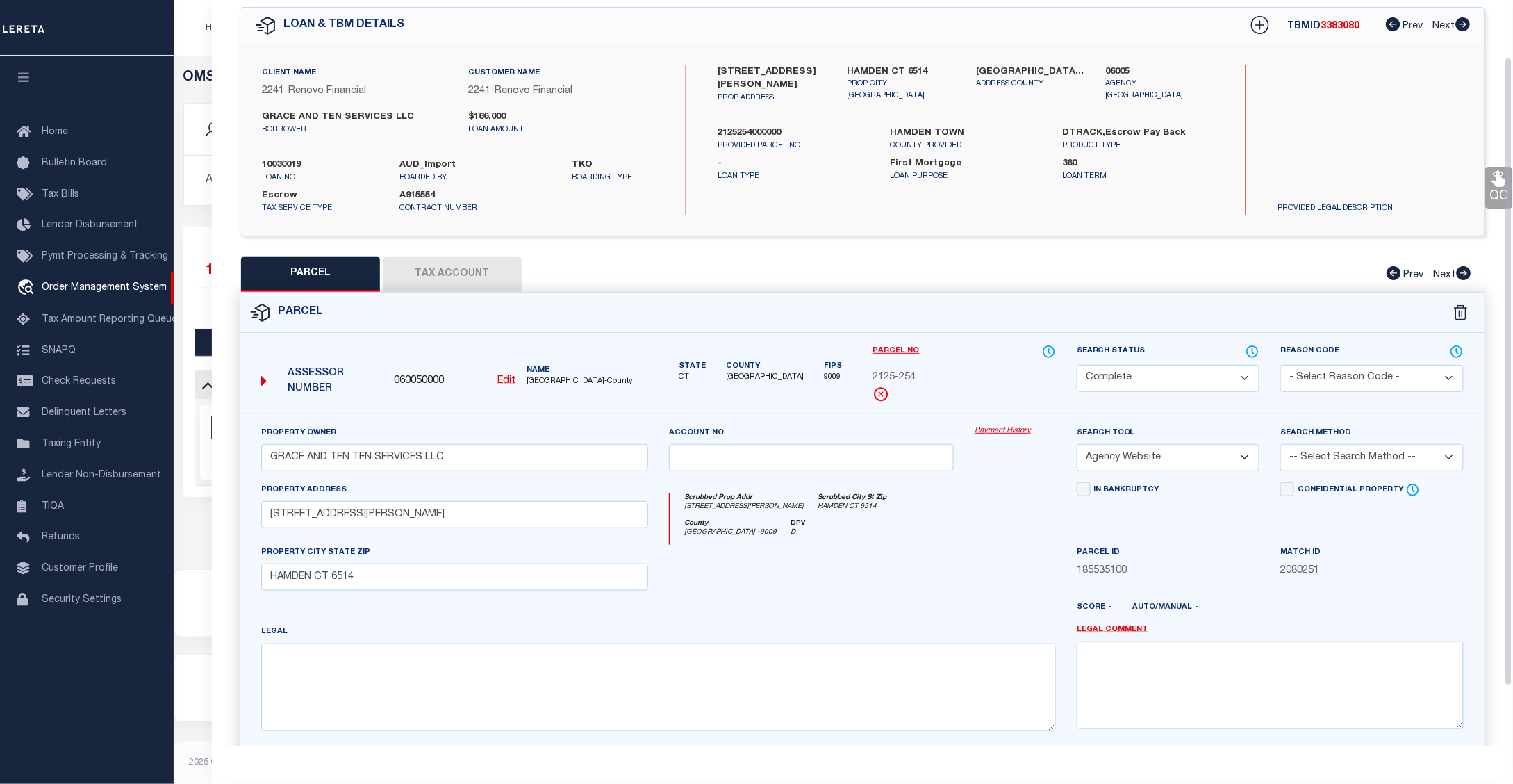
scroll to position [52, 0]
click at [1012, 433] on link "Payment History" at bounding box center [1016, 433] width 81 height 12
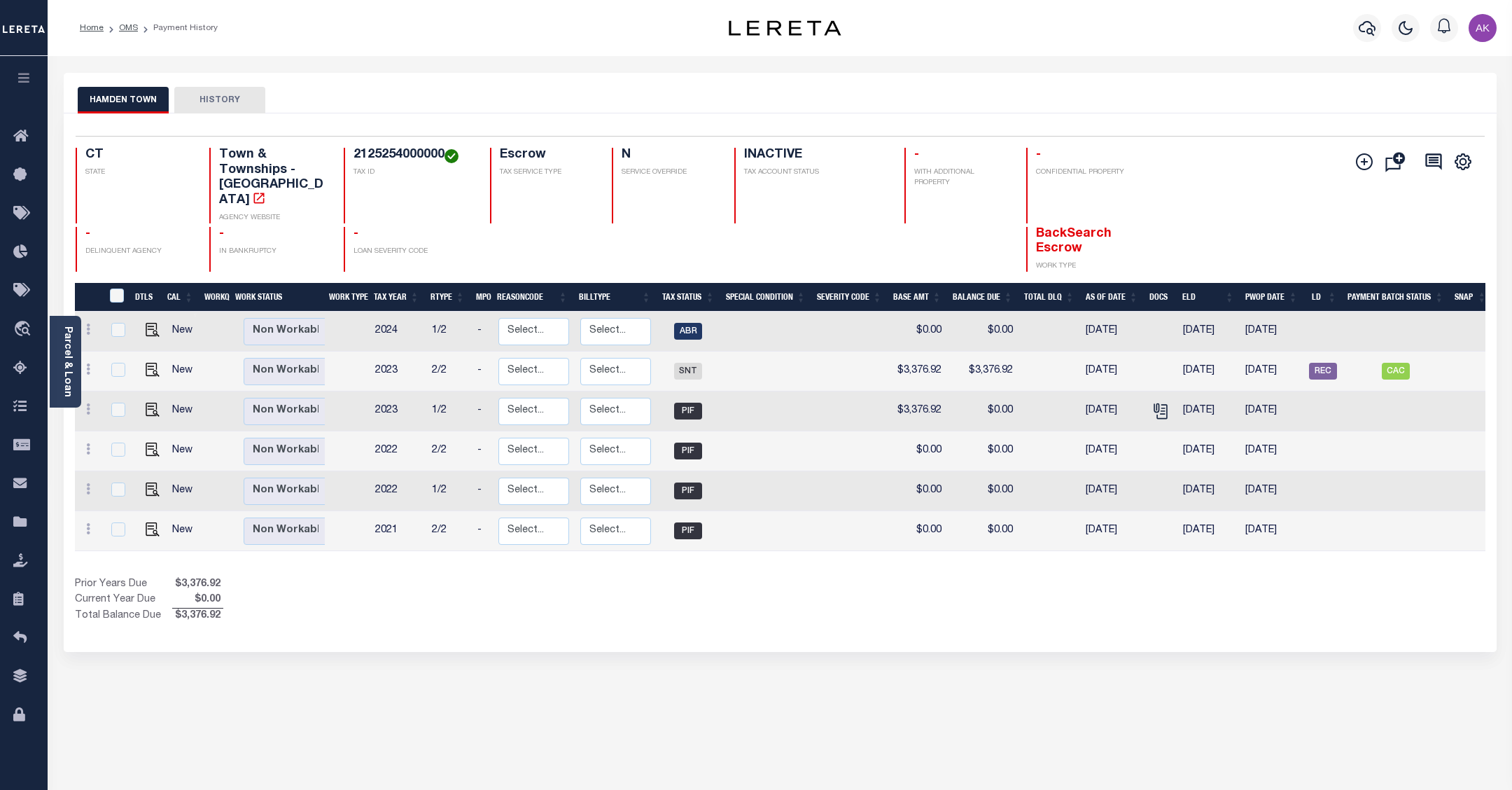
click at [1390, 676] on div "HAMDEN TOWN HISTORY Selected 6 Results" at bounding box center [780, 467] width 1454 height 790
click at [131, 25] on link "OMS" at bounding box center [128, 27] width 19 height 8
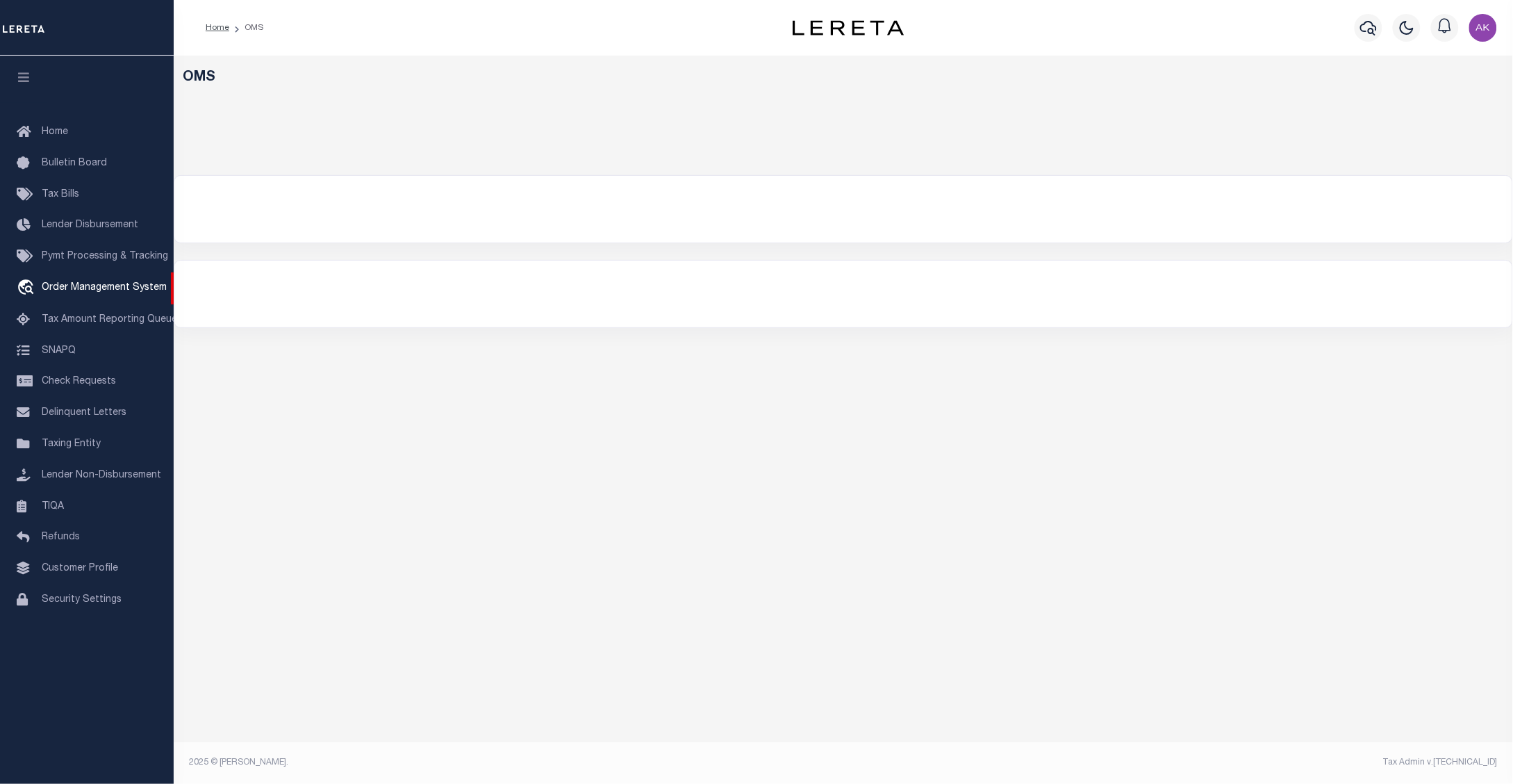
select select "200"
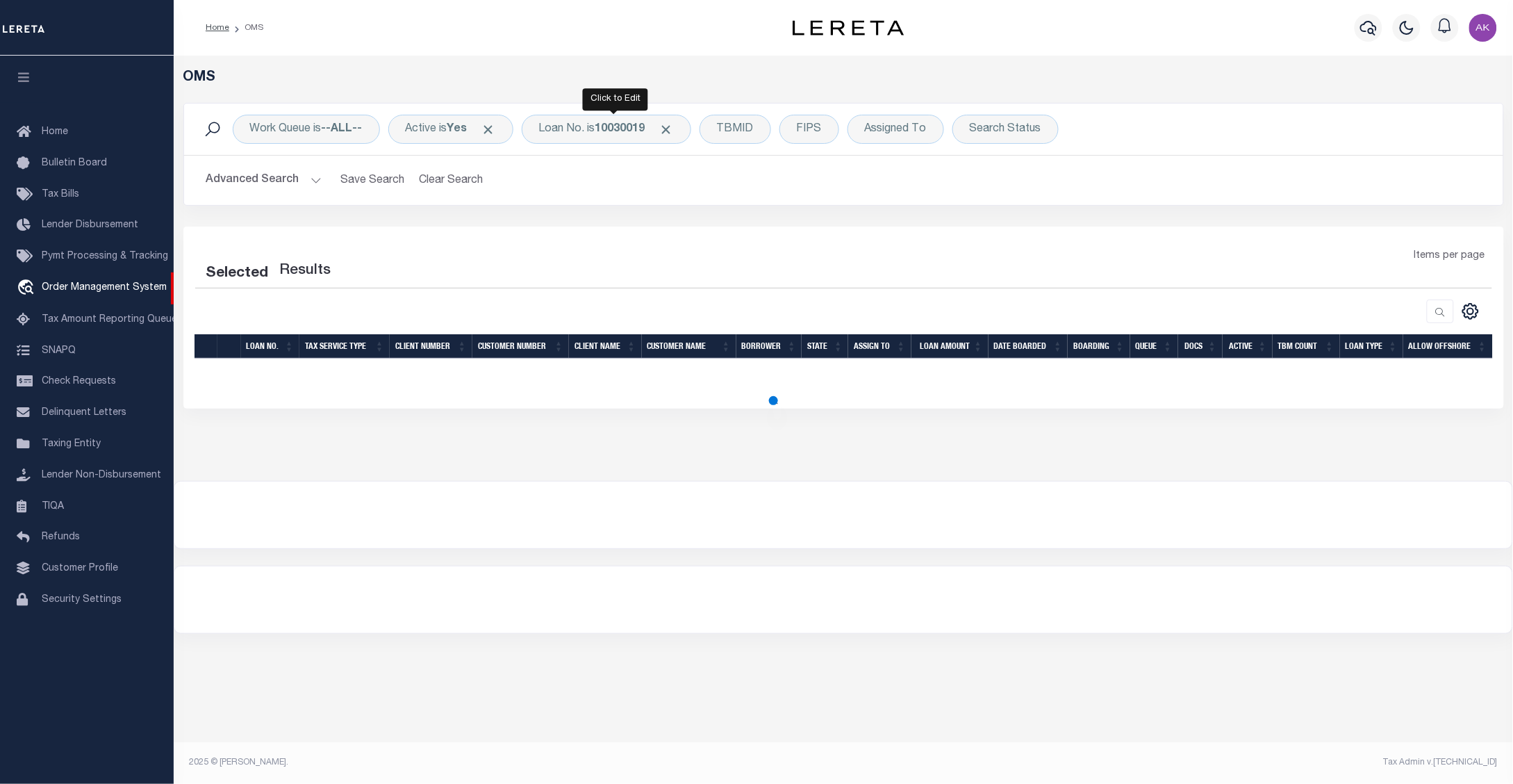
select select "200"
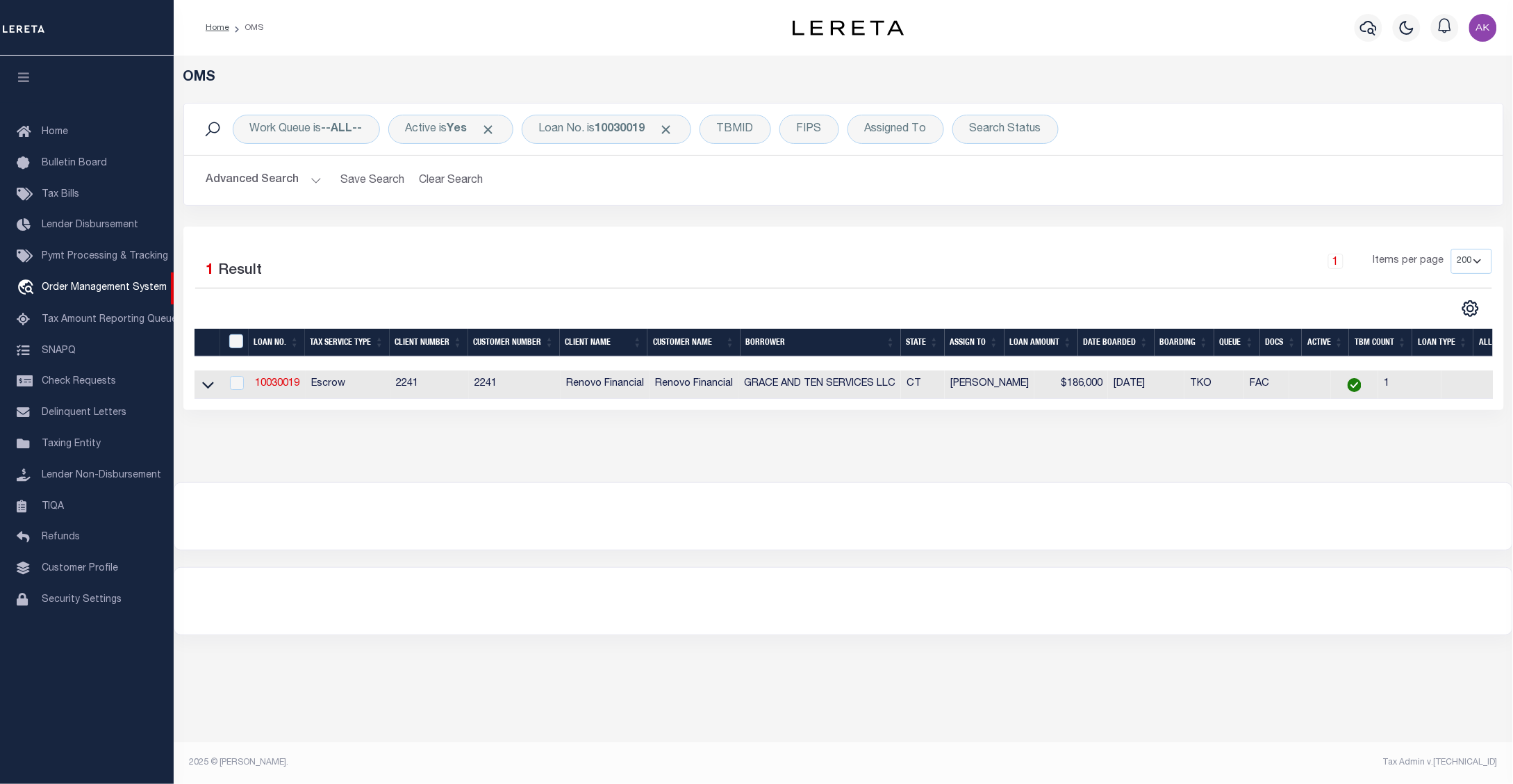
click at [1292, 677] on div "OMS Work Queue is --ALL-- Active is Yes Loan No. is 10030019 TBMID FIPS Assigne…" at bounding box center [843, 408] width 1339 height 705
click at [1214, 78] on h5 "OMS" at bounding box center [844, 78] width 1321 height 16
click at [674, 128] on span "Click to Remove" at bounding box center [667, 129] width 14 height 14
click at [570, 126] on div "Loan No." at bounding box center [562, 129] width 80 height 29
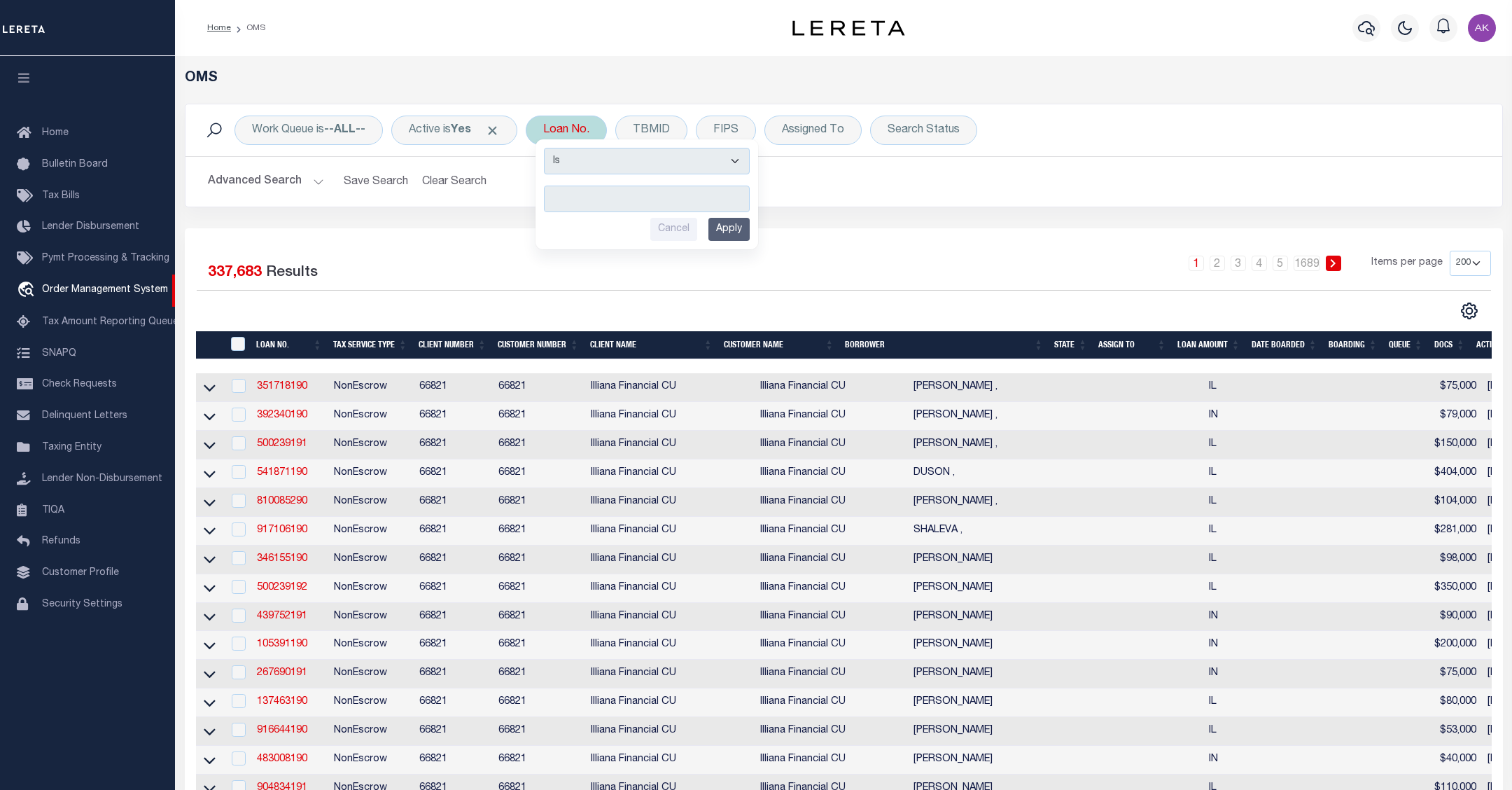
click at [568, 200] on input "text" at bounding box center [647, 199] width 206 height 26
type input "10022303"
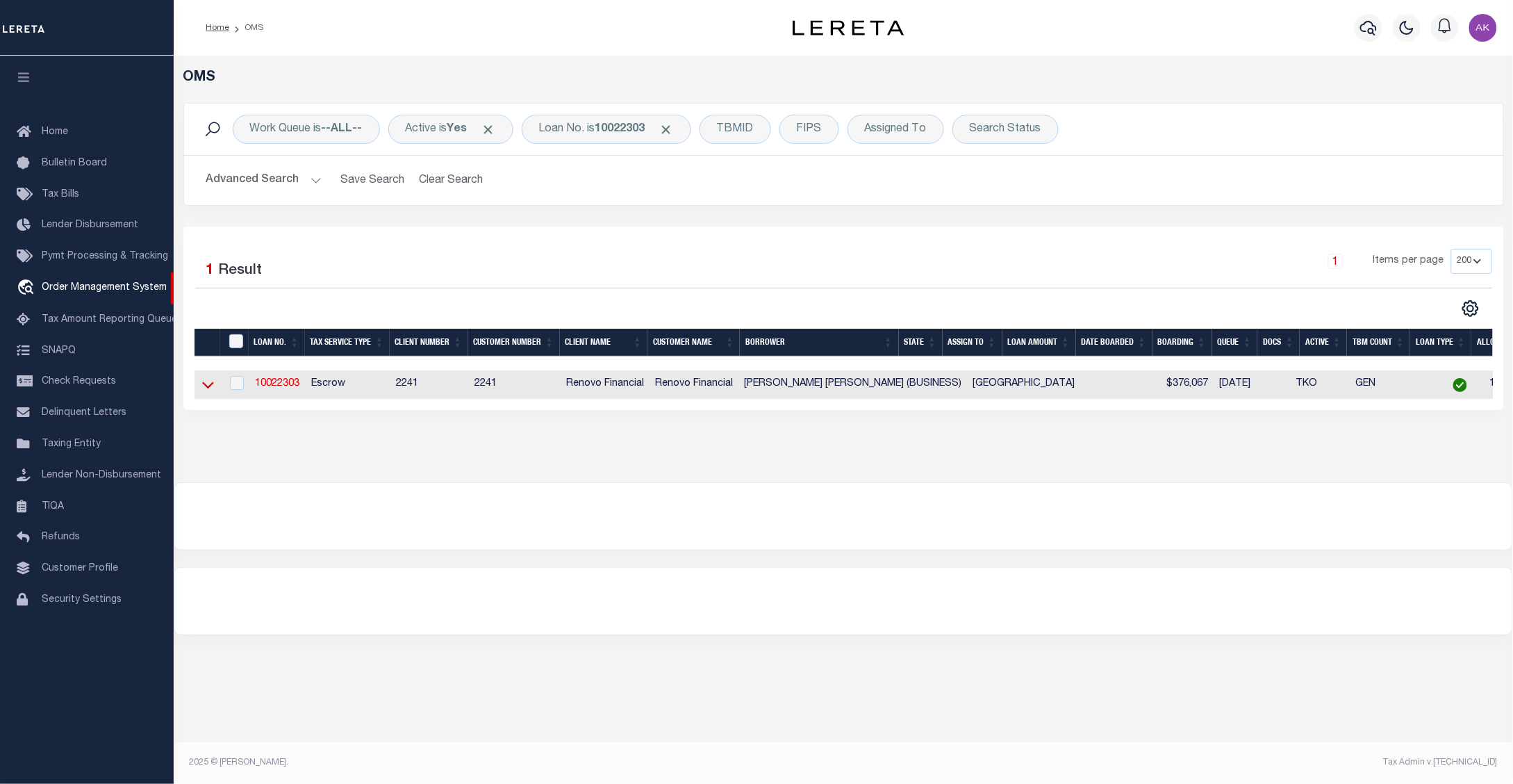
click at [205, 389] on icon at bounding box center [208, 386] width 12 height 7
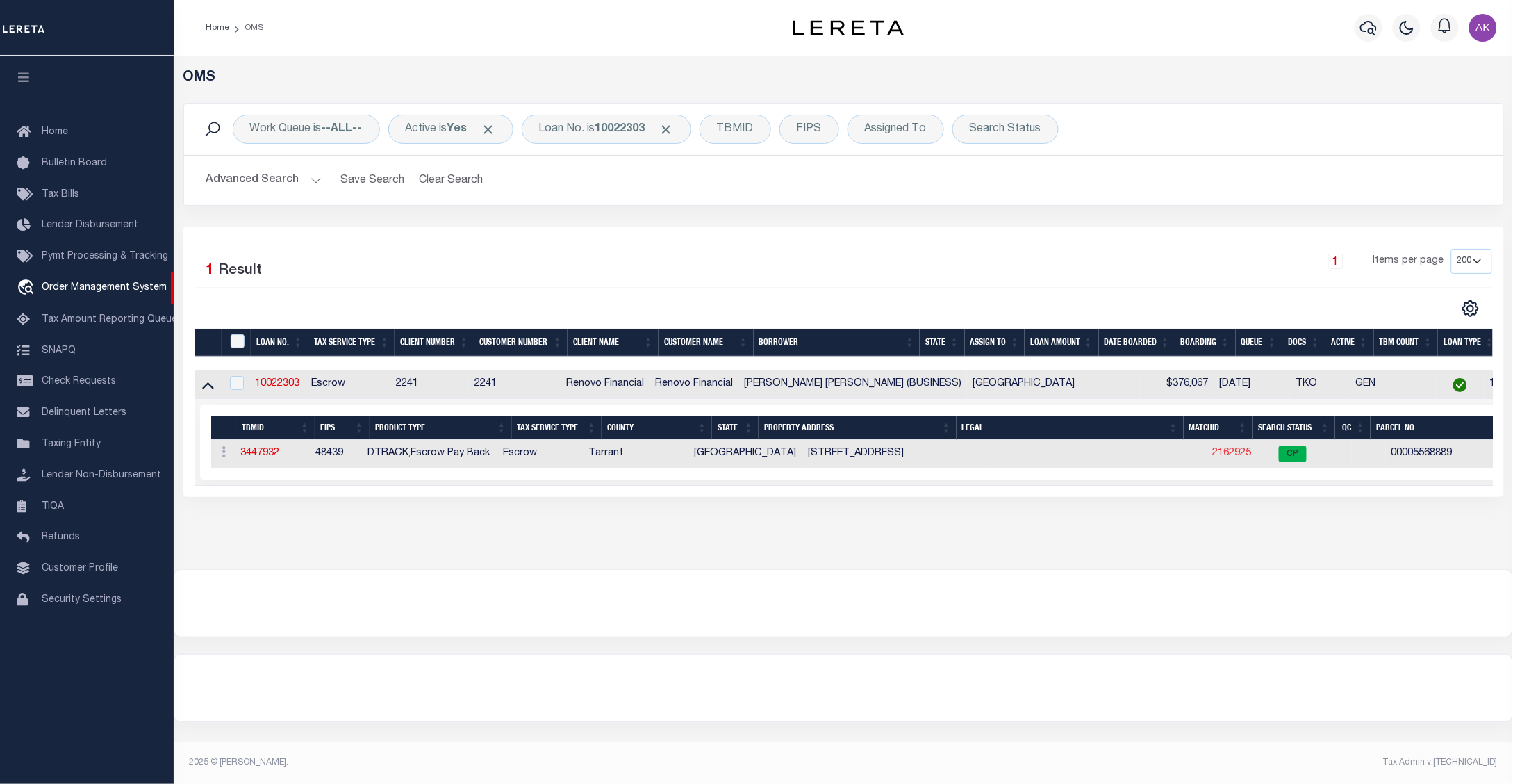
click at [1214, 453] on link "2162925" at bounding box center [1233, 453] width 39 height 10
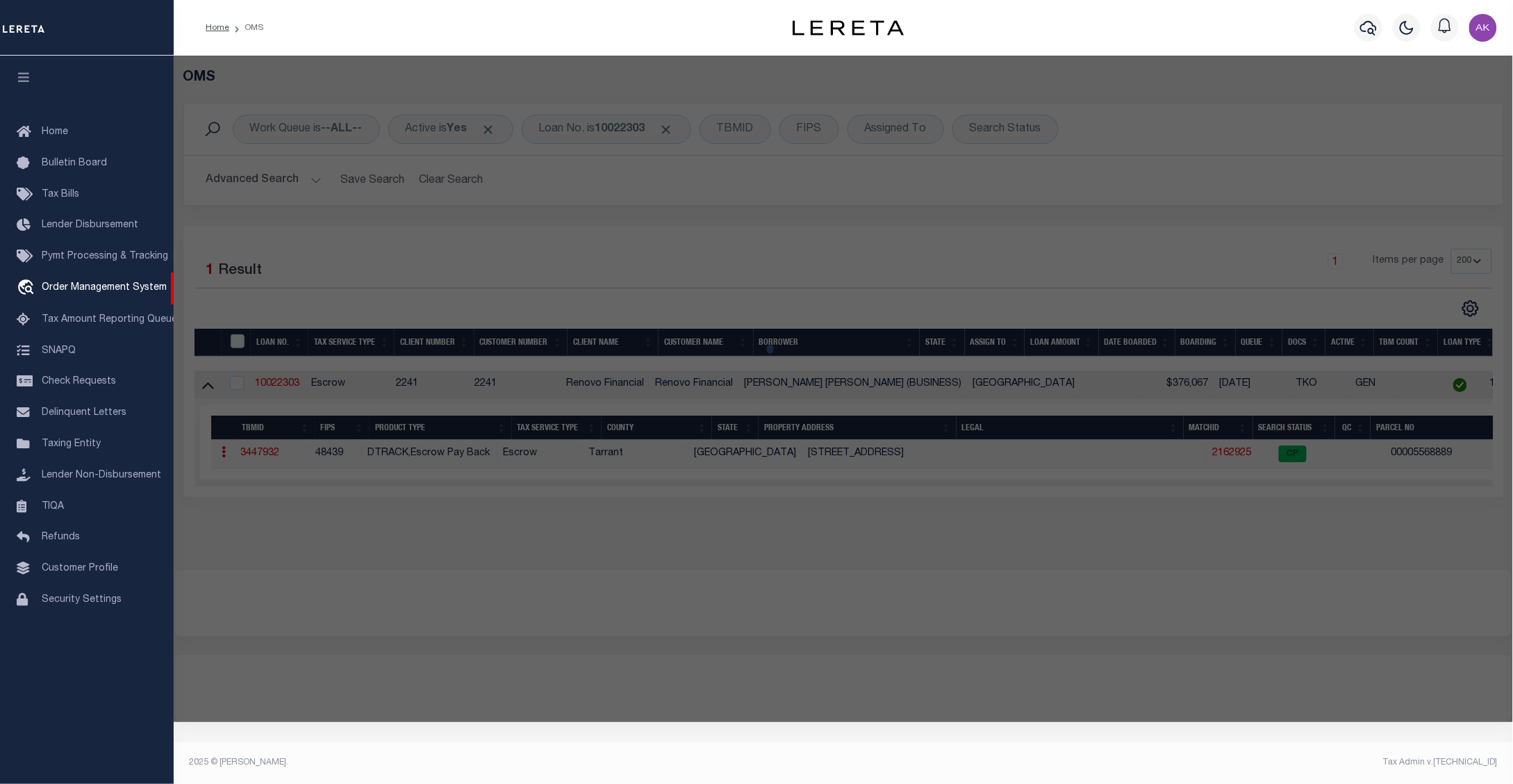
checkbox input "false"
select select "CP"
type input "JIAXUAN LI,DANICA"
select select "ATL"
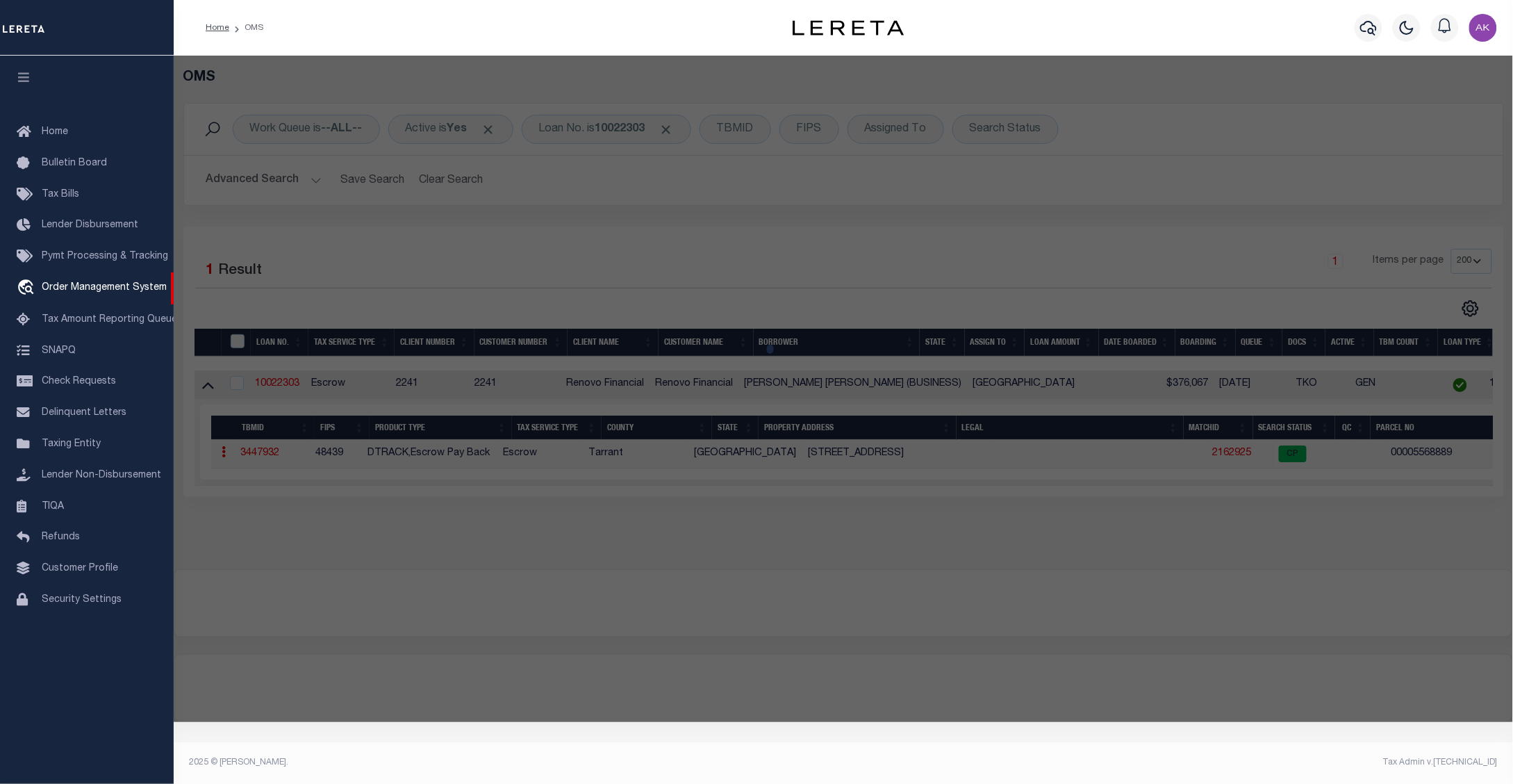
select select "ADD"
type input "[STREET_ADDRESS]"
checkbox input "false"
type input "[GEOGRAPHIC_DATA]"
type textarea "[GEOGRAPHIC_DATA] 7 LOT 26"
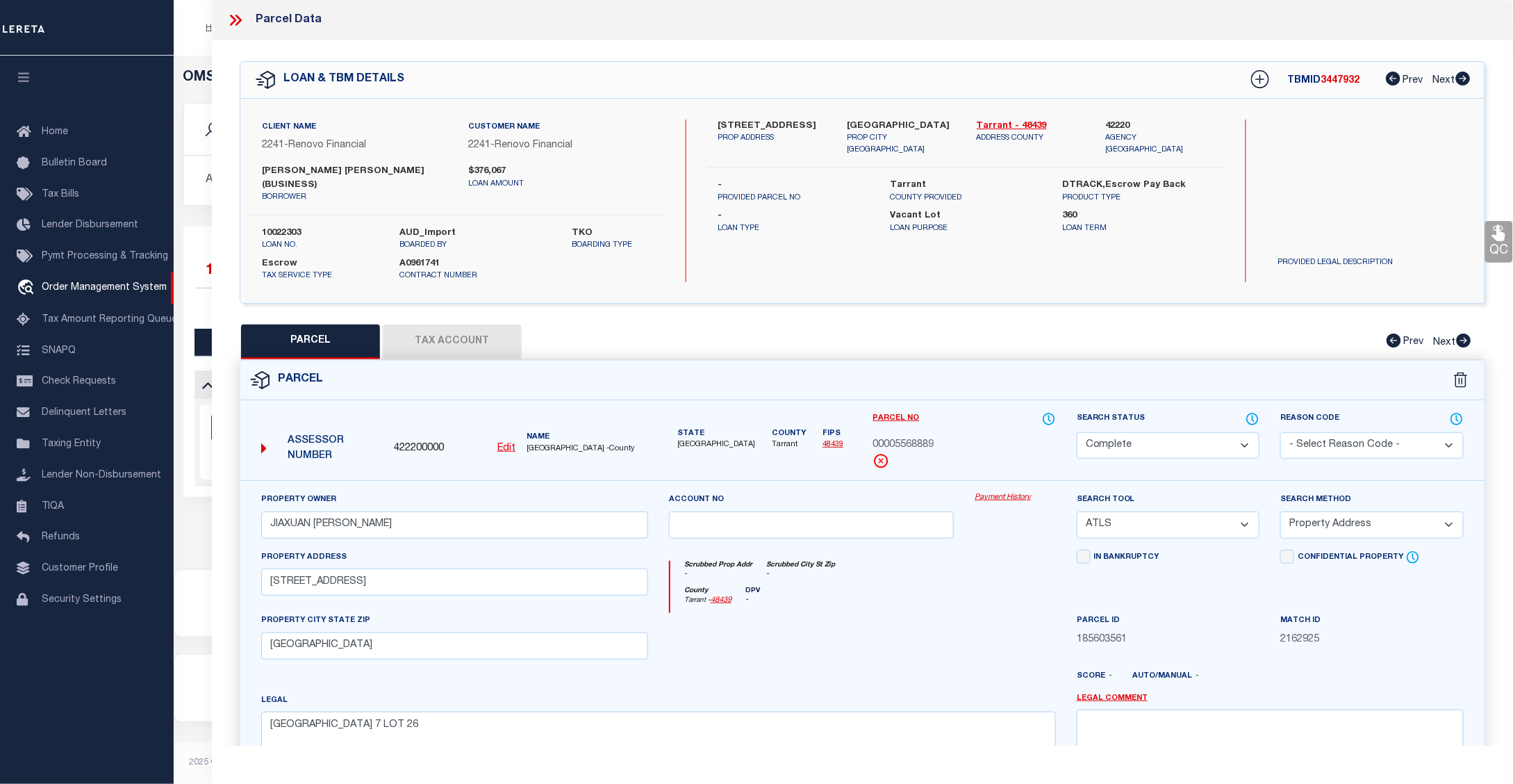
click at [1012, 492] on link "Payment History" at bounding box center [1016, 497] width 81 height 12
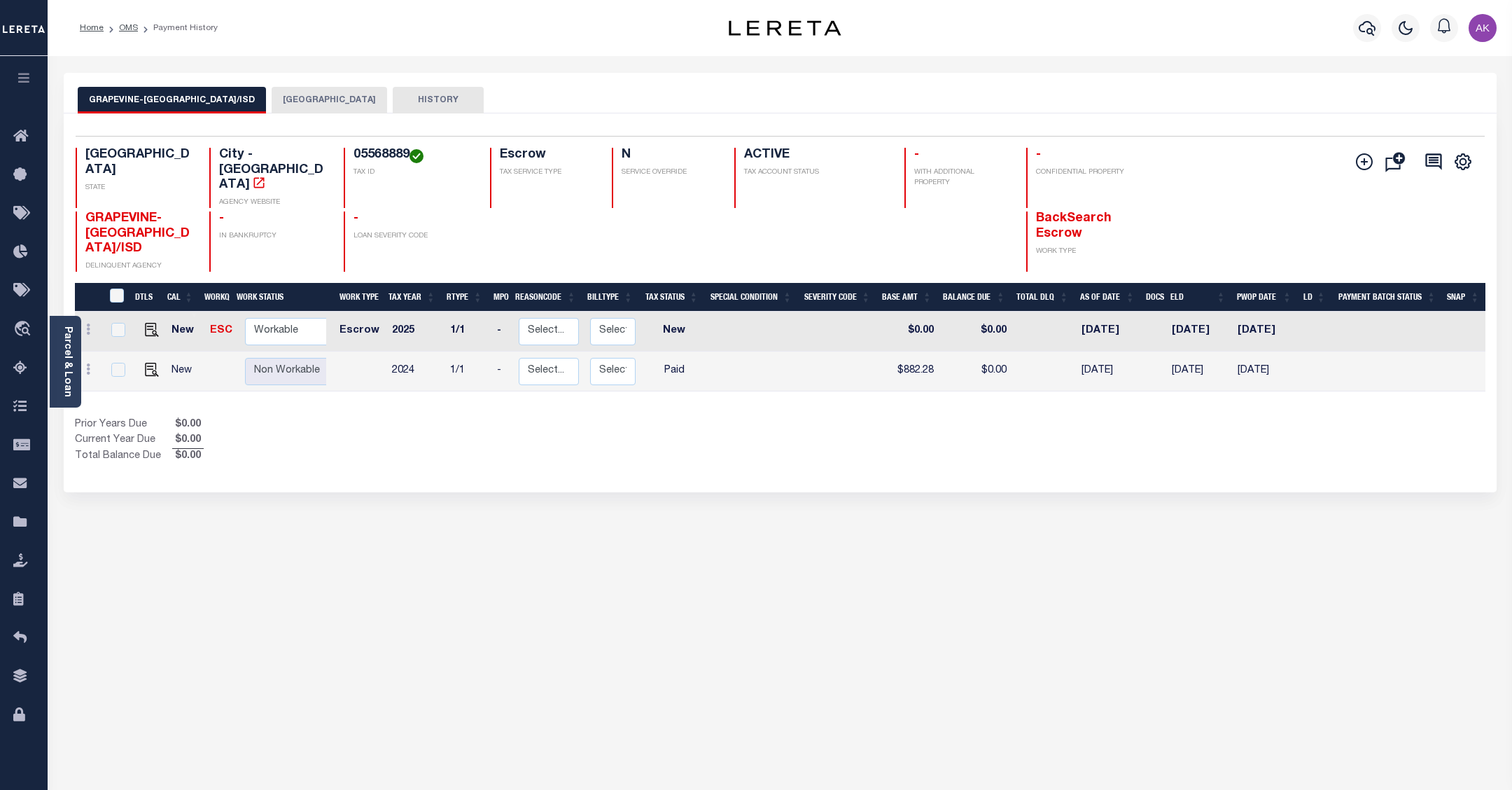
click at [319, 98] on button "[GEOGRAPHIC_DATA]" at bounding box center [329, 99] width 116 height 26
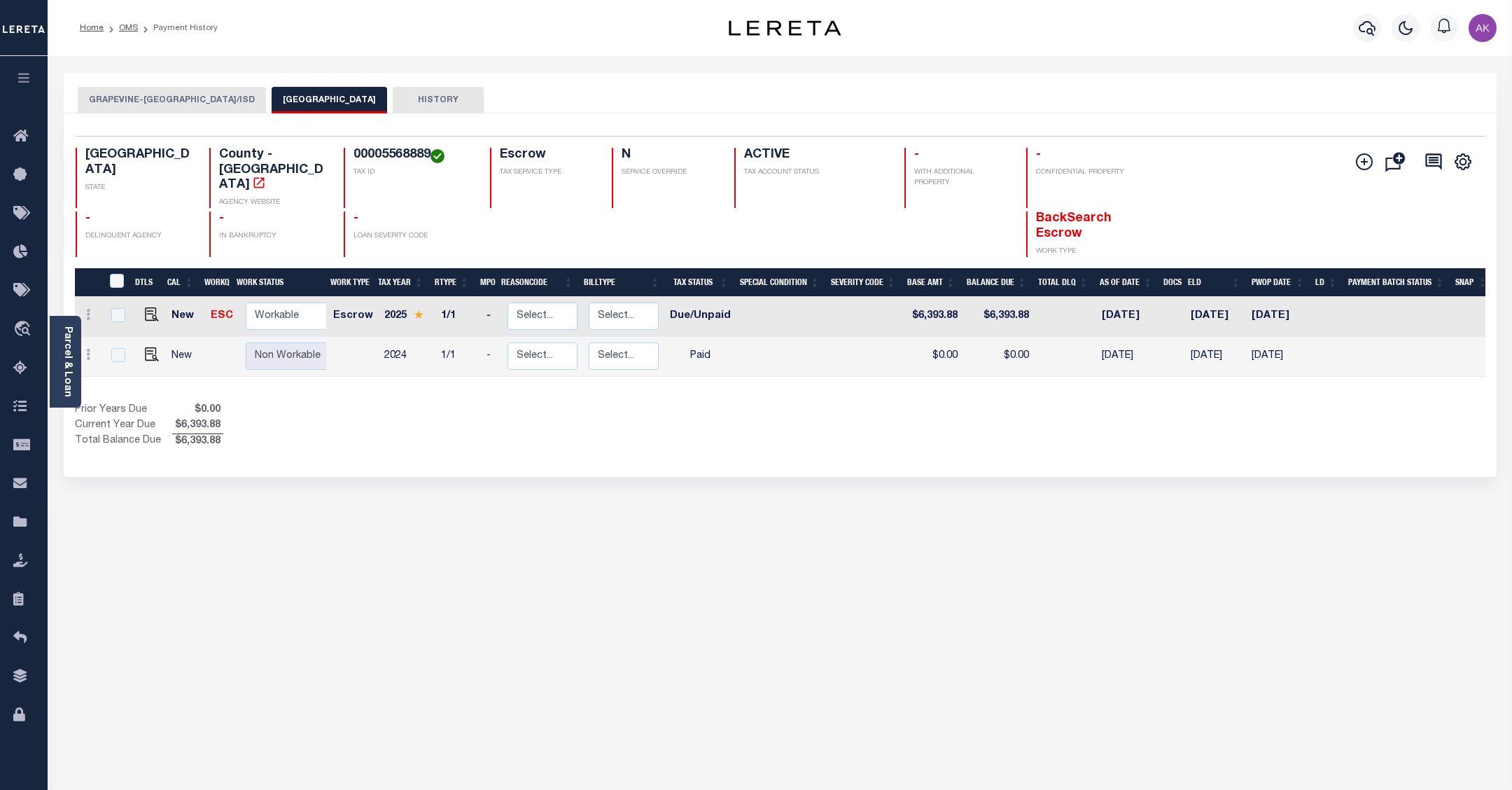
click at [200, 98] on button "GRAPEVINE-[GEOGRAPHIC_DATA]/ISD" at bounding box center [171, 99] width 189 height 26
